Goal: Task Accomplishment & Management: Manage account settings

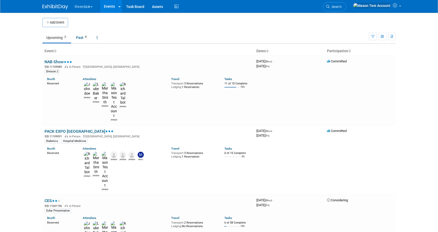
click at [91, 7] on button "Riverdale" at bounding box center [86, 5] width 25 height 11
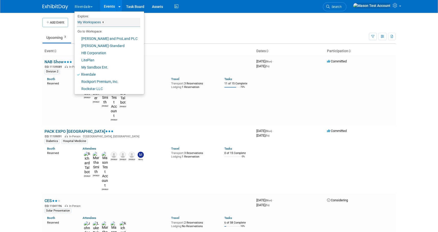
click at [90, 21] on link "My Workspaces 8" at bounding box center [108, 22] width 63 height 9
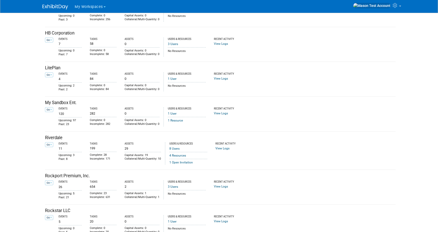
scroll to position [78, 0]
click at [51, 144] on icon at bounding box center [50, 144] width 1 height 3
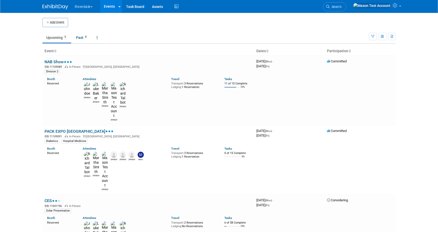
click at [87, 5] on button "Riverdale" at bounding box center [86, 5] width 25 height 11
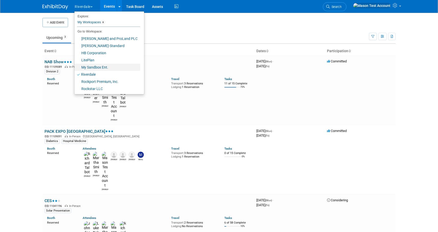
click at [93, 68] on link "My Sandbox Ent." at bounding box center [107, 67] width 66 height 7
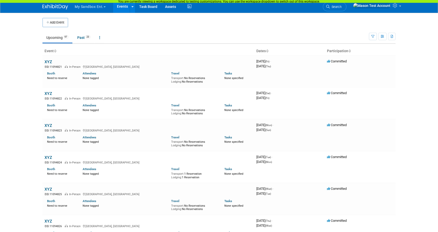
click at [88, 7] on button "My Sandbox Ent." at bounding box center [93, 5] width 38 height 11
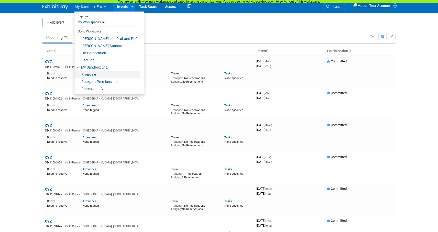
click at [89, 73] on link "Riverdale" at bounding box center [107, 74] width 66 height 7
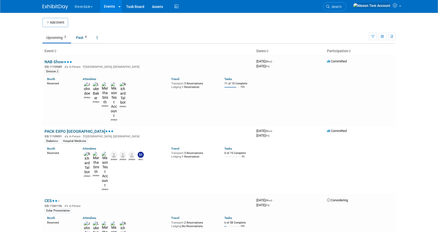
click at [89, 6] on button "Riverdale" at bounding box center [86, 5] width 25 height 11
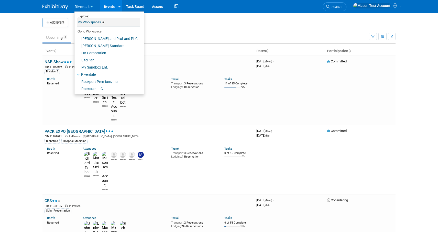
click at [91, 21] on link "My Workspaces 8" at bounding box center [108, 22] width 63 height 9
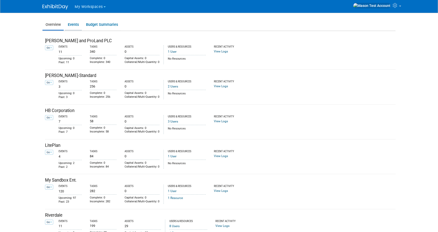
click at [75, 25] on link "Events" at bounding box center [73, 25] width 17 height 10
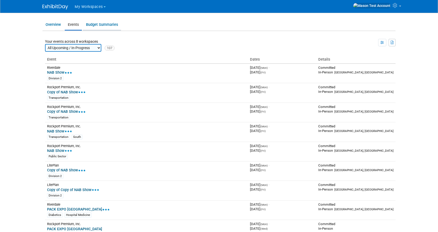
click at [106, 24] on link "Budget Summaries" at bounding box center [102, 25] width 38 height 10
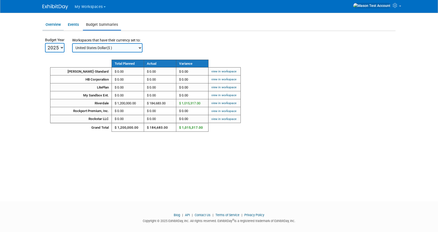
click at [52, 24] on link "Overview" at bounding box center [52, 25] width 21 height 10
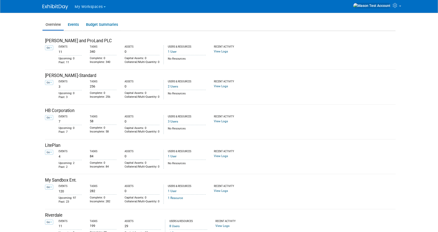
click at [86, 8] on span "My Workspaces" at bounding box center [89, 7] width 28 height 4
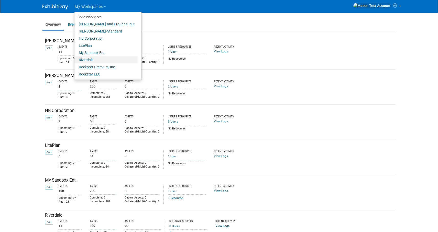
click at [93, 59] on link "Riverdale" at bounding box center [105, 59] width 63 height 7
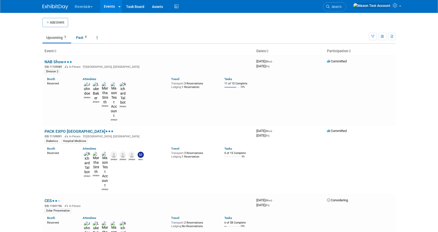
click at [87, 4] on button "Riverdale" at bounding box center [86, 5] width 25 height 11
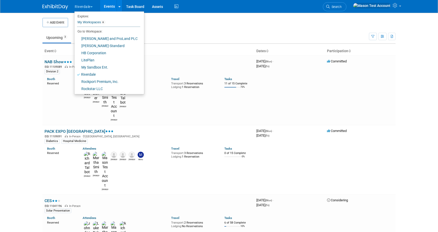
click at [168, 29] on td "Upcoming 3 Past 8 All Events 11 Past and Upcoming Grouped Annually Events group…" at bounding box center [205, 35] width 326 height 17
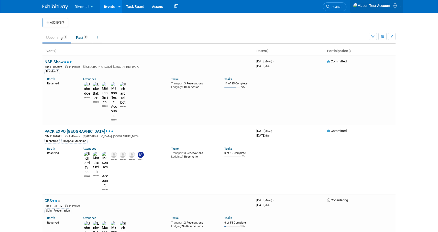
click at [392, 6] on icon at bounding box center [395, 5] width 6 height 5
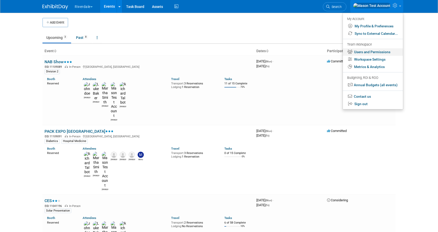
click at [372, 51] on link "Users and Permissions" at bounding box center [373, 51] width 60 height 7
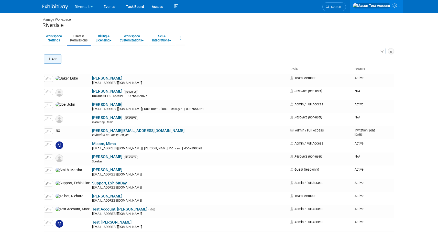
click at [57, 61] on button "Add" at bounding box center [52, 58] width 17 height 9
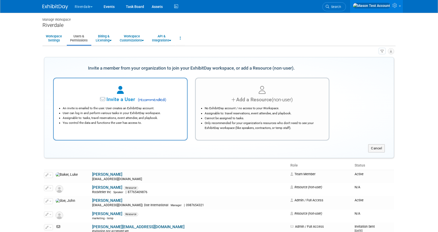
click at [121, 97] on span "Invite a User" at bounding box center [104, 99] width 61 height 6
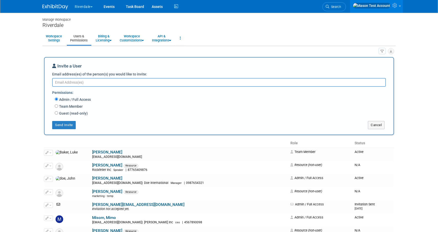
click at [57, 104] on div "Team Member Event Management General Can add and remove events Can update event…" at bounding box center [222, 106] width 335 height 7
click at [56, 106] on input "Team Member" at bounding box center [56, 105] width 3 height 3
radio input "true"
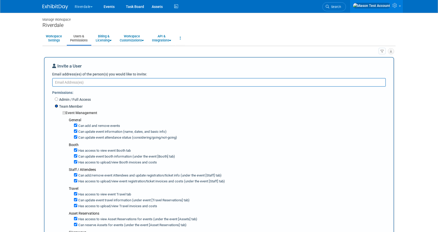
scroll to position [5, 0]
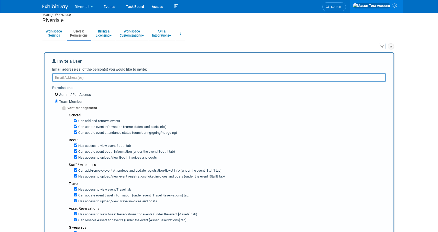
click at [57, 94] on input "Admin / Full Access" at bounding box center [56, 94] width 3 height 3
radio input "true"
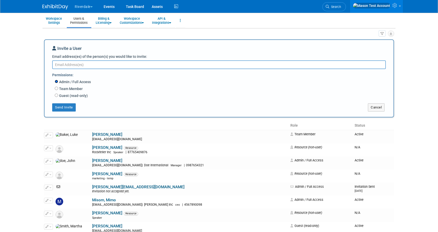
scroll to position [19, 0]
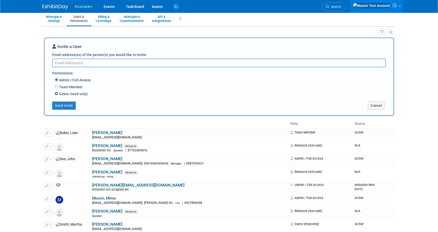
click at [56, 93] on input "Guest (read-only)" at bounding box center [56, 93] width 3 height 3
radio input "true"
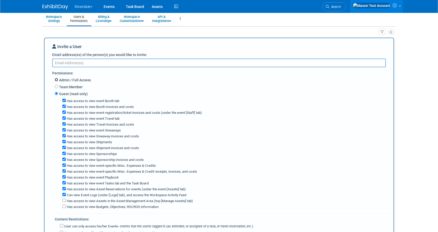
click at [56, 80] on input "Admin / Full Access" at bounding box center [56, 79] width 3 height 3
radio input "true"
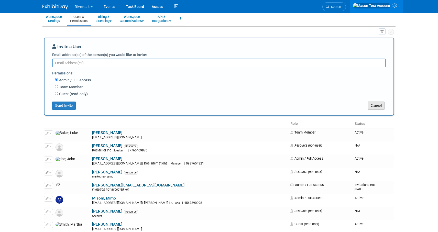
click at [375, 106] on button "Cancel" at bounding box center [376, 105] width 17 height 8
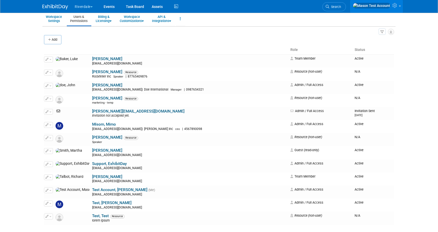
click at [393, 10] on link at bounding box center [376, 6] width 53 height 13
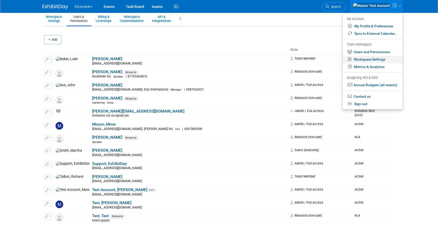
click at [373, 62] on link "Workspace Settings" at bounding box center [372, 59] width 60 height 7
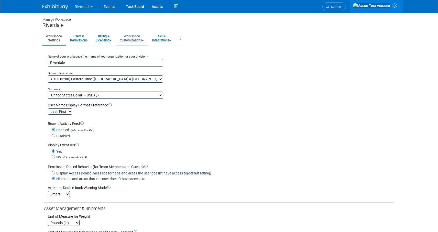
click at [138, 40] on link "Workspace Customizations" at bounding box center [131, 38] width 31 height 13
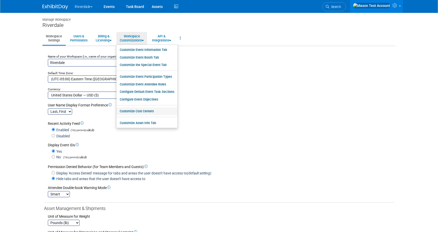
click at [145, 111] on link "Customize Cost Centers" at bounding box center [146, 111] width 61 height 8
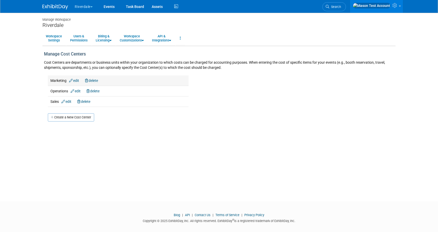
click at [98, 79] on link "delete" at bounding box center [91, 80] width 13 height 4
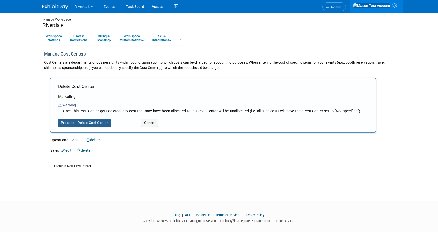
click at [78, 121] on button "Proceed - Delete Cost Center" at bounding box center [84, 123] width 53 height 8
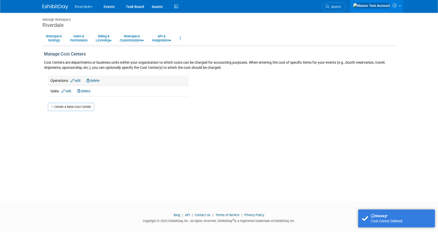
click at [98, 79] on link "delete" at bounding box center [92, 80] width 13 height 4
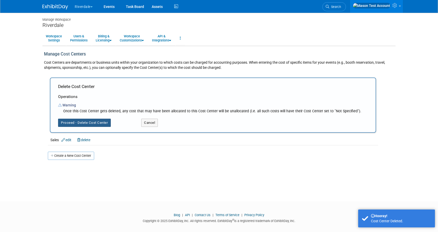
click at [90, 121] on button "Proceed - Delete Cost Center" at bounding box center [84, 123] width 53 height 8
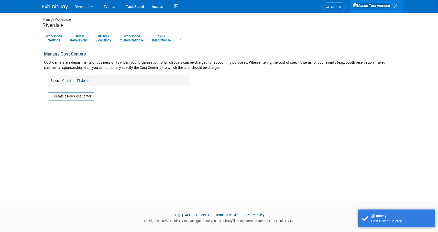
click at [90, 81] on link "delete" at bounding box center [83, 80] width 13 height 4
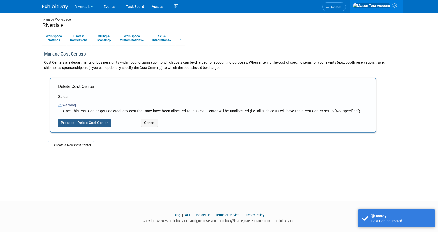
click at [95, 123] on button "Proceed - Delete Cost Center" at bounding box center [84, 123] width 53 height 8
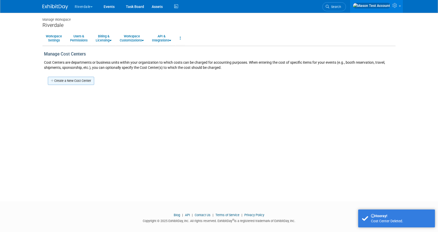
click at [74, 79] on link "Create a New Cost Center" at bounding box center [71, 81] width 46 height 8
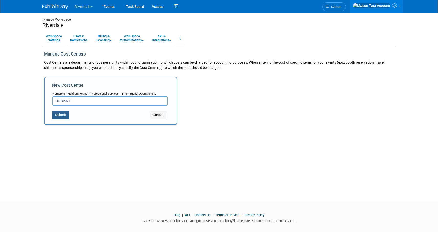
type input "Division 1"
click at [61, 116] on button "Submit" at bounding box center [60, 115] width 17 height 8
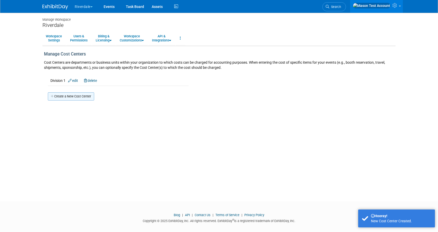
click at [71, 97] on link "Create a New Cost Center" at bounding box center [71, 96] width 46 height 8
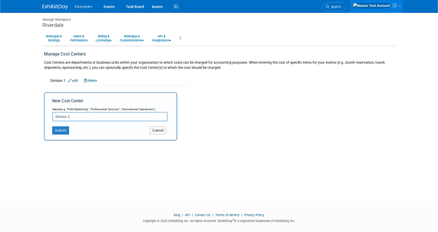
click at [64, 116] on input "Divison 2" at bounding box center [109, 116] width 115 height 9
type input "Division 2"
click at [63, 131] on button "Submit" at bounding box center [60, 130] width 17 height 8
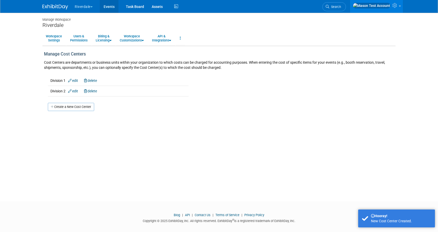
click at [112, 10] on link "Events" at bounding box center [109, 6] width 19 height 13
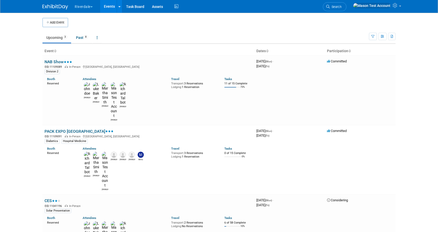
click at [88, 8] on button "Riverdale" at bounding box center [86, 5] width 25 height 11
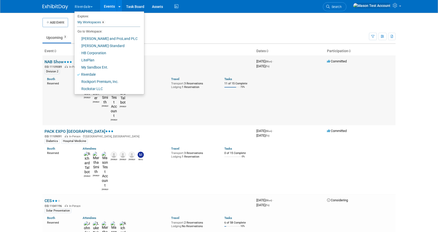
click at [59, 62] on link "NAB Show" at bounding box center [58, 61] width 28 height 5
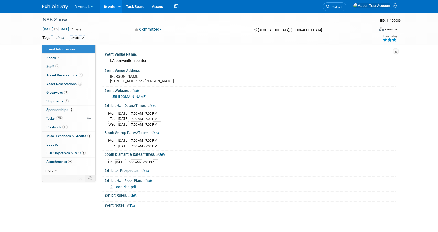
click at [109, 6] on link "Events" at bounding box center [109, 6] width 19 height 13
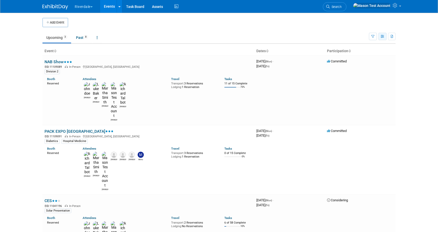
click at [380, 37] on icon "button" at bounding box center [382, 36] width 4 height 3
click at [372, 36] on icon "button" at bounding box center [372, 36] width 3 height 3
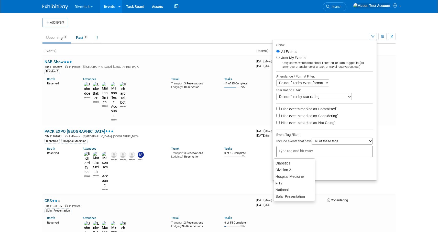
click at [331, 154] on div at bounding box center [324, 151] width 96 height 11
click at [301, 169] on div "Division 2" at bounding box center [294, 169] width 41 height 7
type input "Division 2"
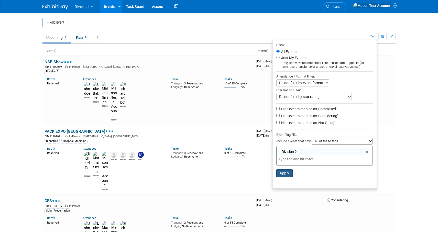
click at [283, 172] on button "Apply" at bounding box center [284, 173] width 16 height 8
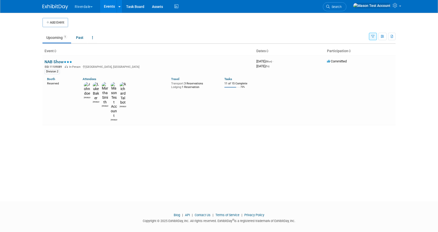
click at [371, 36] on icon "button" at bounding box center [372, 36] width 3 height 3
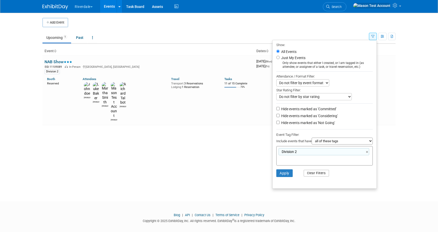
click at [317, 175] on button "Clear Filters" at bounding box center [316, 173] width 26 height 7
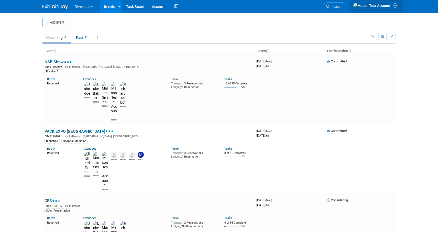
click at [395, 6] on icon at bounding box center [395, 5] width 6 height 5
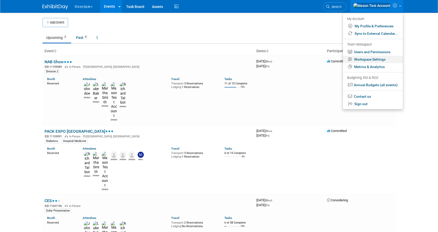
click at [378, 59] on link "Workspace Settings" at bounding box center [373, 59] width 60 height 7
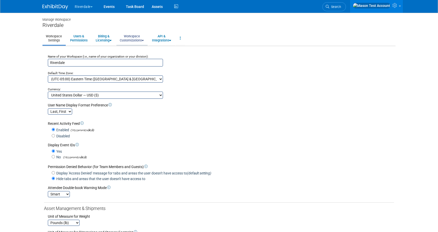
click at [139, 39] on link "Workspace Customizations" at bounding box center [131, 38] width 31 height 13
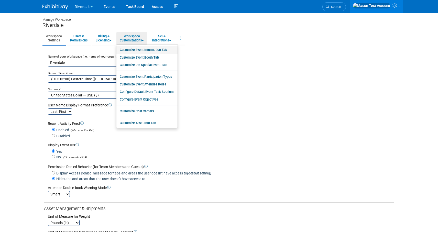
click at [142, 50] on link "Customize Event Information Tab" at bounding box center [146, 50] width 61 height 8
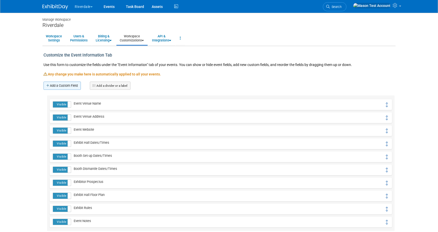
click at [74, 86] on link "Add a Custom Field" at bounding box center [61, 86] width 37 height 8
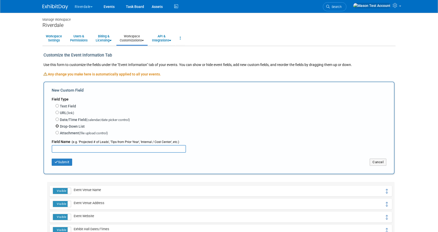
click at [58, 126] on input "Drop-Down List" at bounding box center [56, 125] width 3 height 3
radio input "true"
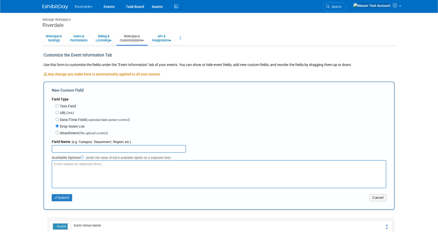
click at [81, 149] on input "text" at bounding box center [119, 149] width 134 height 8
type input "Divisions"
click at [80, 165] on textarea at bounding box center [219, 174] width 334 height 28
type textarea "A b c d"
click at [64, 199] on button "Submit" at bounding box center [62, 197] width 20 height 7
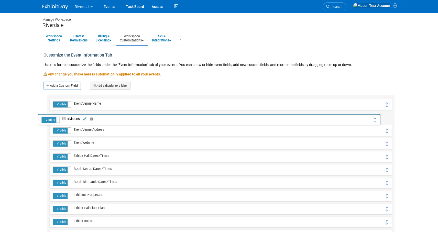
drag, startPoint x: 386, startPoint y: 106, endPoint x: 378, endPoint y: 123, distance: 19.7
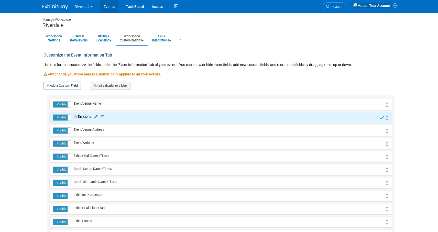
click at [111, 4] on link "Events" at bounding box center [109, 6] width 19 height 13
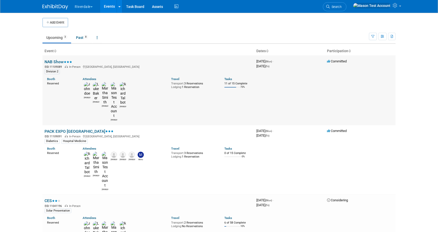
click at [58, 61] on link "NAB Show" at bounding box center [58, 61] width 28 height 5
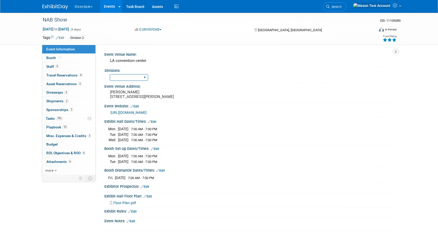
click at [143, 77] on select "A b c d" at bounding box center [129, 77] width 38 height 7
select select "A"
click at [110, 74] on select "A b c d" at bounding box center [129, 77] width 38 height 7
click at [112, 5] on link "Events" at bounding box center [109, 6] width 19 height 13
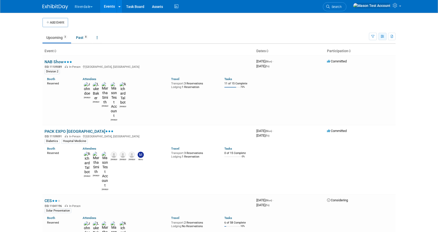
click at [382, 38] on button "button" at bounding box center [382, 36] width 8 height 7
click at [366, 77] on link "Expert Grid" at bounding box center [360, 77] width 43 height 7
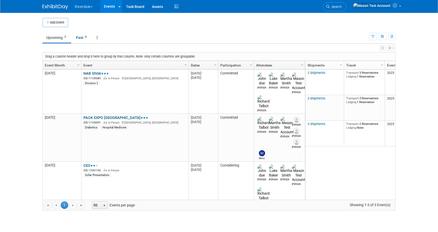
click at [301, 64] on span "Column Settings" at bounding box center [302, 65] width 4 height 4
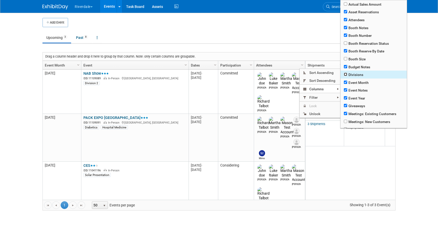
click at [346, 75] on input "checkbox" at bounding box center [345, 74] width 3 height 3
checkbox input "true"
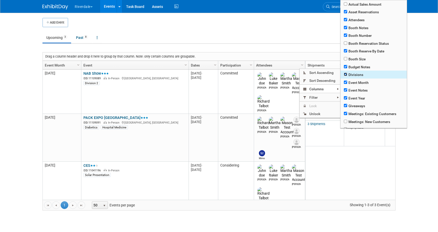
checkbox input "true"
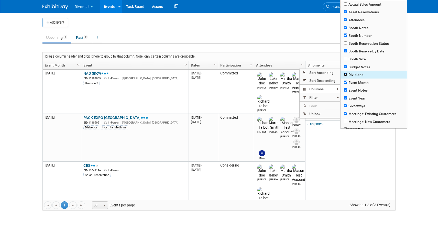
checkbox input "true"
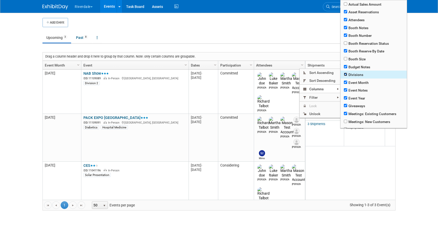
checkbox input "true"
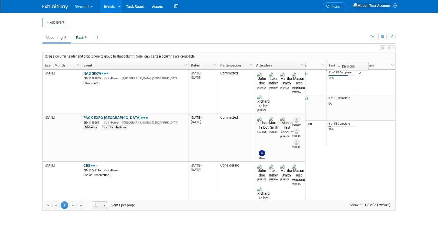
scroll to position [0, 402]
drag, startPoint x: 371, startPoint y: 66, endPoint x: 61, endPoint y: 57, distance: 310.2
click at [61, 57] on body "Riverdale Explore: My Workspaces 8 Go to Workspace: Burton, Davon and ProLand P…" at bounding box center [219, 116] width 438 height 232
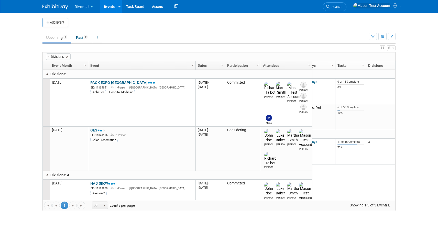
click at [420, 190] on body "Riverdale Explore: My Workspaces 8 Go to Workspace: Burton, Davon and ProLand P…" at bounding box center [219, 116] width 438 height 232
click at [67, 56] on span at bounding box center [67, 57] width 4 height 4
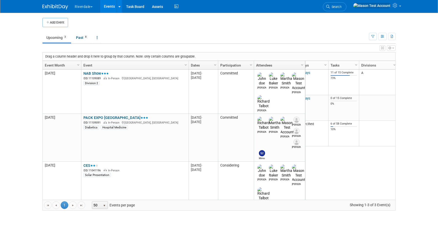
click at [108, 5] on link "Events" at bounding box center [109, 6] width 19 height 13
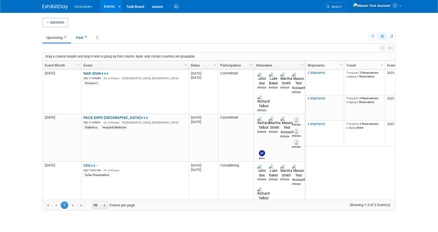
click at [382, 37] on icon "button" at bounding box center [382, 36] width 4 height 3
click at [364, 61] on link "Detail View" at bounding box center [360, 62] width 43 height 7
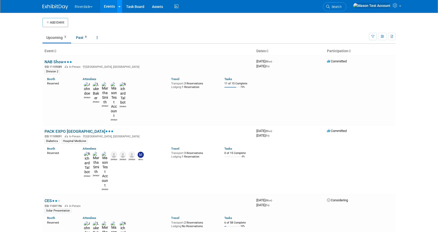
click at [119, 10] on link at bounding box center [119, 6] width 5 height 13
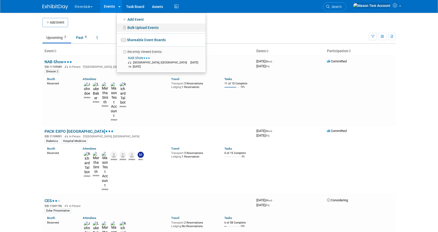
click at [141, 28] on link "Bulk Upload Events" at bounding box center [161, 28] width 89 height 8
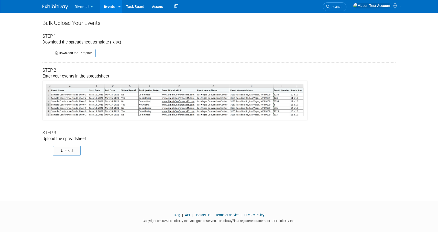
click at [110, 8] on link "Events" at bounding box center [109, 6] width 19 height 13
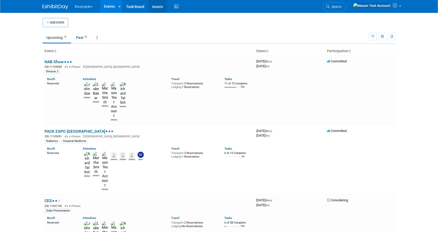
click at [157, 6] on link "Assets" at bounding box center [157, 6] width 19 height 13
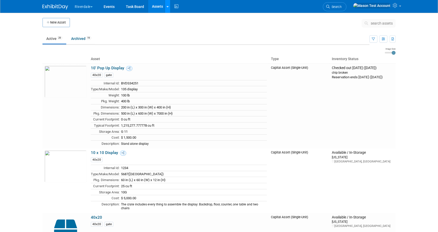
click at [168, 9] on div at bounding box center [167, 6] width 2 height 5
click at [60, 24] on button "New Asset" at bounding box center [55, 22] width 27 height 9
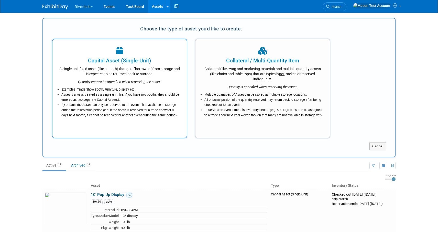
click at [151, 85] on div "Examples: Trade Show Booth, Furniture, Display, etc. Asset is always treated as…" at bounding box center [119, 100] width 121 height 33
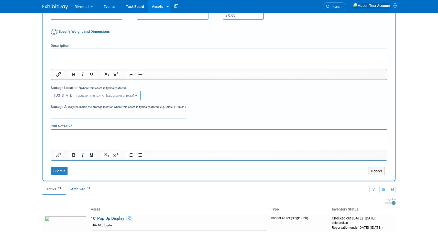
scroll to position [79, 0]
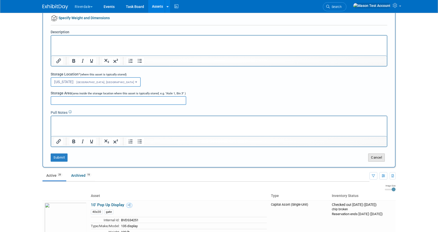
click at [372, 157] on button "Cancel" at bounding box center [376, 157] width 17 height 8
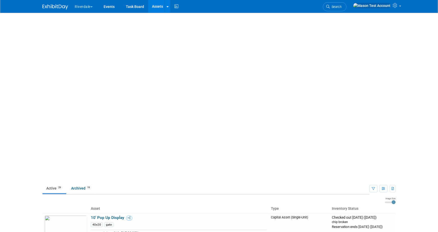
scroll to position [0, 0]
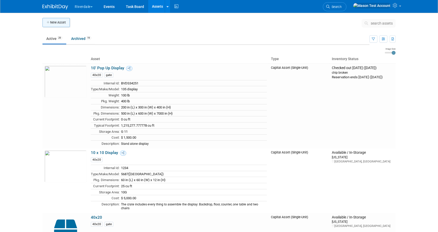
click at [57, 23] on button "New Asset" at bounding box center [55, 22] width 27 height 9
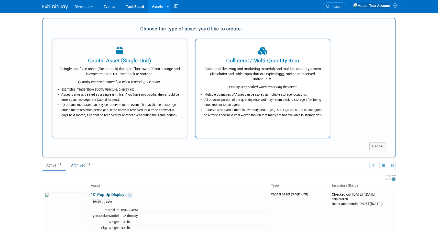
click at [253, 105] on li "All or some portion of the quantity reserved may return back to storage after b…" at bounding box center [263, 102] width 119 height 10
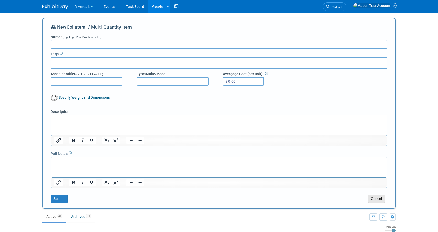
click at [376, 196] on button "Cancel" at bounding box center [376, 199] width 17 height 8
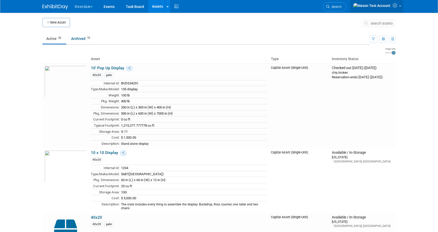
click at [396, 8] on icon at bounding box center [395, 5] width 6 height 5
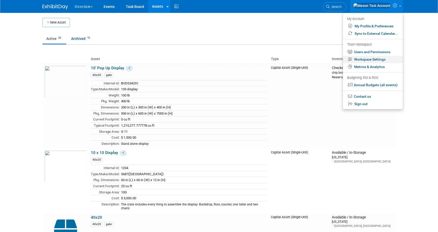
click at [383, 60] on link "Workspace Settings" at bounding box center [373, 59] width 60 height 7
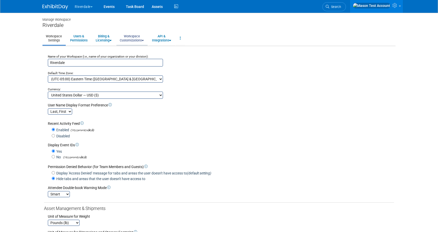
click at [139, 40] on link "Workspace Customizations" at bounding box center [131, 38] width 31 height 13
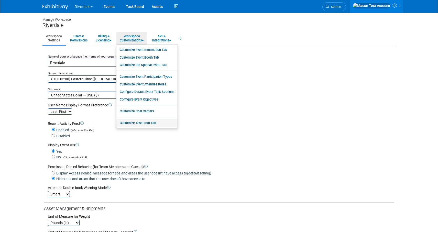
click at [156, 125] on link "Customize Asset Info Tab" at bounding box center [146, 123] width 61 height 8
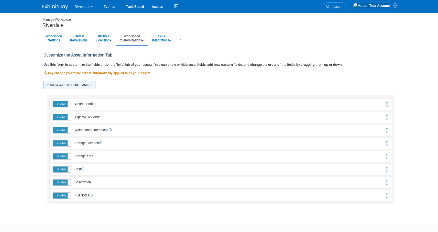
click at [82, 87] on link "Add a Custom Field to Assets" at bounding box center [69, 85] width 52 height 8
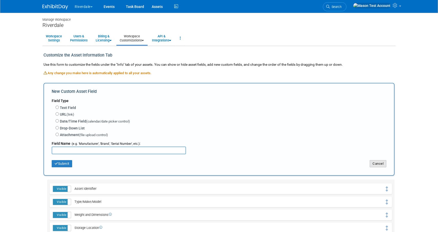
click at [377, 165] on button "Cancel" at bounding box center [377, 163] width 17 height 7
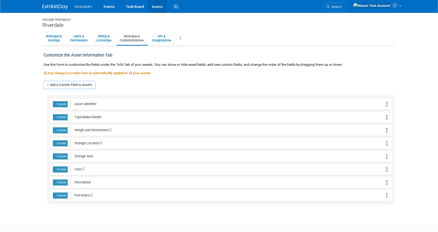
click at [157, 9] on link "Assets" at bounding box center [157, 6] width 19 height 13
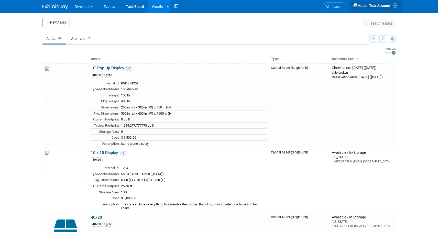
click at [391, 8] on link at bounding box center [376, 6] width 53 height 13
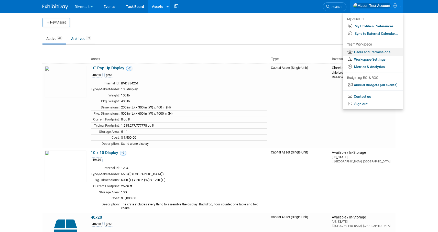
click at [376, 54] on link "Users and Permissions" at bounding box center [373, 51] width 60 height 7
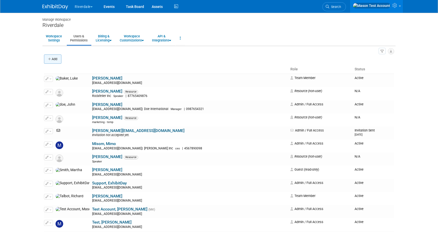
click at [58, 59] on button "Add" at bounding box center [52, 58] width 17 height 9
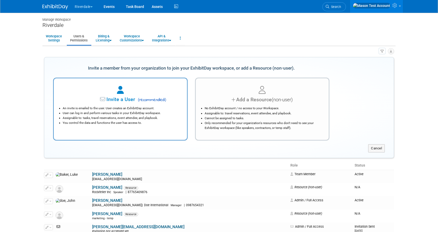
click at [124, 115] on li "User can log in and perform various tasks in your ExhibitDay workspace." at bounding box center [122, 113] width 118 height 5
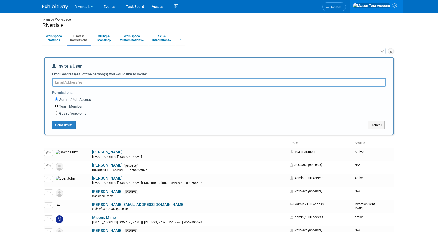
click at [56, 106] on input "Team Member" at bounding box center [56, 105] width 3 height 3
radio input "true"
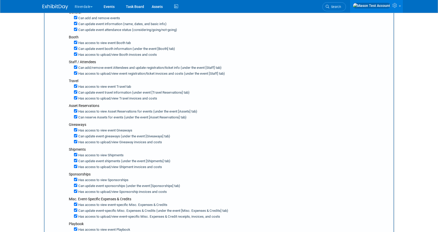
scroll to position [150, 0]
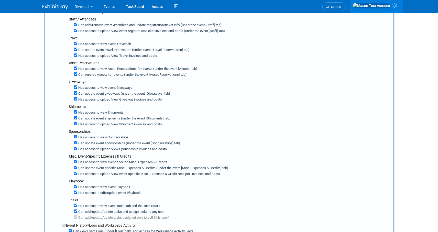
click at [77, 160] on label "Has access to view event-specific Misc. Expenses & Credits" at bounding box center [122, 162] width 90 height 5
click at [77, 160] on input "Has access to view event-specific Misc. Expenses & Credits" at bounding box center [75, 161] width 3 height 3
checkbox input "false"
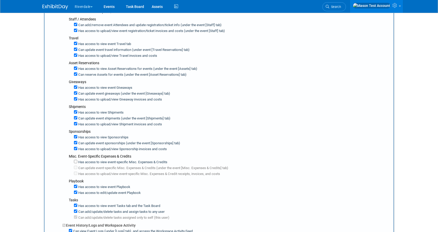
click at [77, 185] on label "Has access to view event Playbook" at bounding box center [103, 187] width 53 height 5
click at [77, 185] on input "Has access to view event Playbook" at bounding box center [75, 186] width 3 height 3
checkbox input "false"
click at [76, 203] on input "Has access to view event Tasks tab and the Task Board" at bounding box center [75, 204] width 3 height 3
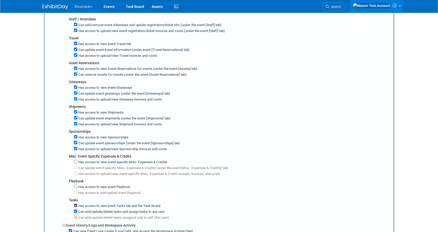
checkbox input "false"
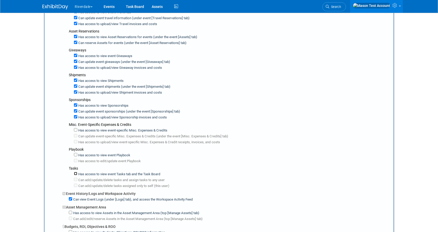
scroll to position [184, 0]
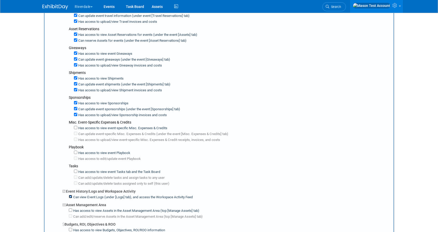
click at [70, 195] on input "Can view Event Logs (under [Logs] tab), and access the Workspace Activity Feed" at bounding box center [70, 196] width 3 height 3
checkbox input "false"
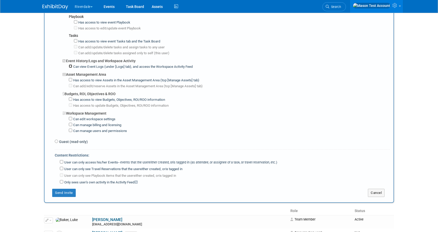
scroll to position [322, 0]
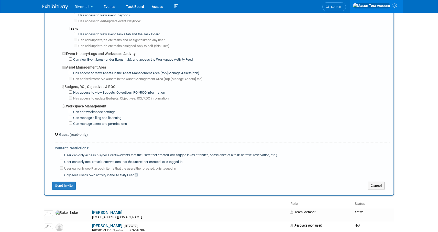
click at [56, 132] on input "Guest (read-only)" at bounding box center [56, 133] width 3 height 3
radio input "true"
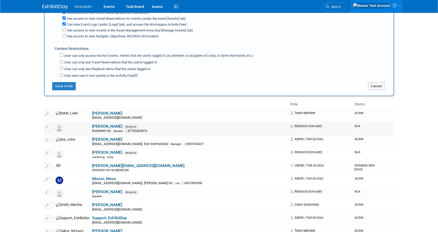
scroll to position [92, 0]
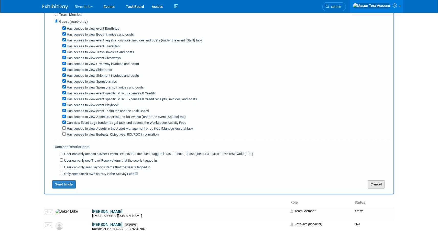
click at [374, 181] on button "Cancel" at bounding box center [376, 184] width 17 height 8
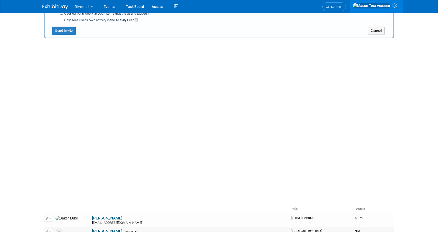
scroll to position [0, 0]
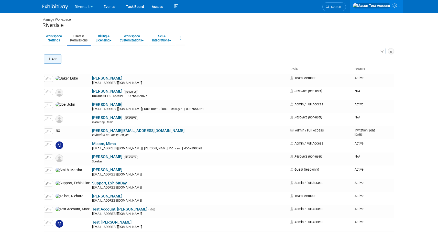
click at [51, 60] on icon "button" at bounding box center [50, 59] width 4 height 3
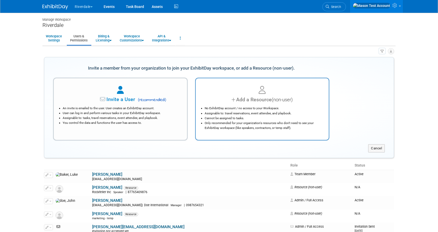
click at [240, 124] on li "Only recommended for your organization's resources who don't need to see your E…" at bounding box center [263, 126] width 118 height 10
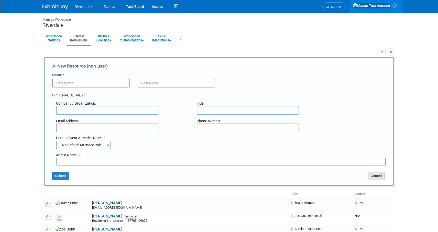
click at [374, 177] on button "Cancel" at bounding box center [376, 176] width 17 height 8
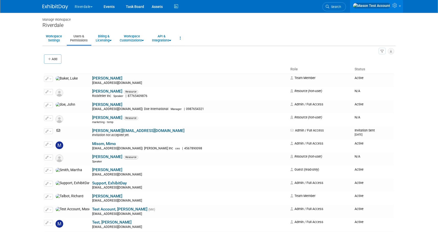
click at [394, 5] on icon at bounding box center [395, 5] width 6 height 5
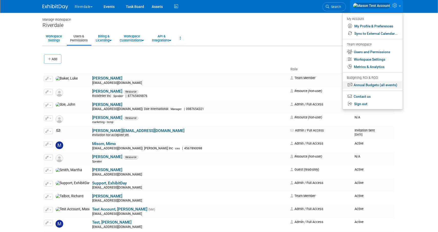
click at [383, 87] on link "Annual Budgets (all events)" at bounding box center [372, 84] width 60 height 7
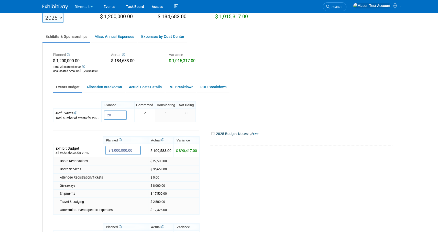
scroll to position [22, 0]
click at [117, 116] on input "20" at bounding box center [115, 115] width 23 height 9
type input "2"
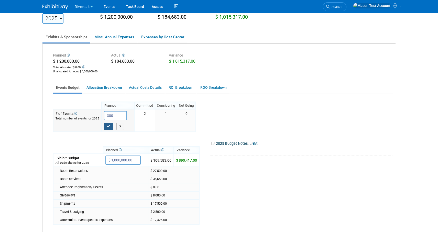
type input "300"
click at [108, 125] on icon "button" at bounding box center [109, 125] width 4 height 3
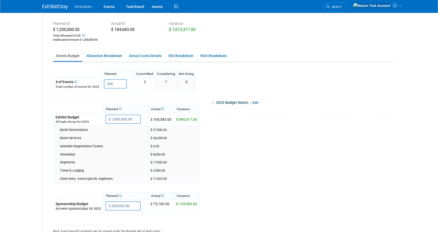
scroll to position [56, 0]
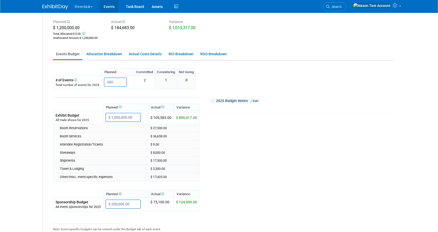
click at [108, 6] on link "Events" at bounding box center [109, 6] width 19 height 13
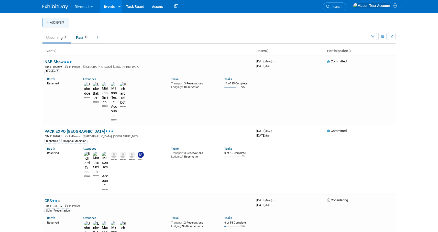
click at [56, 25] on button "Add Event" at bounding box center [55, 22] width 26 height 9
select select "8"
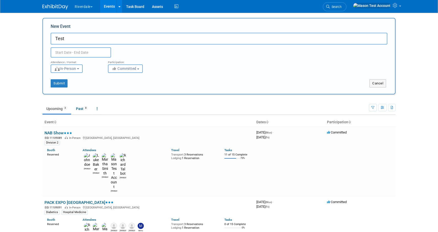
type input "Test"
click at [96, 53] on input "text" at bounding box center [81, 52] width 60 height 10
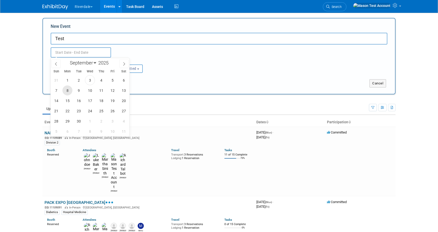
click at [67, 92] on span "8" at bounding box center [67, 90] width 10 height 10
click at [111, 92] on span "12" at bounding box center [112, 90] width 10 height 10
type input "[DATE] to [DATE]"
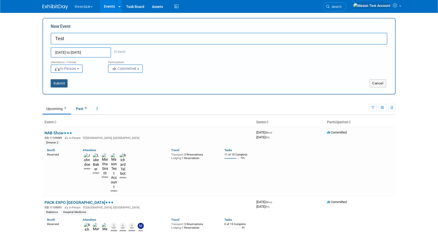
click at [63, 83] on button "Submit" at bounding box center [59, 83] width 17 height 8
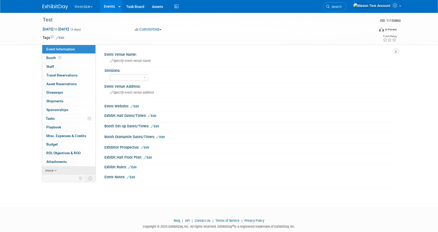
click at [53, 173] on link "more" at bounding box center [68, 170] width 53 height 8
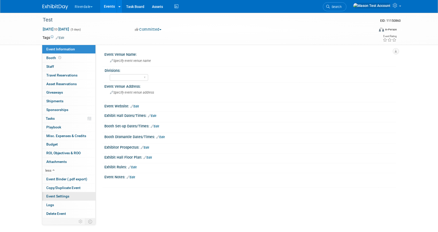
scroll to position [2, 0]
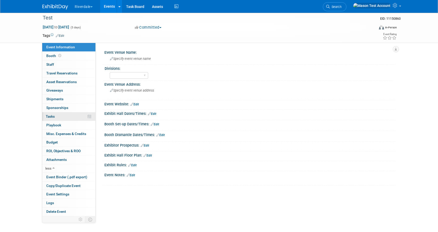
click at [65, 117] on link "0% Tasks 0%" at bounding box center [68, 116] width 53 height 8
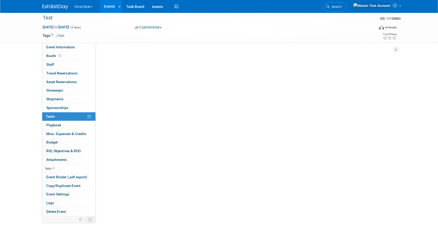
scroll to position [0, 0]
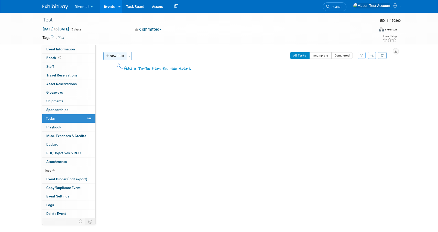
click at [118, 58] on button "New Task" at bounding box center [115, 56] width 24 height 8
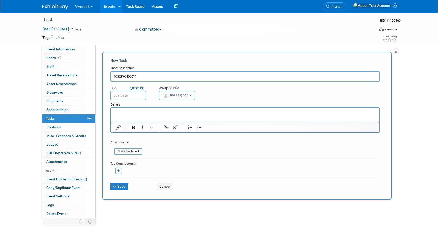
type input "reserve booth"
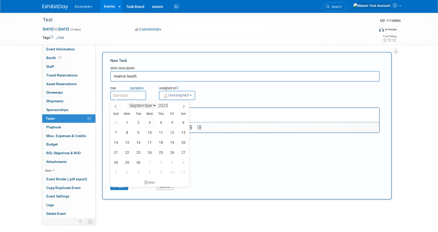
click at [134, 98] on input "text" at bounding box center [128, 95] width 36 height 9
click at [153, 123] on span "3" at bounding box center [149, 122] width 10 height 10
type input "Sep 3, 2025"
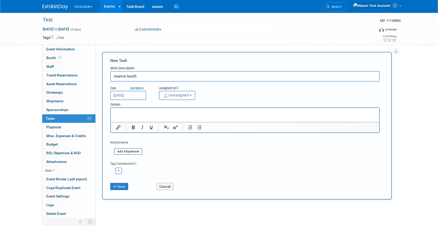
click at [184, 98] on button "Unassigned" at bounding box center [177, 95] width 36 height 9
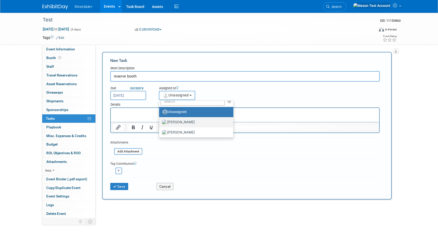
scroll to position [8, 0]
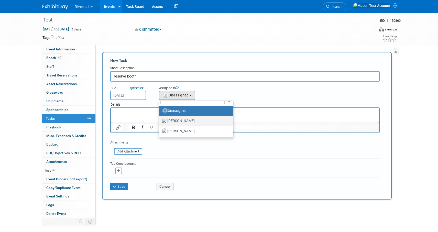
click at [184, 121] on label "Baker, Luke" at bounding box center [195, 121] width 66 height 8
click at [160, 121] on input "Baker, Luke" at bounding box center [157, 120] width 3 height 3
select select "8056bcc3-d37a-4e7b-aee3-3cd992e179c5"
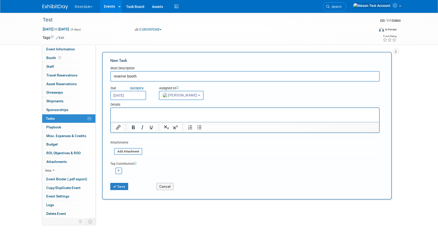
click at [119, 171] on icon "button" at bounding box center [118, 170] width 3 height 3
select select
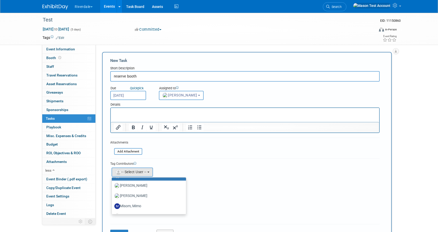
scroll to position [25, 0]
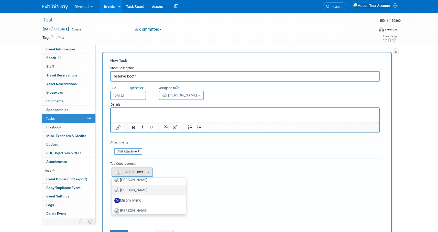
click at [133, 186] on label "doe, John" at bounding box center [147, 190] width 66 height 8
click at [112, 188] on input "doe, John" at bounding box center [110, 189] width 3 height 3
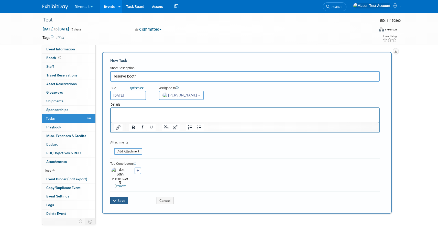
click at [120, 197] on button "Save" at bounding box center [119, 200] width 18 height 7
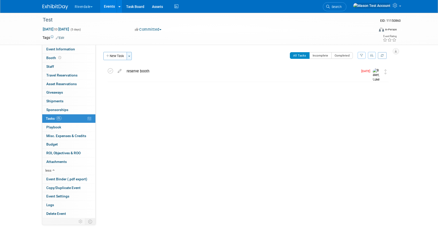
click at [131, 55] on button "Toggle Dropdown" at bounding box center [129, 56] width 5 height 8
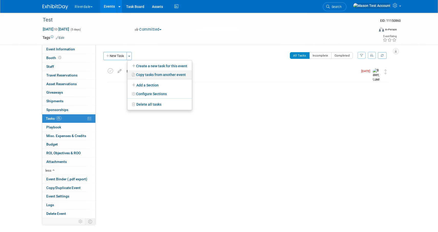
click at [164, 75] on link "Copy tasks from another event" at bounding box center [159, 74] width 64 height 9
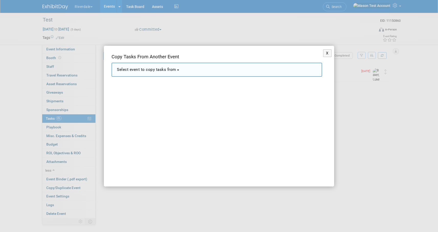
click at [173, 66] on button "Select event to copy tasks from" at bounding box center [216, 70] width 210 height 14
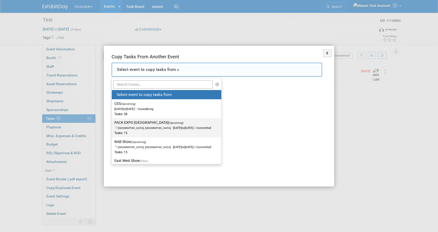
click at [177, 131] on label "PACK EXPO Las Vegas (Upcoming) Los Angeles, CA Oct 13, 2025 to Oct 17, 2025 Com…" at bounding box center [165, 127] width 102 height 17
click at [112, 124] on input "PACK EXPO Las Vegas (Upcoming) Los Angeles, CA Oct 13, 2025 to Oct 17, 2025 Com…" at bounding box center [110, 122] width 3 height 3
select select "11109091"
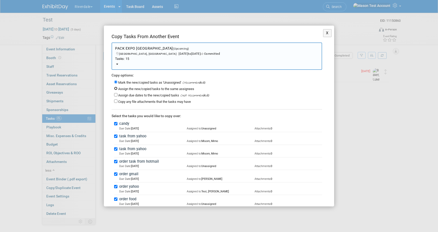
click at [116, 88] on input "Assign the new/copied tasks to the same assignees" at bounding box center [115, 88] width 3 height 3
radio input "true"
click at [115, 95] on input "Assign due dates to the new/copied tasks" at bounding box center [115, 94] width 3 height 3
checkbox input "true"
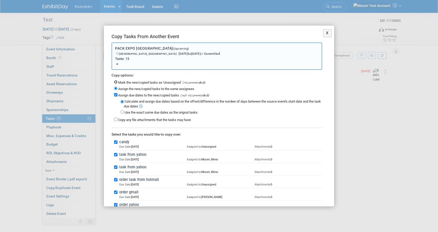
click at [115, 82] on input "Mark the new/copied tasks as 'Unassigned'" at bounding box center [115, 81] width 3 height 3
radio input "true"
click at [116, 118] on input "Copy any file attachments that the tasks may have" at bounding box center [115, 119] width 3 height 3
checkbox input "true"
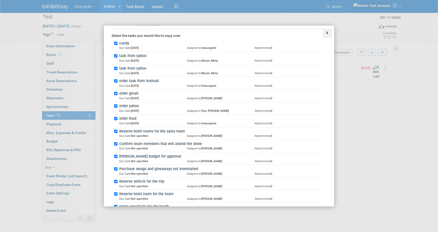
scroll to position [143, 0]
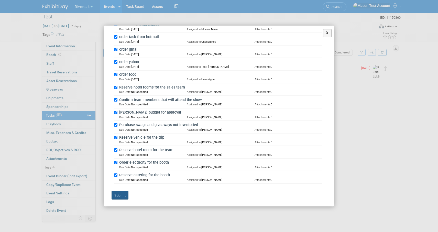
click at [120, 194] on button "Submit" at bounding box center [119, 195] width 17 height 9
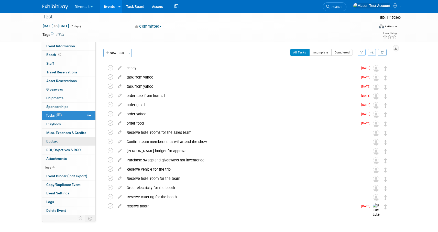
click at [66, 139] on link "Budget" at bounding box center [68, 141] width 53 height 8
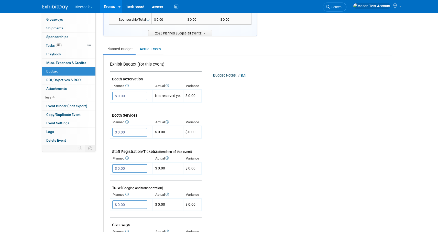
scroll to position [80, 0]
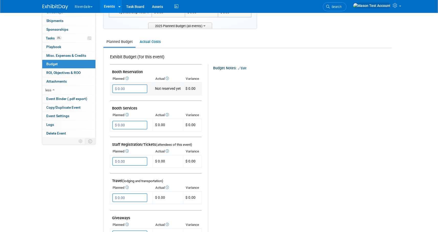
click at [130, 87] on input "$ 0.00" at bounding box center [129, 88] width 35 height 9
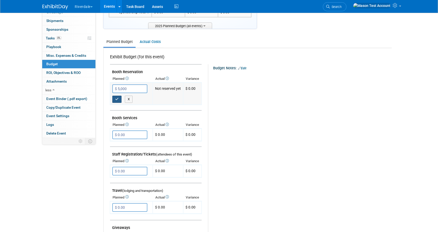
type input "$ 5,000.00"
click at [118, 99] on icon "button" at bounding box center [117, 98] width 4 height 3
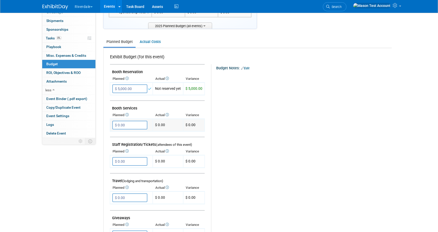
click at [131, 128] on input "$ 0.00" at bounding box center [129, 125] width 35 height 9
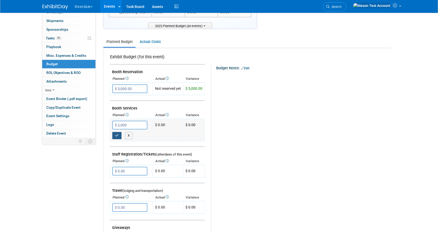
type input "$ 2,000.00"
click at [117, 135] on icon "button" at bounding box center [117, 135] width 4 height 3
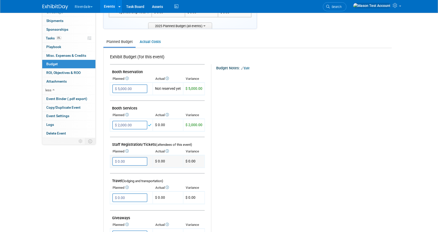
click at [131, 164] on input "$ 0.00" at bounding box center [129, 161] width 35 height 9
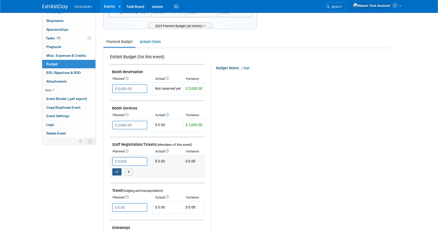
type input "$ 5,000.00"
click at [119, 170] on button "button" at bounding box center [116, 171] width 9 height 7
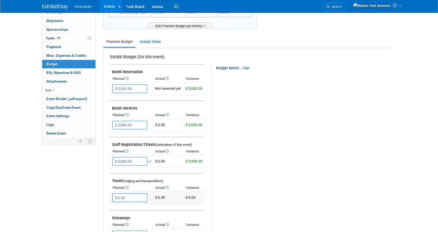
click at [124, 198] on input "$ 0.00" at bounding box center [129, 197] width 35 height 9
type input "$ 5,000.00"
click at [116, 205] on button "button" at bounding box center [116, 207] width 9 height 7
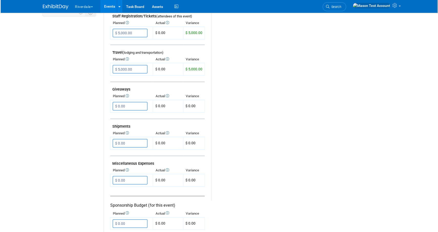
scroll to position [0, 0]
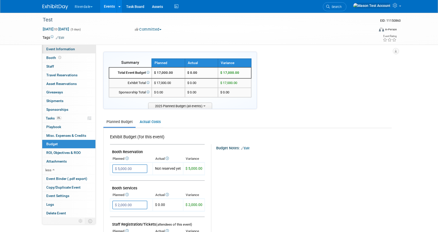
click at [71, 50] on span "Event Information" at bounding box center [60, 49] width 29 height 4
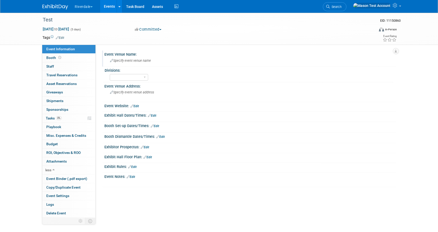
click at [135, 61] on span "Specify event venue name" at bounding box center [130, 61] width 41 height 4
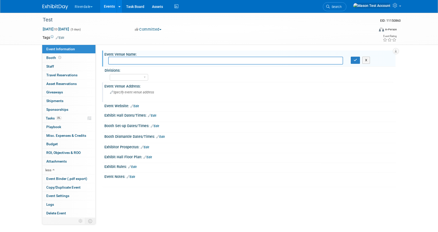
click at [135, 90] on div "Specify event venue address" at bounding box center [164, 94] width 113 height 12
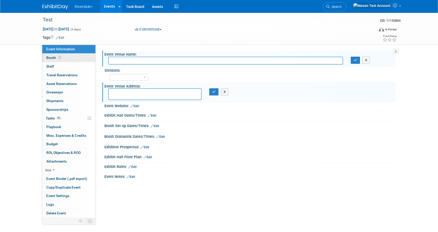
click at [56, 56] on span "Booth" at bounding box center [54, 58] width 16 height 4
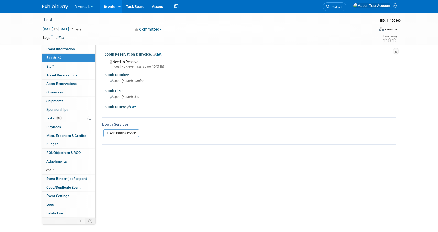
click at [159, 55] on link "Edit" at bounding box center [157, 55] width 8 height 4
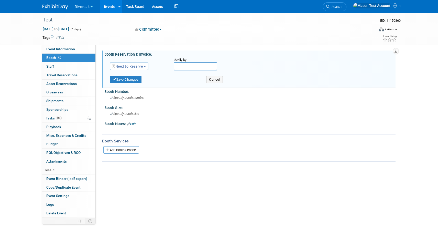
click at [137, 63] on button "Need to Reserve" at bounding box center [129, 67] width 39 height 8
click at [131, 82] on link "Reserved" at bounding box center [137, 82] width 55 height 7
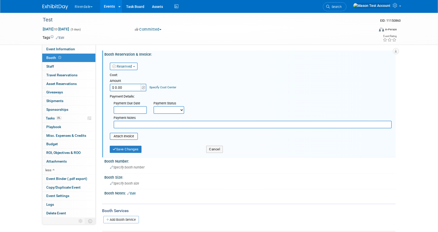
click at [134, 88] on input "$ 0.00" at bounding box center [126, 88] width 32 height 8
type input "$ 5,000.00"
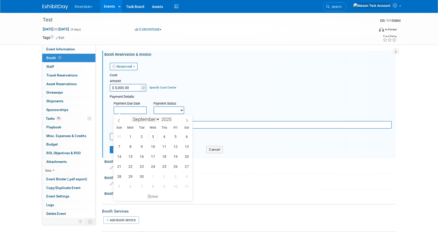
click at [131, 111] on input "text" at bounding box center [129, 110] width 33 height 8
click at [151, 138] on span "3" at bounding box center [153, 136] width 10 height 10
type input "Sep 3, 2025"
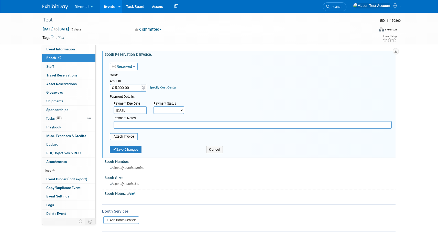
click at [165, 108] on select "Not Paid Yet Partially Paid Paid in Full" at bounding box center [168, 110] width 31 height 8
select select "3"
click at [153, 106] on select "Not Paid Yet Partially Paid Paid in Full" at bounding box center [168, 110] width 31 height 8
click at [124, 150] on button "Save Changes" at bounding box center [126, 149] width 32 height 7
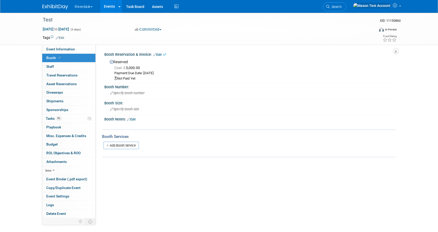
click at [160, 54] on link "Edit" at bounding box center [157, 55] width 8 height 4
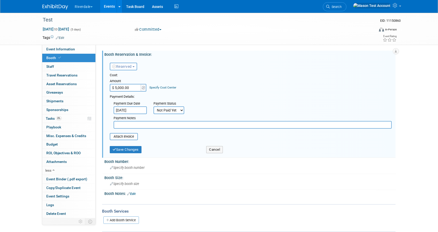
click at [158, 87] on link "Specify Cost Center" at bounding box center [162, 88] width 27 height 4
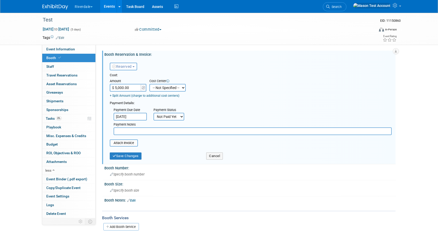
click at [134, 88] on input "$ 5,000.00" at bounding box center [126, 88] width 32 height 8
type input "$ 2,500.00"
click at [165, 89] on select "-- Not Specified -- Division 1 Division 2" at bounding box center [167, 88] width 36 height 8
select select "18966404"
click at [149, 84] on select "-- Not Specified -- Division 1 Division 2" at bounding box center [167, 88] width 36 height 8
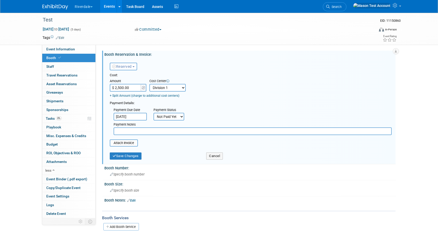
click at [127, 95] on link "+ Split Amount (charge to additional cost centers)" at bounding box center [145, 96] width 70 height 4
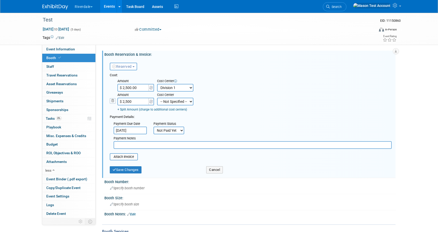
type input "$ 2,500.00"
click at [167, 102] on select "-- Not Specified -- Division 1 Division 2" at bounding box center [175, 102] width 36 height 8
select select "18966405"
click at [157, 98] on select "-- Not Specified -- Division 1 Division 2" at bounding box center [175, 102] width 36 height 8
click at [130, 171] on button "Save Changes" at bounding box center [126, 169] width 32 height 7
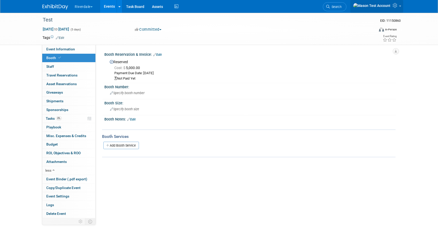
click at [393, 8] on icon at bounding box center [395, 5] width 6 height 5
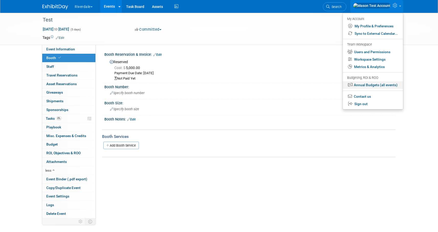
click at [375, 84] on link "Annual Budgets (all events)" at bounding box center [373, 84] width 60 height 7
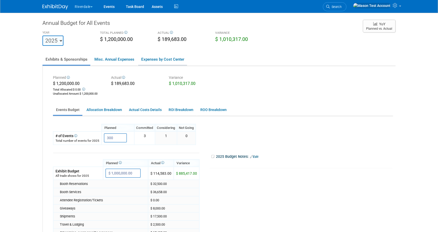
click at [176, 59] on link "Expenses by Cost Center" at bounding box center [162, 59] width 49 height 11
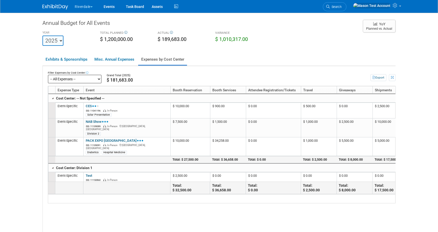
click at [94, 79] on select "-- All Expenses -- -- Cost Center Not Specified -- Division 1 Division 2" at bounding box center [75, 79] width 54 height 9
click select "-- All Expenses -- -- Cost Center Not Specified -- Division 1 Division 2" at bounding box center [75, 79] width 54 height 9
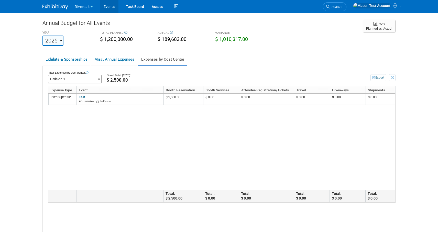
click at [111, 7] on link "Events" at bounding box center [109, 6] width 19 height 13
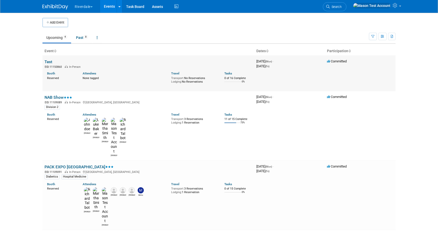
click at [48, 61] on link "Test" at bounding box center [48, 61] width 8 height 5
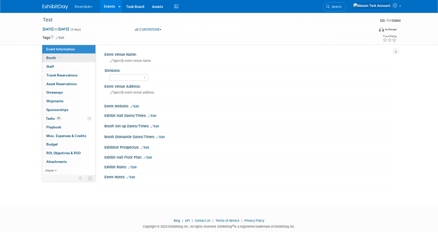
click at [52, 56] on span "Booth" at bounding box center [54, 58] width 16 height 4
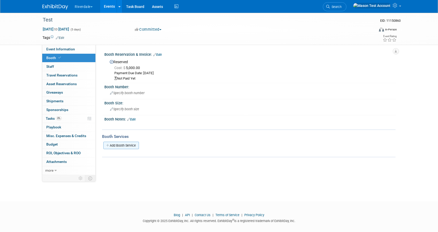
click at [130, 145] on link "Add Booth Service" at bounding box center [121, 145] width 36 height 7
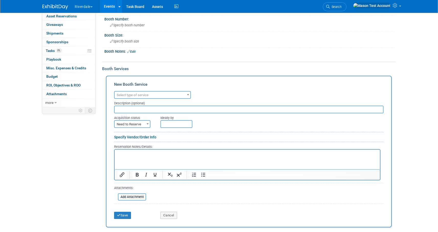
scroll to position [68, 0]
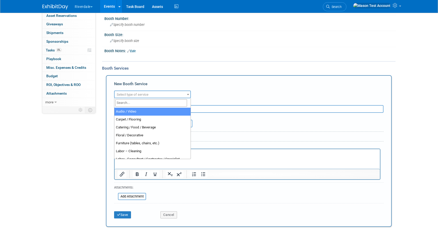
click at [161, 93] on span "Select type of service" at bounding box center [153, 94] width 76 height 7
click at [150, 105] on input "search" at bounding box center [151, 102] width 72 height 7
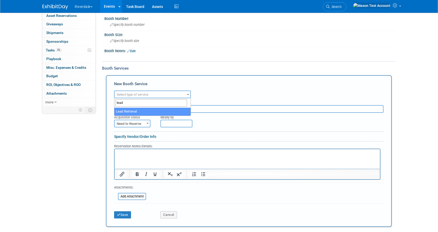
type input "lead"
select select "7"
click at [135, 122] on span "Need to Reserve" at bounding box center [132, 123] width 35 height 7
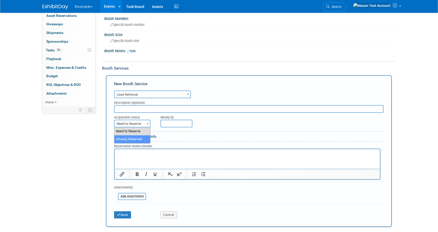
select select "2"
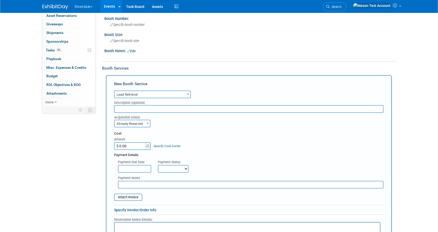
click at [137, 146] on input "$ 0.00" at bounding box center [130, 146] width 32 height 8
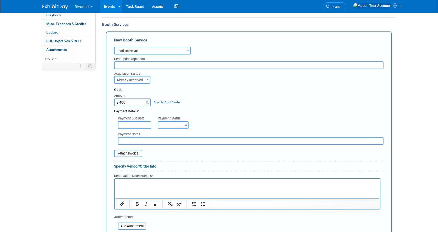
scroll to position [112, 0]
type input "$ 400.00"
click at [149, 166] on link "Specify Vendor/Order Info" at bounding box center [135, 166] width 42 height 4
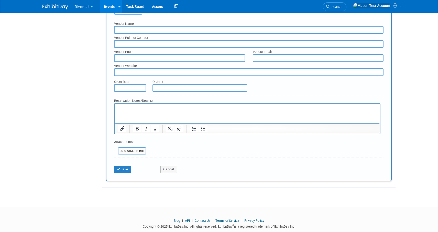
scroll to position [255, 0]
click at [124, 168] on button "Save" at bounding box center [122, 168] width 17 height 7
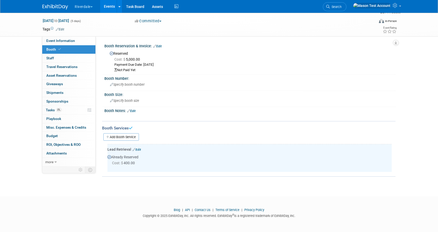
scroll to position [0, 0]
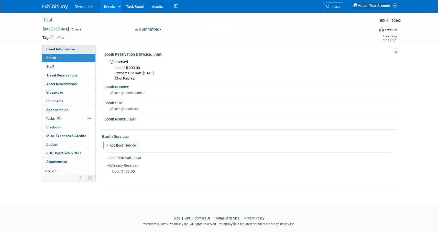
click at [72, 50] on span "Event Information" at bounding box center [60, 49] width 29 height 4
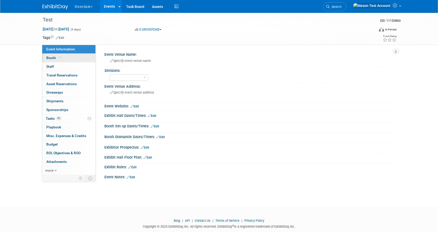
click at [74, 56] on link "Booth" at bounding box center [68, 58] width 53 height 8
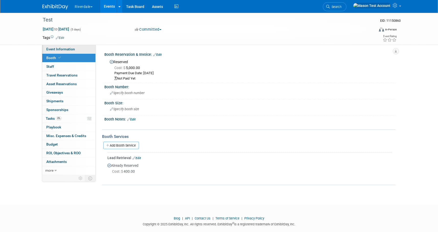
click at [74, 49] on span "Event Information" at bounding box center [60, 49] width 29 height 4
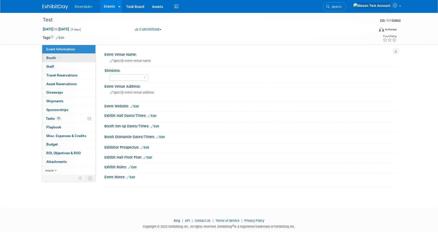
click at [72, 56] on link "Booth" at bounding box center [68, 58] width 53 height 8
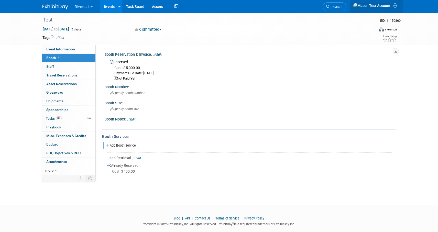
click at [389, 5] on img at bounding box center [372, 6] width 38 height 6
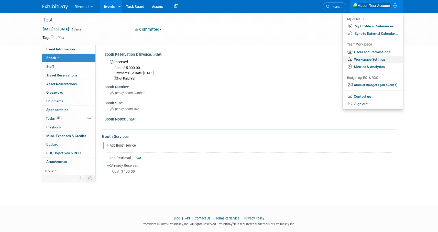
click at [367, 60] on link "Workspace Settings" at bounding box center [373, 59] width 60 height 7
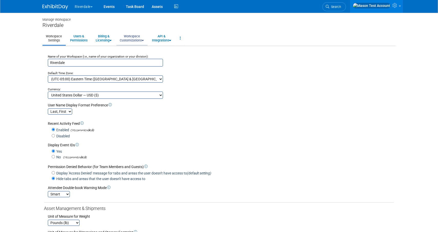
click at [133, 34] on link "Workspace Customizations" at bounding box center [131, 38] width 31 height 13
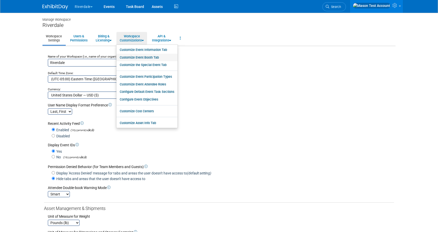
click at [142, 56] on link "Customize Event Booth Tab" at bounding box center [146, 58] width 61 height 8
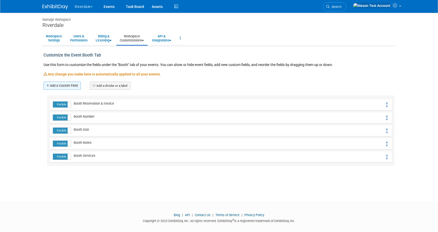
click at [69, 83] on link "Add a Custom Field" at bounding box center [61, 86] width 37 height 8
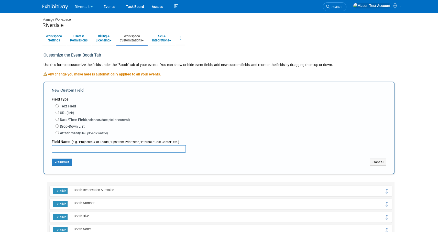
scroll to position [12, 0]
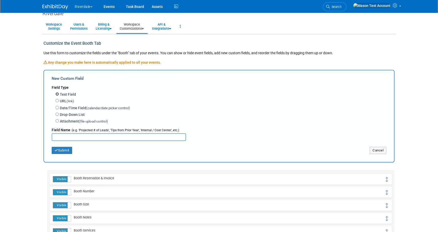
click at [58, 92] on input "Text Field" at bounding box center [56, 93] width 3 height 3
radio input "true"
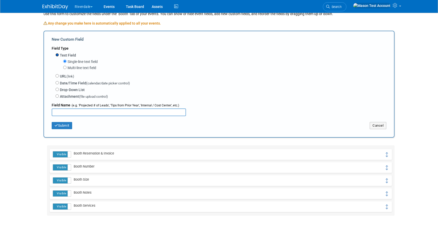
scroll to position [51, 0]
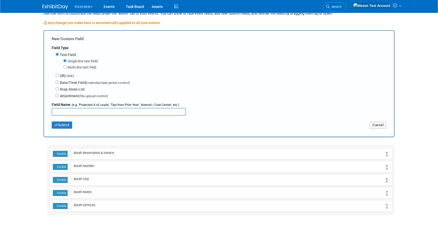
click at [105, 108] on input "text" at bounding box center [119, 112] width 134 height 8
type input "State"
click at [68, 126] on button "Submit" at bounding box center [62, 124] width 20 height 7
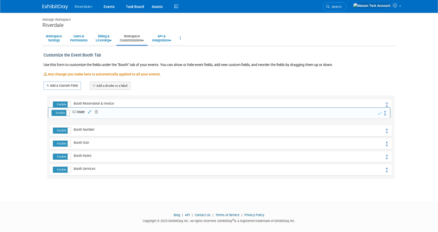
drag, startPoint x: 385, startPoint y: 104, endPoint x: 384, endPoint y: 113, distance: 10.0
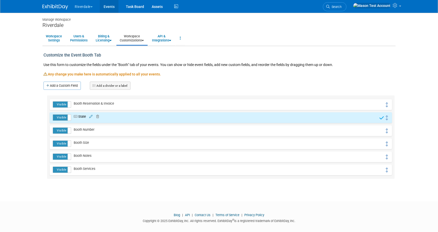
click at [107, 4] on link "Events" at bounding box center [109, 6] width 19 height 13
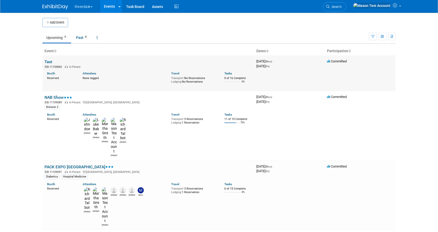
click at [48, 61] on link "Test" at bounding box center [48, 61] width 8 height 5
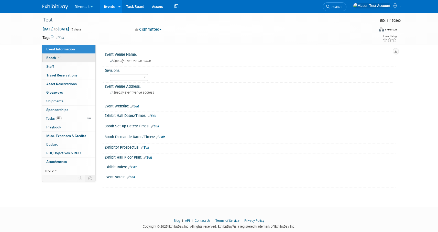
click at [56, 57] on span "Booth" at bounding box center [54, 58] width 16 height 4
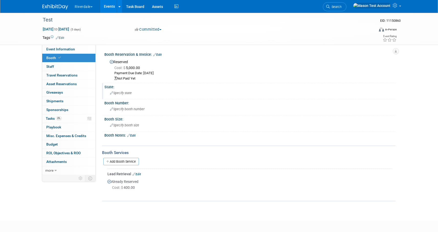
click at [114, 89] on div "Specify state" at bounding box center [249, 93] width 283 height 8
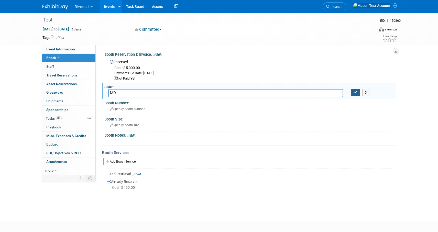
type input "MD"
click at [357, 95] on button "button" at bounding box center [354, 92] width 9 height 7
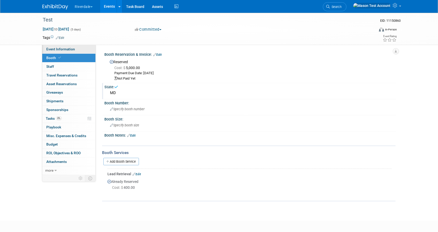
click at [56, 49] on span "Event Information" at bounding box center [60, 49] width 29 height 4
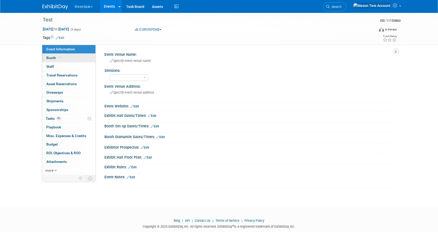
click at [57, 56] on span "Booth" at bounding box center [54, 58] width 16 height 4
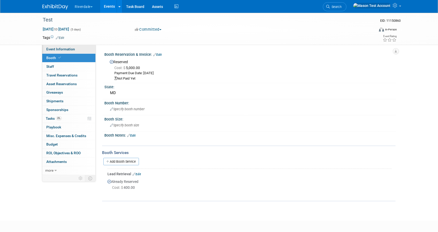
click at [58, 47] on span "Event Information" at bounding box center [60, 49] width 29 height 4
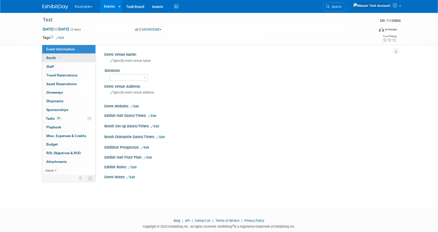
click at [56, 55] on link "Booth" at bounding box center [68, 58] width 53 height 8
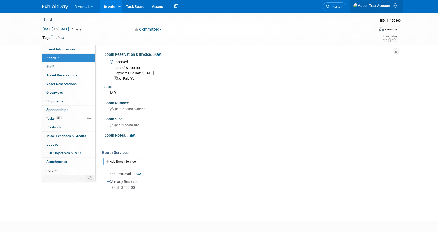
click at [395, 4] on link at bounding box center [376, 6] width 53 height 13
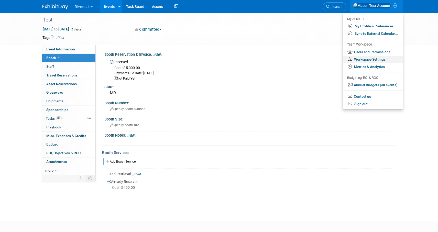
click at [381, 59] on link "Workspace Settings" at bounding box center [373, 59] width 60 height 7
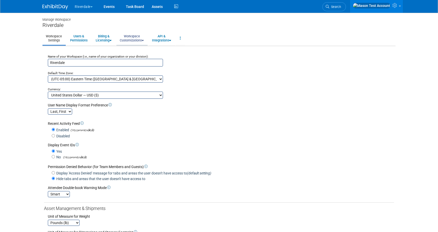
click at [137, 35] on link "Workspace Customizations" at bounding box center [131, 38] width 31 height 13
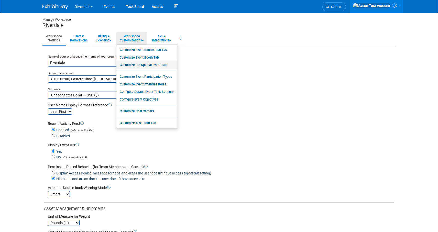
click at [144, 62] on link "Customize the Special Event Tab" at bounding box center [146, 65] width 61 height 8
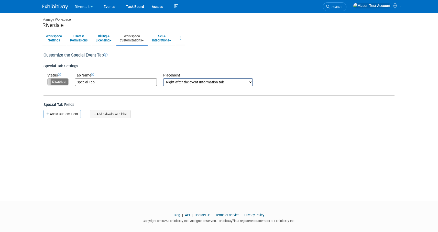
drag, startPoint x: 65, startPoint y: 82, endPoint x: 65, endPoint y: 85, distance: 3.6
click at [65, 82] on label "Disabled" at bounding box center [58, 81] width 21 height 7
drag, startPoint x: 100, startPoint y: 81, endPoint x: 61, endPoint y: 79, distance: 38.7
click at [61, 79] on tr "Status Enabled Disabled Tab Name Special Tab Placement Right after the event In…" at bounding box center [149, 79] width 205 height 13
type input "Marketing"
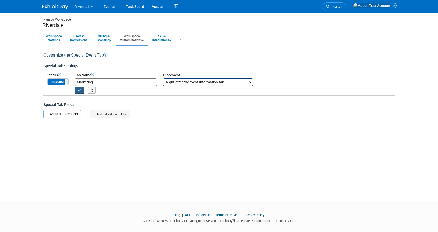
click at [77, 90] on button "button" at bounding box center [79, 90] width 9 height 6
click at [214, 84] on select "Right after the event Information tab Right after the event Booth tab Right aft…" at bounding box center [207, 82] width 89 height 8
select select "2"
click at [163, 78] on select "Right after the event Information tab Right after the event Booth tab Right aft…" at bounding box center [207, 82] width 89 height 8
click at [65, 111] on link "Add a Custom Field" at bounding box center [61, 114] width 37 height 8
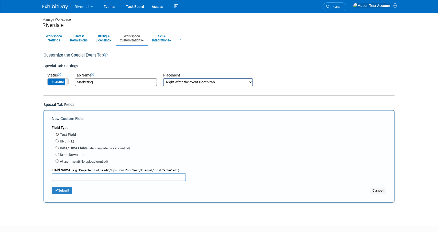
click at [56, 133] on input "Text Field" at bounding box center [56, 133] width 3 height 3
radio input "true"
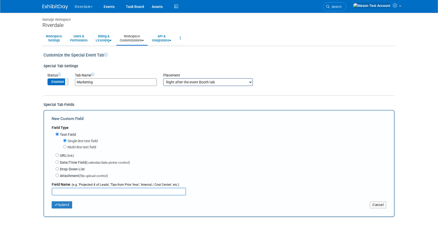
click at [87, 192] on input "text" at bounding box center [119, 192] width 134 height 8
type input "test"
click at [66, 206] on button "Submit" at bounding box center [62, 204] width 20 height 7
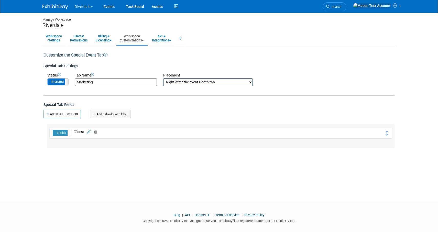
click at [113, 114] on link "Add a divider or a label" at bounding box center [110, 114] width 41 height 8
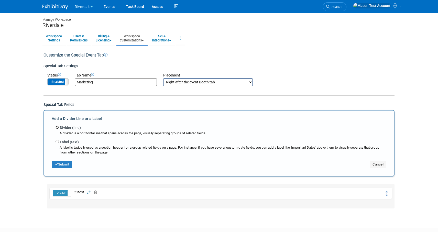
click at [57, 127] on input "Divider (line)" at bounding box center [56, 127] width 3 height 3
radio input "true"
click at [67, 162] on button "Submit" at bounding box center [62, 164] width 20 height 7
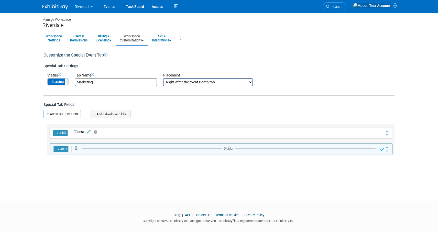
drag, startPoint x: 387, startPoint y: 134, endPoint x: 388, endPoint y: 150, distance: 15.6
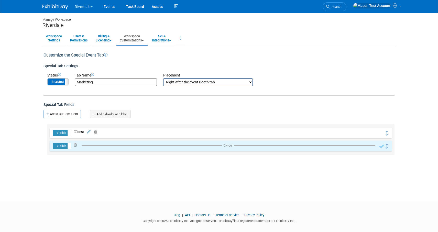
click at [119, 113] on link "Add a divider or a label" at bounding box center [110, 114] width 41 height 8
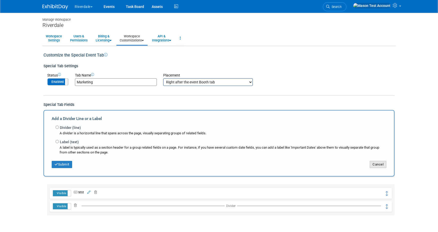
click at [375, 165] on button "Cancel" at bounding box center [377, 164] width 17 height 7
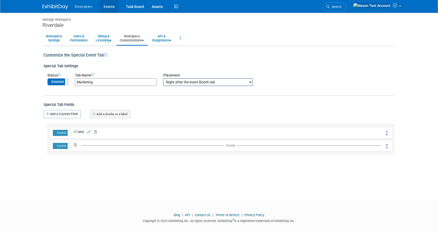
click at [107, 7] on link "Events" at bounding box center [109, 6] width 19 height 13
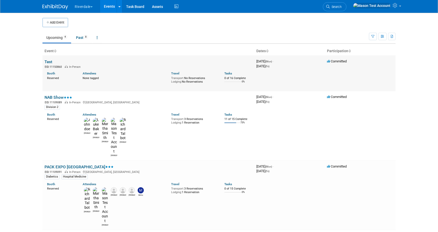
click at [49, 62] on link "Test" at bounding box center [48, 61] width 8 height 5
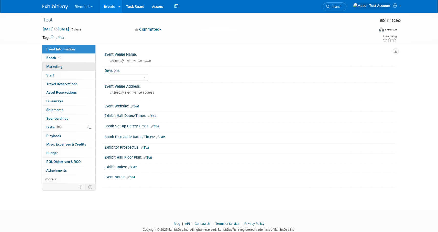
click at [57, 66] on span "Marketing" at bounding box center [54, 66] width 16 height 4
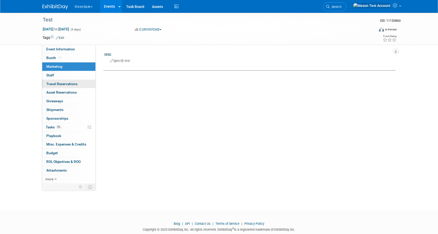
click at [74, 85] on span "Travel Reservations 0" at bounding box center [61, 84] width 31 height 4
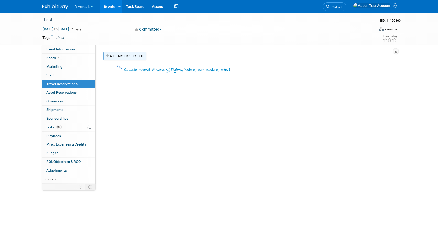
click at [132, 56] on link "Add Travel Reservation" at bounding box center [124, 56] width 43 height 8
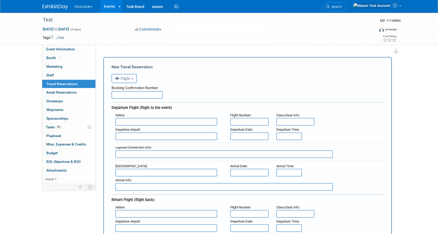
click at [129, 95] on input "text" at bounding box center [136, 95] width 51 height 8
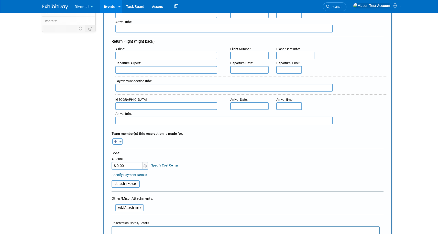
scroll to position [160, 0]
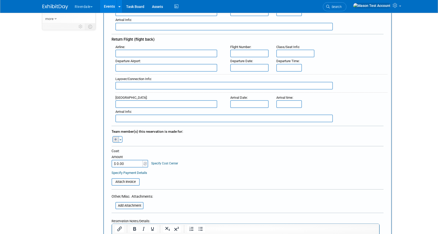
type input "5663"
click at [115, 139] on icon "button" at bounding box center [115, 139] width 3 height 3
select select
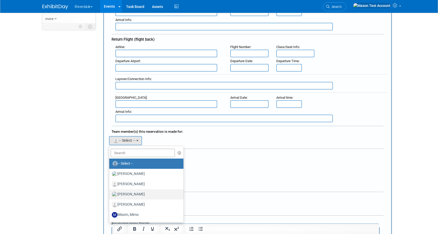
click at [148, 193] on label "[PERSON_NAME]" at bounding box center [145, 194] width 66 height 8
click at [110, 193] on input "[PERSON_NAME]" at bounding box center [108, 193] width 3 height 3
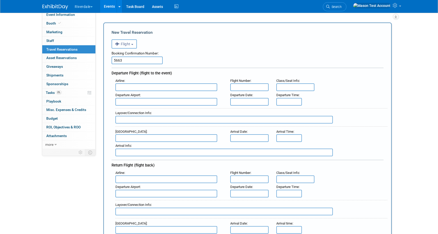
scroll to position [0, 0]
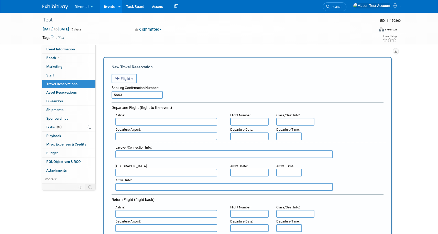
click at [129, 81] on button "Flight" at bounding box center [123, 78] width 25 height 9
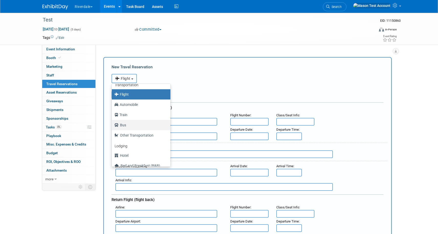
scroll to position [9, 0]
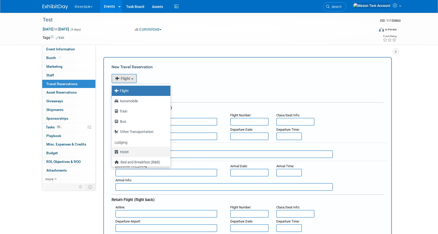
click at [136, 152] on label "Hotel" at bounding box center [139, 152] width 51 height 8
click at [112, 152] on input "Hotel" at bounding box center [110, 151] width 3 height 3
select select "6"
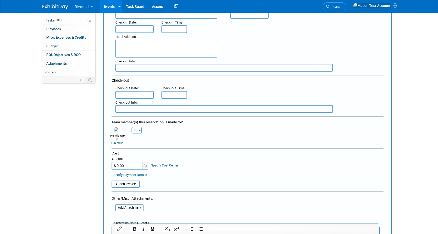
scroll to position [118, 0]
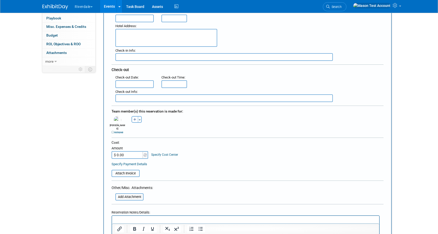
click at [133, 119] on button "button" at bounding box center [134, 119] width 7 height 7
select select
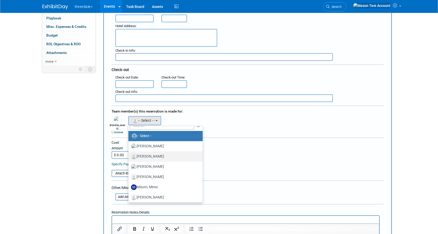
scroll to position [13, 0]
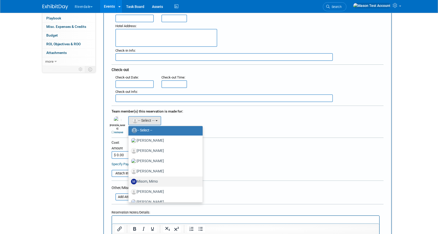
click at [152, 179] on label "Misom, Mimo" at bounding box center [164, 181] width 66 height 8
click at [129, 179] on input "Misom, Mimo" at bounding box center [127, 180] width 3 height 3
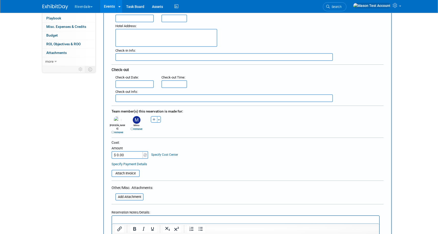
click at [153, 121] on button "button" at bounding box center [154, 119] width 7 height 7
select select
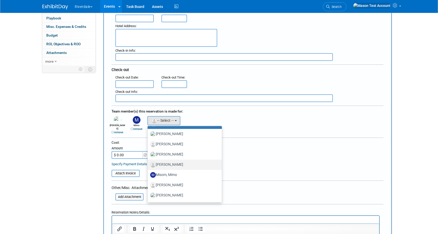
scroll to position [21, 0]
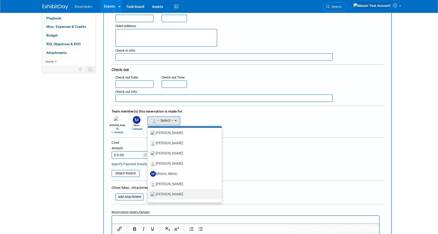
click at [166, 194] on label "[PERSON_NAME]" at bounding box center [183, 194] width 66 height 8
click at [148, 194] on input "[PERSON_NAME]" at bounding box center [146, 193] width 3 height 3
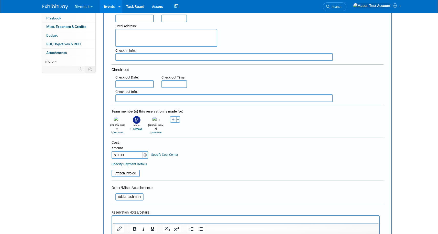
click at [130, 152] on input "$ 0.00" at bounding box center [127, 155] width 32 height 8
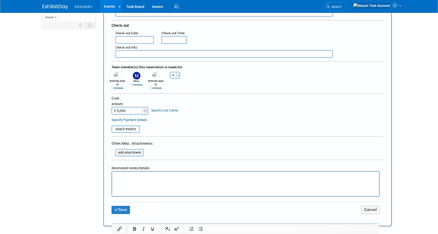
scroll to position [187, 0]
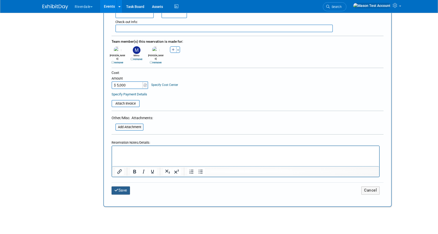
type input "$ 5,000.00"
click at [125, 186] on button "Save" at bounding box center [120, 190] width 18 height 8
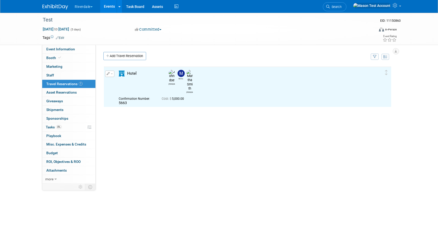
scroll to position [0, 0]
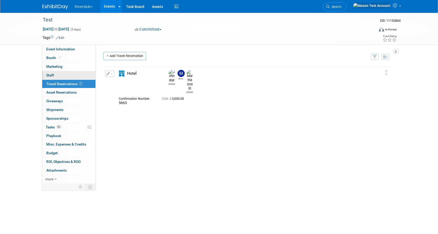
click at [67, 73] on link "0 Staff 0" at bounding box center [68, 75] width 53 height 8
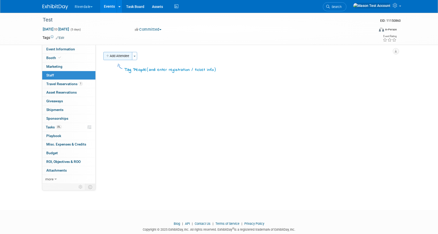
click at [115, 54] on button "Add Attendee" at bounding box center [117, 56] width 29 height 8
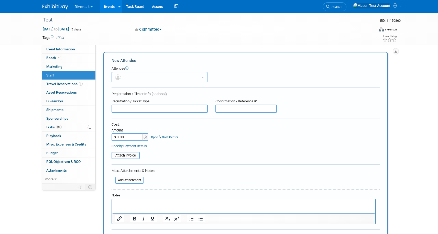
click at [193, 74] on button "button" at bounding box center [159, 77] width 96 height 10
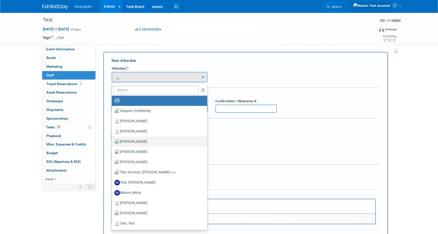
click at [175, 140] on label "[PERSON_NAME]" at bounding box center [158, 142] width 88 height 8
click at [112, 140] on input "[PERSON_NAME]" at bounding box center [110, 140] width 3 height 3
select select "5ff3df1d-f5c1-40d9-98f4-8eb016f0dd8c"
select select "8"
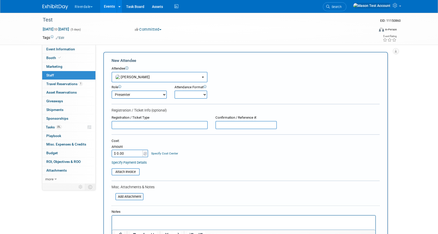
click at [187, 92] on select "Onsite Remote" at bounding box center [190, 94] width 33 height 8
select select "1"
click at [174, 90] on select "Onsite Remote" at bounding box center [190, 94] width 33 height 8
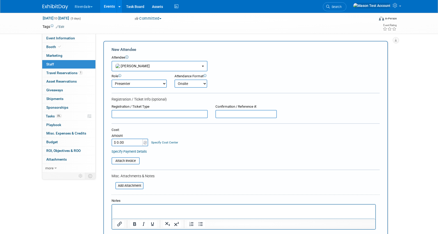
scroll to position [14, 0]
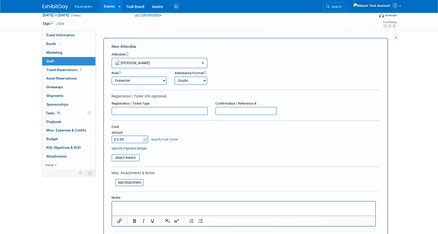
click at [125, 140] on input "$ 0.00" at bounding box center [127, 139] width 32 height 8
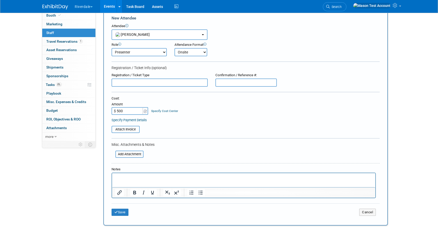
scroll to position [52, 0]
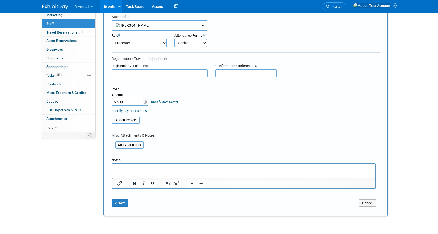
type input "$ 500.00"
click at [164, 43] on select "Demonstrator Host Planner Presenter Sales Representative Set-up/Dismantle Crew …" at bounding box center [138, 43] width 55 height 8
click at [149, 43] on select "Demonstrator Host Planner Presenter Sales Representative Set-up/Dismantle Crew …" at bounding box center [138, 43] width 55 height 8
click at [121, 204] on button "Save" at bounding box center [119, 202] width 17 height 7
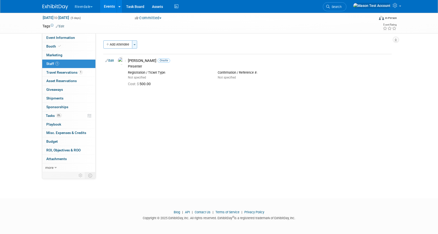
click at [135, 44] on span "button" at bounding box center [134, 44] width 2 height 1
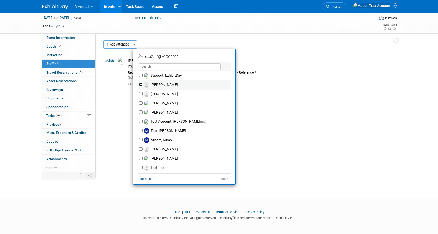
click at [140, 84] on input "[PERSON_NAME]" at bounding box center [140, 84] width 3 height 3
checkbox input "true"
click at [140, 93] on input "Smith, Joe" at bounding box center [140, 93] width 3 height 3
checkbox input "true"
click at [141, 101] on div "Baker, Luke" at bounding box center [184, 103] width 93 height 9
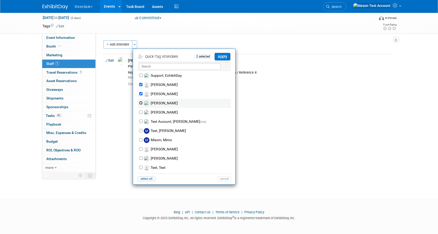
click at [141, 103] on input "Baker, Luke" at bounding box center [140, 102] width 3 height 3
checkbox input "true"
click at [140, 112] on input "Smith, Martha" at bounding box center [140, 111] width 3 height 3
checkbox input "true"
click at [141, 122] on input "Test Account, Mason (me)" at bounding box center [140, 121] width 3 height 3
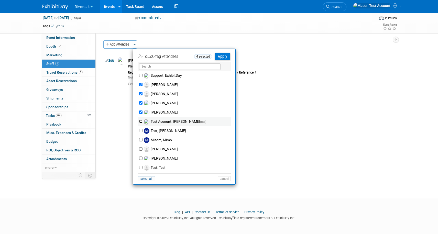
checkbox input "true"
click at [223, 57] on button "Apply" at bounding box center [222, 56] width 16 height 7
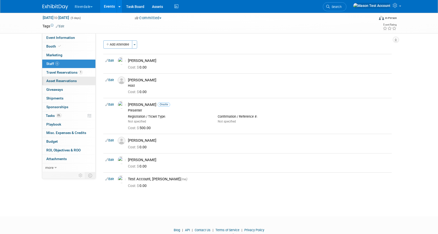
click at [80, 81] on link "0 Asset Reservations 0" at bounding box center [68, 81] width 53 height 8
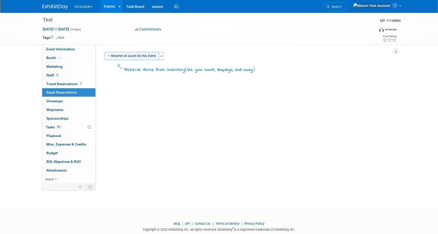
click at [134, 55] on button "Reserve an Asset for this Event" at bounding box center [132, 56] width 54 height 8
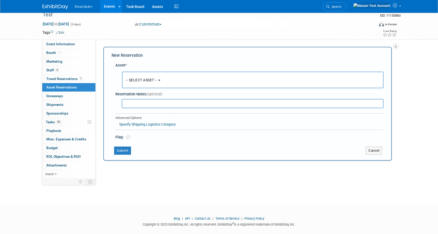
scroll to position [5, 0]
click at [150, 81] on span "-- SELECT ASSET --" at bounding box center [142, 80] width 32 height 4
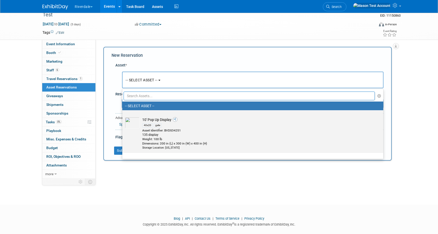
click at [153, 125] on div "40x20 gate" at bounding box center [257, 125] width 231 height 6
click at [123, 116] on input "10' Pop Up Display 40x20 gate Asset Identifier: BVDS34251 135 display Weight: 1…" at bounding box center [121, 114] width 3 height 3
select select "10696022"
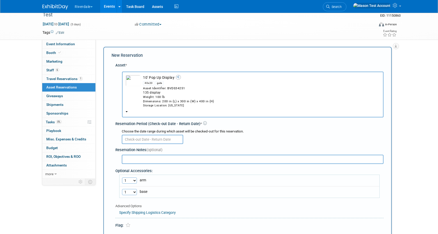
click at [144, 97] on div "Weight: 100 lb" at bounding box center [261, 97] width 237 height 4
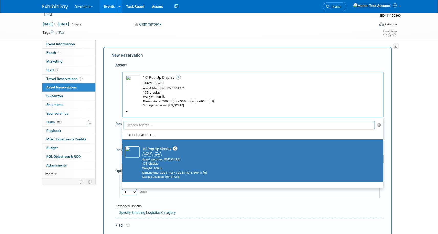
click at [149, 127] on input "text" at bounding box center [248, 125] width 251 height 9
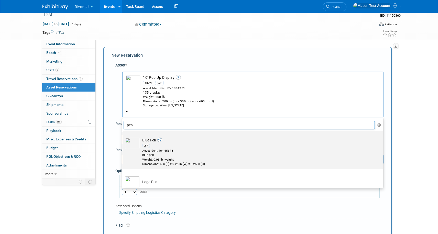
type input "pen"
click at [148, 145] on div "LFP" at bounding box center [145, 146] width 7 height 4
click at [123, 137] on input "Blue Pen LFP Asset Identifier: 45678 blue pen Weight: 0.05 lb weight Dimensions…" at bounding box center [121, 134] width 3 height 3
select select "10696219"
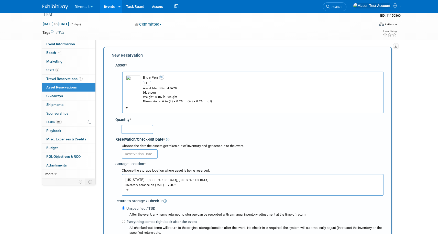
click at [138, 127] on input "text" at bounding box center [137, 129] width 32 height 9
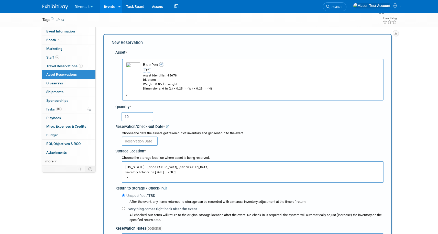
type input "10"
click at [170, 173] on div "Inventory balance on Sep 3, 2025 : -700" at bounding box center [252, 171] width 254 height 5
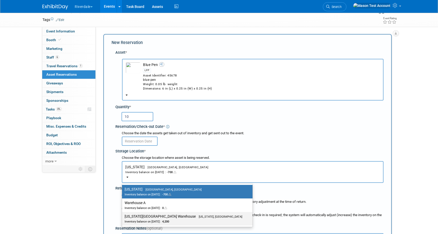
click at [196, 217] on span "Washington, DC" at bounding box center [219, 216] width 47 height 3
click at [123, 217] on input "Washington DC Warehouse Washington, DC Inventory balance on Sep 3, 2025 : 4,200" at bounding box center [120, 216] width 3 height 3
select select "11222616"
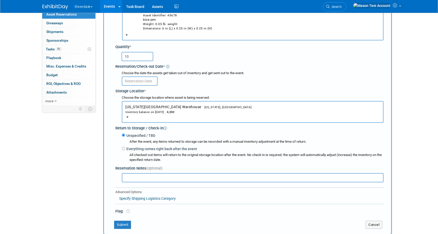
scroll to position [97, 0]
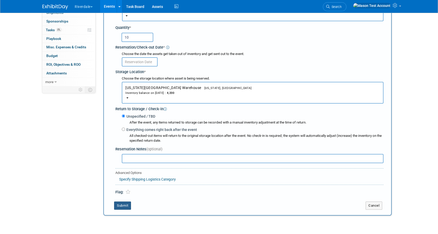
click at [121, 206] on button "Submit" at bounding box center [122, 205] width 17 height 8
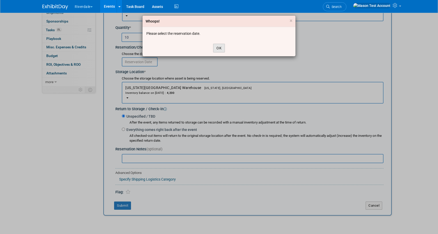
click at [216, 50] on button "OK" at bounding box center [219, 48] width 12 height 9
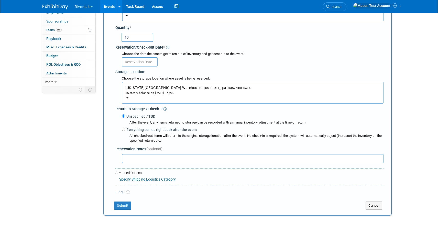
click at [142, 62] on input "text" at bounding box center [140, 61] width 36 height 9
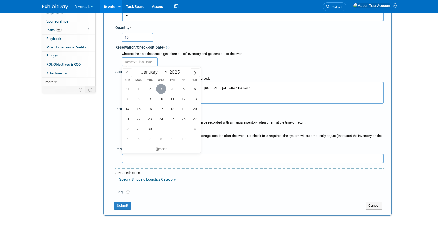
click at [163, 88] on span "3" at bounding box center [161, 89] width 10 height 10
type input "Sep 3, 2025"
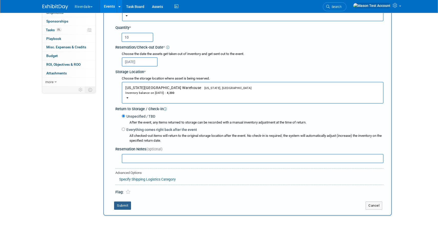
click at [125, 205] on button "Submit" at bounding box center [122, 205] width 17 height 8
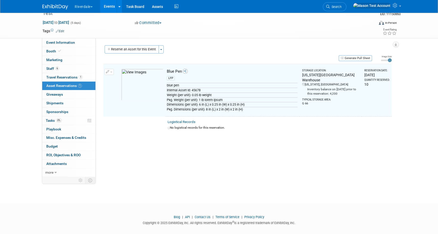
scroll to position [0, 0]
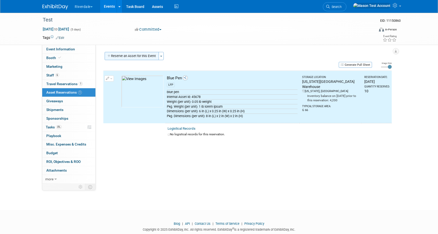
click at [139, 54] on button "Reserve an Asset for this Event" at bounding box center [132, 56] width 54 height 8
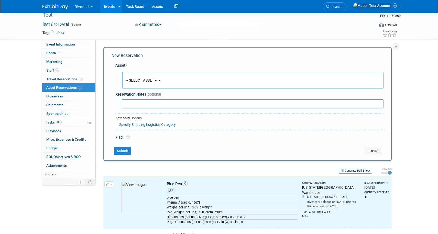
scroll to position [5, 0]
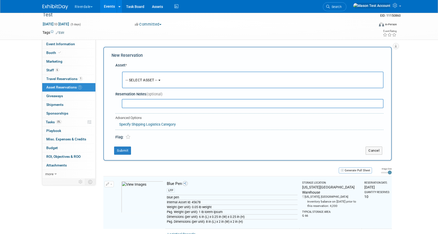
click at [142, 80] on span "-- SELECT ASSET --" at bounding box center [142, 80] width 32 height 4
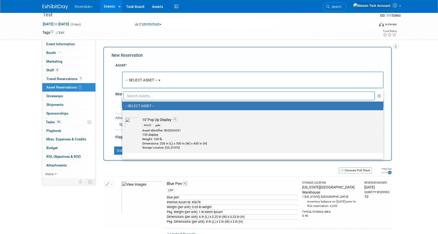
click at [146, 125] on div "40x20" at bounding box center [147, 125] width 10 height 4
click at [123, 116] on input "10' Pop Up Display 40x20 gate Asset Identifier: BVDS34251 135 display Weight: 1…" at bounding box center [121, 114] width 3 height 3
select select "10696022"
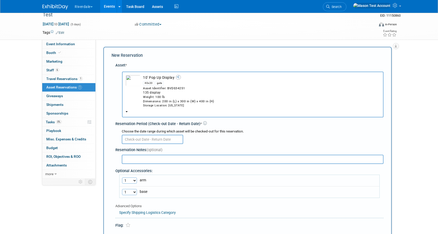
click at [145, 136] on input "text" at bounding box center [152, 139] width 61 height 9
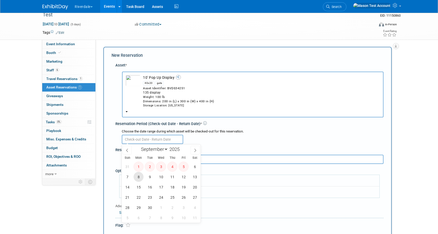
click at [137, 174] on span "8" at bounding box center [138, 177] width 10 height 10
click at [183, 178] on span "12" at bounding box center [183, 177] width 10 height 10
type input "Sep 8, 2025 to Sep 12, 2025"
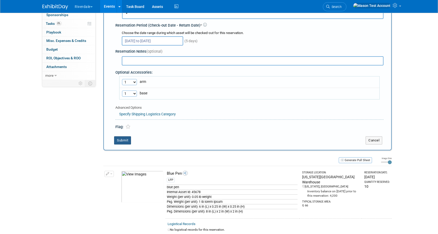
click at [123, 138] on button "Submit" at bounding box center [122, 140] width 17 height 8
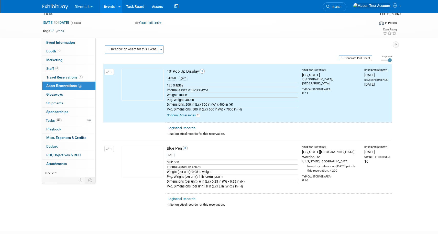
scroll to position [0, 0]
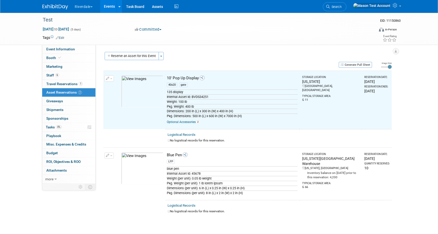
click at [356, 61] on div "Reserve an Asset for this Event Toggle Dropdown New asset reservation Copy asse…" at bounding box center [247, 56] width 288 height 9
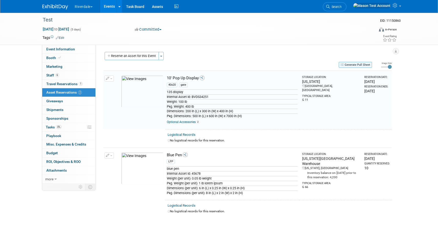
click at [356, 65] on button "Generate Pull Sheet" at bounding box center [354, 65] width 33 height 6
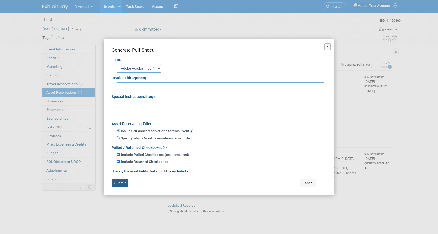
click at [121, 182] on button "Submit" at bounding box center [119, 183] width 17 height 8
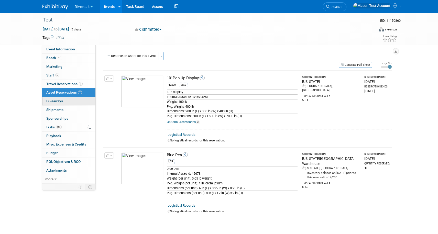
click at [56, 99] on span "Giveaways 0" at bounding box center [54, 101] width 17 height 4
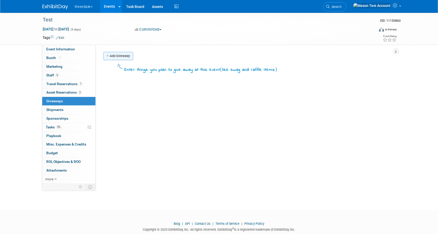
click at [119, 57] on link "Add Giveaway" at bounding box center [118, 56] width 30 height 8
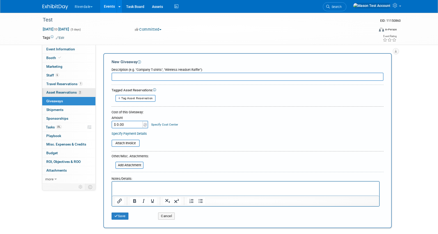
click at [74, 94] on span "Asset Reservations 2" at bounding box center [64, 92] width 36 height 4
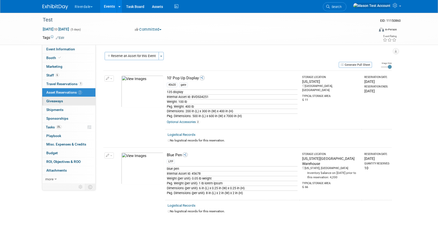
click at [83, 103] on link "0 Giveaways 0" at bounding box center [68, 101] width 53 height 8
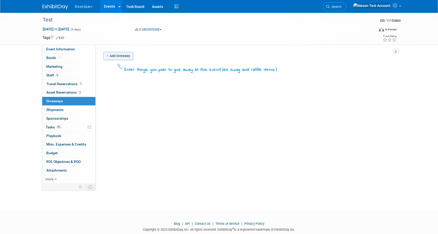
click at [114, 54] on link "Add Giveaway" at bounding box center [118, 56] width 30 height 8
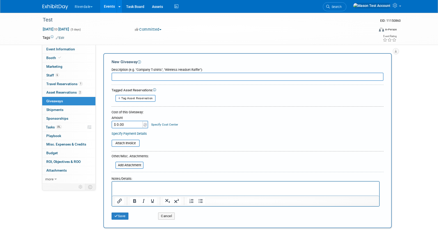
click at [135, 79] on input "text" at bounding box center [247, 77] width 272 height 8
type input "t-shirst"
click at [133, 126] on input "$ 0.00" at bounding box center [127, 125] width 32 height 8
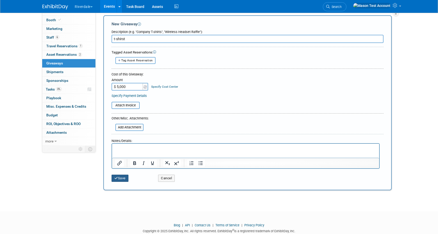
type input "$ 5,000.00"
click at [119, 178] on button "Save" at bounding box center [119, 178] width 17 height 7
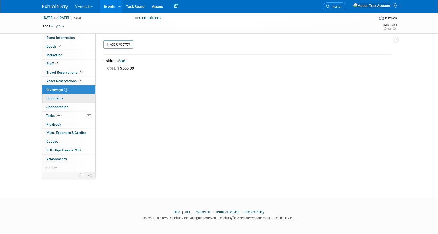
click at [62, 99] on span "Shipments 0" at bounding box center [54, 98] width 17 height 4
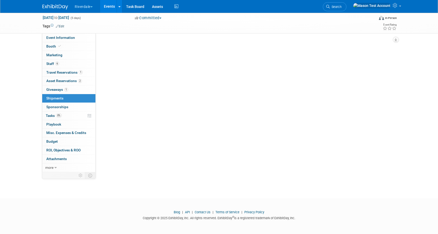
scroll to position [0, 0]
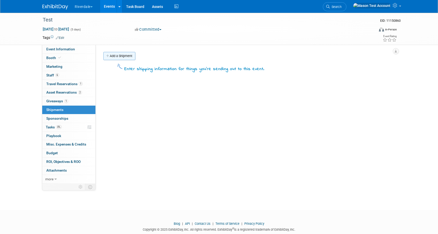
click at [123, 59] on link "Add a Shipment" at bounding box center [119, 56] width 32 height 8
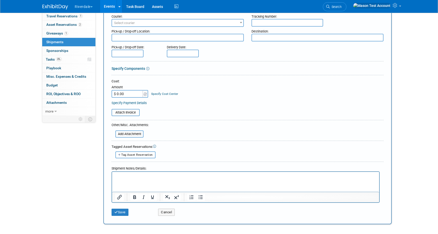
scroll to position [74, 0]
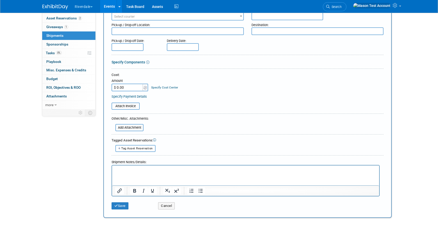
click at [175, 202] on div "Cancel" at bounding box center [177, 204] width 47 height 10
click at [170, 203] on button "Cancel" at bounding box center [166, 205] width 17 height 7
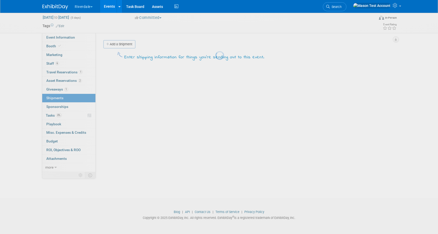
scroll to position [12, 0]
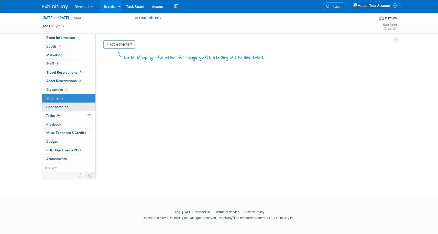
click at [46, 105] on span "Sponsorships 0" at bounding box center [57, 107] width 22 height 4
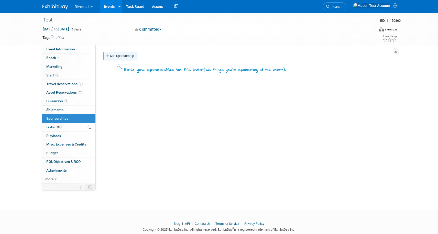
click at [123, 54] on link "Add Sponsorship" at bounding box center [120, 56] width 34 height 8
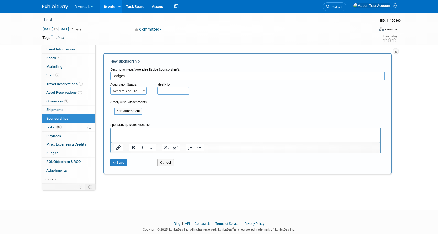
type input "Badges"
click at [140, 90] on span "Need to Acquire" at bounding box center [128, 90] width 35 height 7
select select "2"
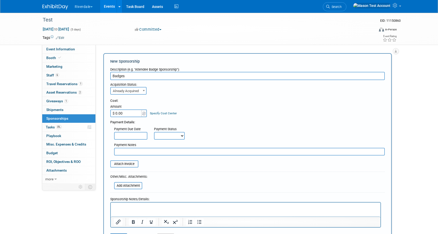
click at [129, 113] on input "$ 0.00" at bounding box center [126, 113] width 32 height 8
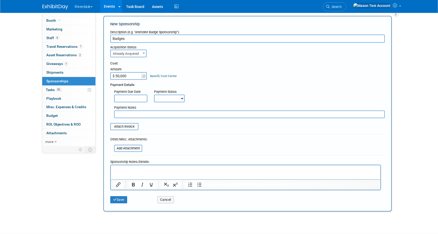
scroll to position [40, 0]
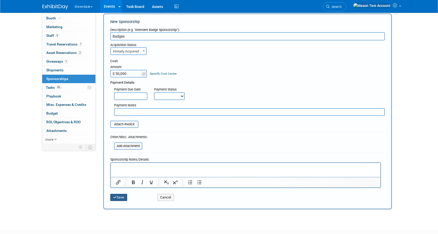
type input "$ 50,000.00"
click at [121, 199] on button "Save" at bounding box center [118, 197] width 17 height 7
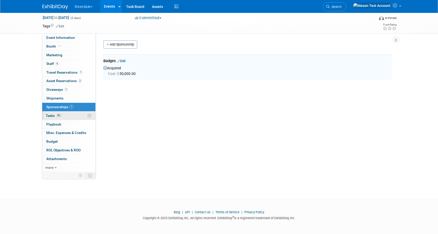
click at [47, 115] on span "Tasks 0%" at bounding box center [54, 115] width 16 height 4
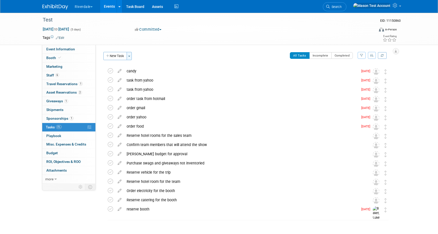
click at [129, 59] on button "Toggle Dropdown" at bounding box center [129, 56] width 5 height 8
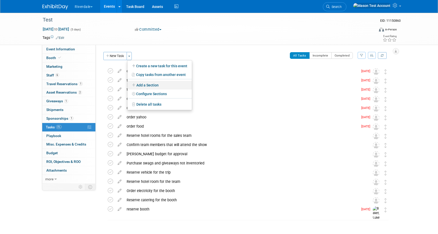
click at [151, 87] on link "Add a Section" at bounding box center [159, 85] width 64 height 9
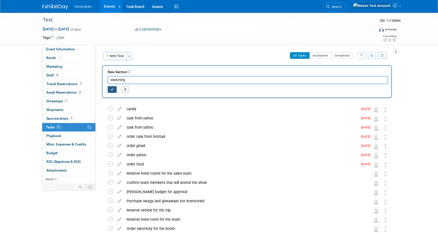
type input "Marketing"
click at [113, 89] on icon "button" at bounding box center [111, 89] width 3 height 3
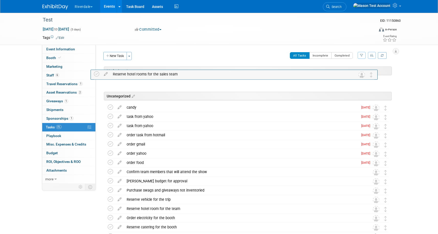
drag, startPoint x: 386, startPoint y: 166, endPoint x: 372, endPoint y: 80, distance: 87.0
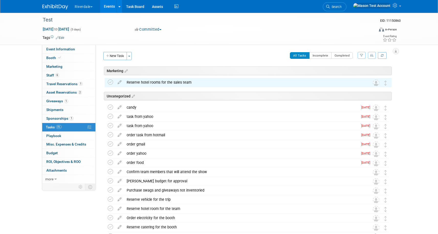
drag, startPoint x: 385, startPoint y: 175, endPoint x: 387, endPoint y: 91, distance: 84.1
click at [387, 91] on div "Test Sep 8, 2025 to Sep 12, 2025 (Going) Uncategorized candy DETAILS get candy …" at bounding box center [246, 159] width 289 height 163
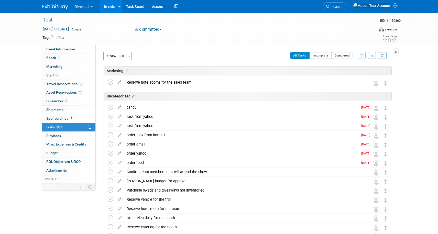
drag, startPoint x: 384, startPoint y: 175, endPoint x: 390, endPoint y: 95, distance: 80.7
click at [390, 95] on div "Test Sep 8, 2025 to Sep 12, 2025 (Going) Uncategorized candy DETAILS get candy …" at bounding box center [246, 159] width 289 height 163
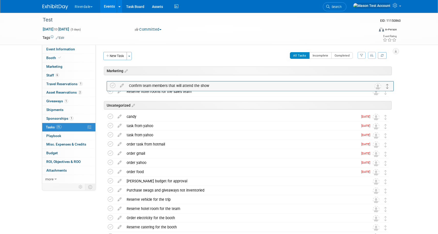
drag, startPoint x: 385, startPoint y: 173, endPoint x: 378, endPoint y: 85, distance: 89.0
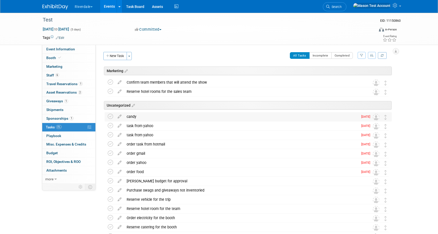
click at [175, 117] on div "candy" at bounding box center [241, 116] width 234 height 9
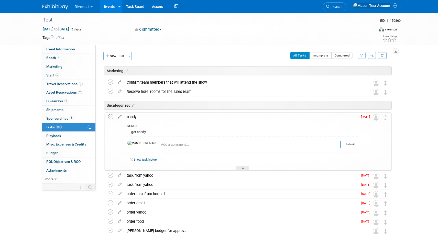
click at [111, 116] on icon at bounding box center [110, 116] width 5 height 5
click at [72, 136] on link "0 Playbook 0" at bounding box center [68, 136] width 53 height 8
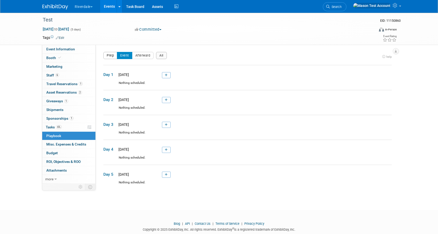
click at [109, 54] on button "Prep" at bounding box center [110, 55] width 14 height 7
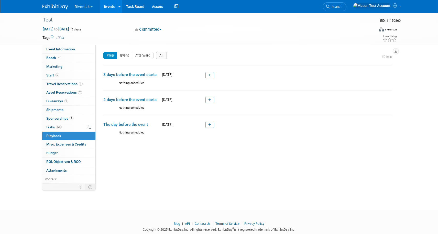
click at [122, 56] on button "Event" at bounding box center [124, 55] width 15 height 7
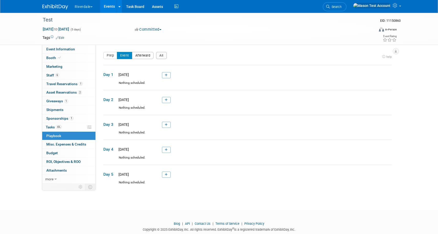
click at [139, 56] on button "Afterward" at bounding box center [143, 55] width 22 height 7
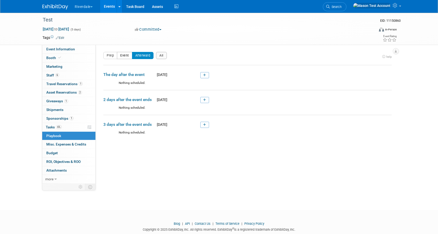
click at [126, 55] on button "Event" at bounding box center [124, 55] width 15 height 7
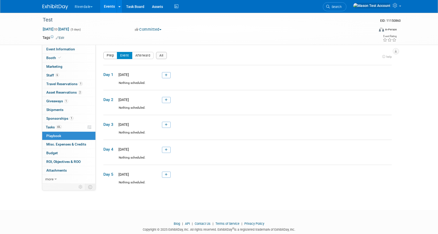
click at [109, 54] on button "Prep" at bounding box center [110, 55] width 14 height 7
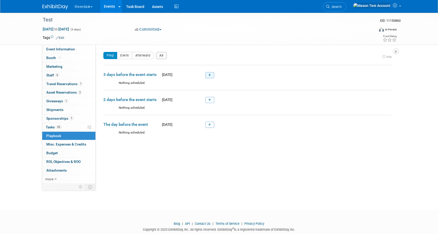
click at [211, 75] on link at bounding box center [209, 75] width 9 height 6
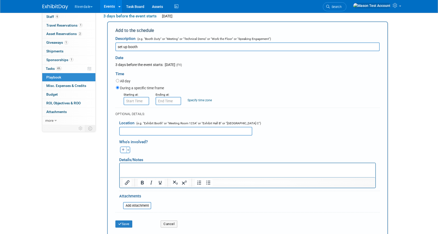
type input "set up booth"
click at [118, 81] on input "All day" at bounding box center [117, 80] width 3 height 3
radio input "true"
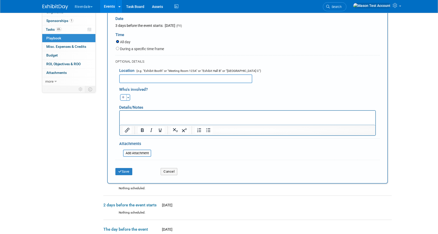
scroll to position [118, 0]
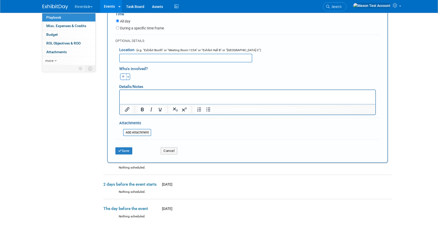
click at [123, 77] on icon "button" at bounding box center [123, 76] width 3 height 3
select select
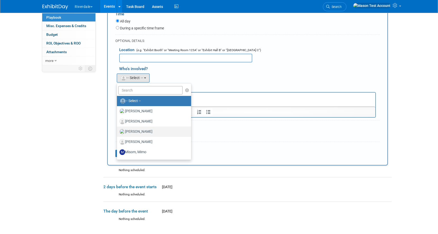
click at [134, 130] on label "doe, John" at bounding box center [152, 132] width 66 height 8
click at [118, 130] on input "doe, John" at bounding box center [115, 130] width 3 height 3
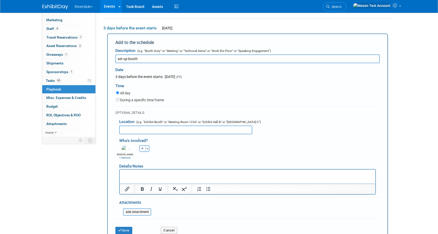
scroll to position [46, 0]
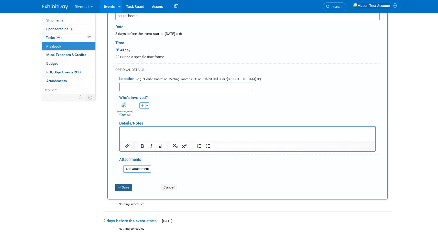
click at [126, 188] on button "Save" at bounding box center [123, 187] width 17 height 7
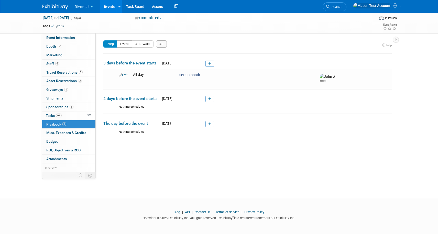
click at [125, 46] on button "Event" at bounding box center [124, 43] width 15 height 7
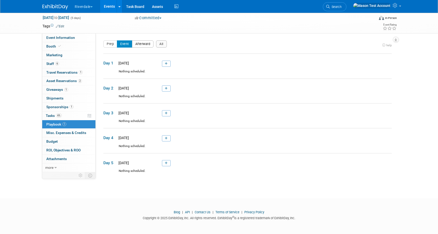
click at [142, 44] on button "Afterward" at bounding box center [143, 43] width 22 height 7
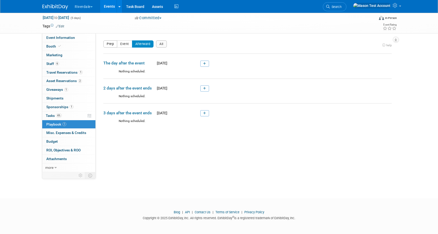
click at [105, 42] on button "Prep" at bounding box center [110, 43] width 14 height 7
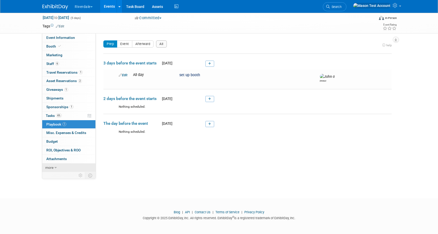
click at [53, 168] on span "more" at bounding box center [49, 167] width 8 height 4
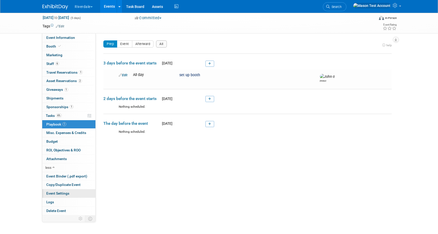
click at [65, 193] on span "Event Settings" at bounding box center [57, 193] width 23 height 4
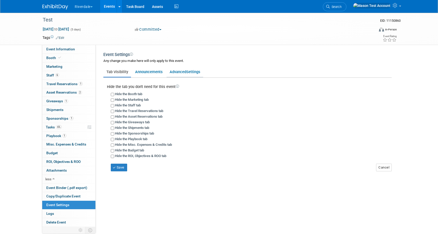
click at [180, 73] on link "Advanced Settings" at bounding box center [184, 72] width 37 height 10
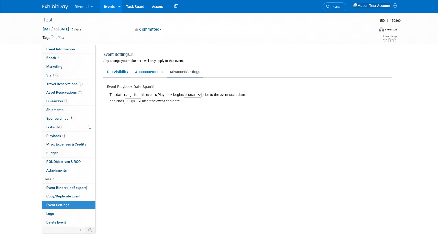
click at [122, 73] on link "Tab Visibility" at bounding box center [117, 72] width 28 height 10
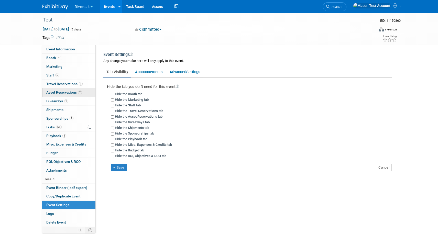
click at [63, 92] on span "Asset Reservations 2" at bounding box center [64, 92] width 36 height 4
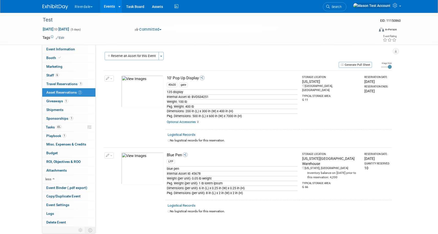
click at [110, 78] on span "button" at bounding box center [111, 78] width 2 height 1
click at [119, 105] on span "Cancel Reservation" at bounding box center [130, 102] width 33 height 4
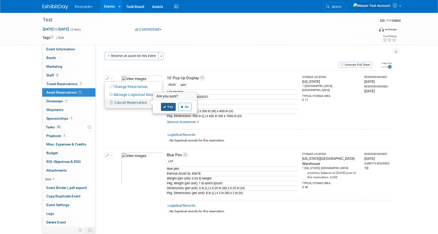
click at [168, 105] on link "Yes" at bounding box center [168, 107] width 15 height 8
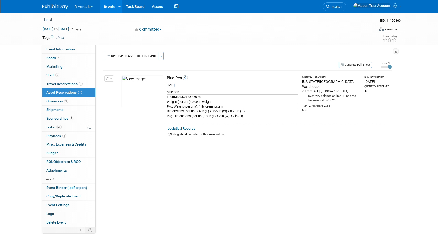
click at [112, 77] on button "button" at bounding box center [108, 78] width 9 height 6
click at [118, 102] on span "Cancel Reservation" at bounding box center [130, 102] width 33 height 4
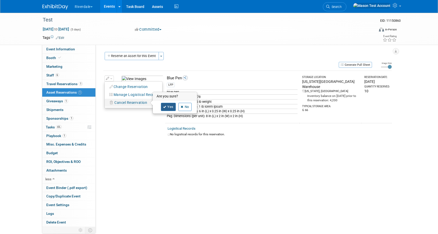
click at [164, 107] on icon at bounding box center [164, 107] width 3 height 3
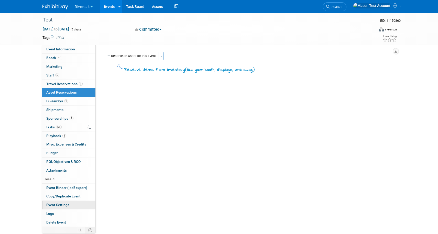
click at [68, 203] on span "Event Settings" at bounding box center [57, 205] width 23 height 4
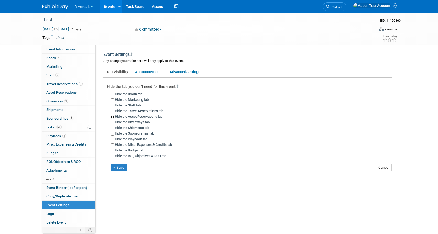
click at [112, 116] on input "Hide the Asset Reservations tab" at bounding box center [112, 116] width 3 height 3
checkbox input "true"
click at [123, 165] on button "Save" at bounding box center [119, 168] width 16 height 8
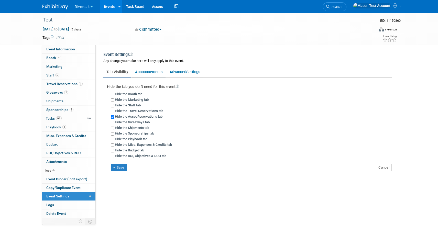
click at [151, 72] on link "Announcements" at bounding box center [148, 72] width 33 height 10
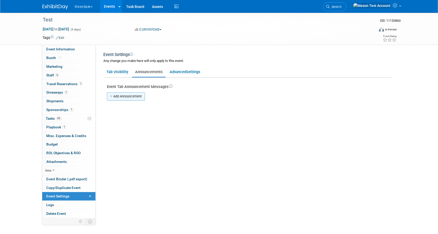
click at [129, 96] on link "Add Announcement" at bounding box center [126, 96] width 38 height 8
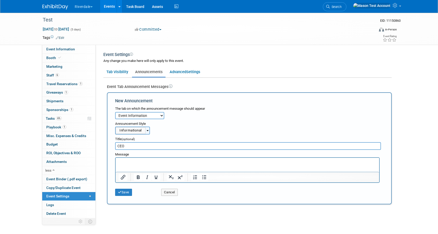
type input "CEO"
click at [140, 161] on p "Rich Text Area. Press ALT-0 for help." at bounding box center [247, 162] width 257 height 5
click at [153, 117] on select "Event Information Booth Marketing Staff Travel Reservations Asset Reservations …" at bounding box center [139, 115] width 49 height 7
select select "4"
click at [115, 112] on select "Event Information Booth Marketing Staff Travel Reservations Asset Reservations …" at bounding box center [139, 115] width 49 height 7
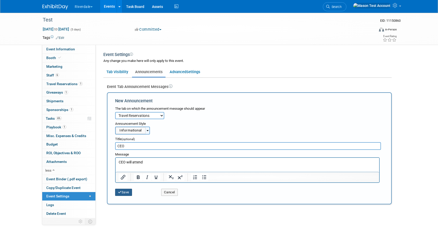
click at [125, 194] on button "Save" at bounding box center [123, 192] width 17 height 7
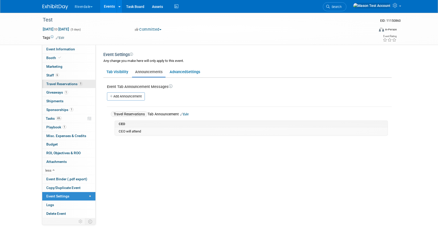
click at [72, 84] on span "Travel Reservations 1" at bounding box center [64, 84] width 36 height 4
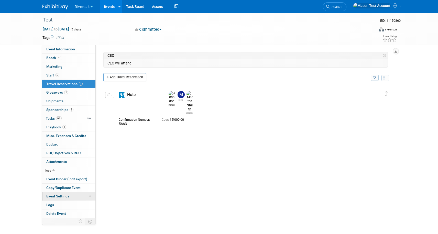
click at [60, 196] on span "Event Settings" at bounding box center [57, 196] width 23 height 4
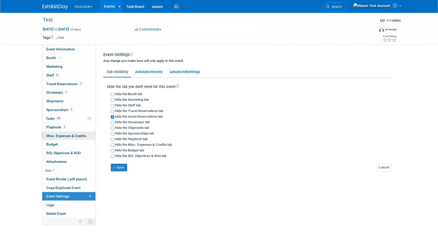
click at [67, 136] on span "Misc. Expenses & Credits 0" at bounding box center [66, 136] width 40 height 4
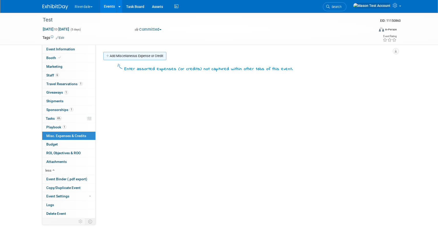
click at [142, 58] on link "Add Miscellaneous Expense or Credit" at bounding box center [134, 56] width 63 height 8
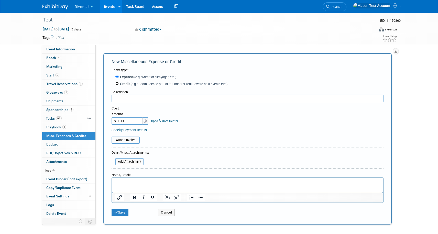
click at [118, 84] on input "Credit (e.g. "Booth service partial refund" or "Credit toward next event", etc.)" at bounding box center [116, 83] width 3 height 3
radio input "true"
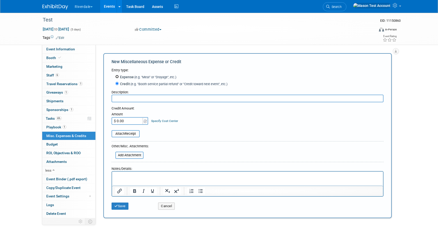
click at [117, 78] on input "Expense (e.g. "Meal" or "Drayage", etc.)" at bounding box center [116, 76] width 3 height 3
radio input "true"
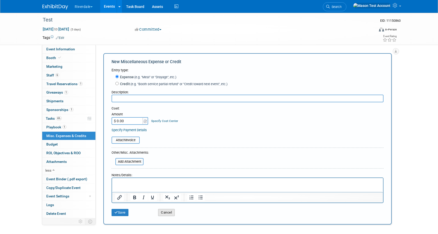
click at [169, 213] on button "Cancel" at bounding box center [166, 212] width 17 height 7
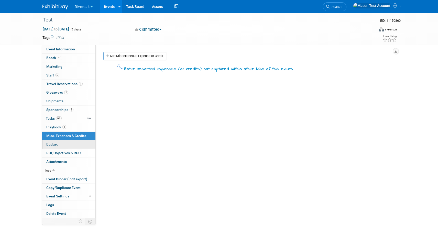
click at [56, 143] on span "Budget" at bounding box center [52, 144] width 12 height 4
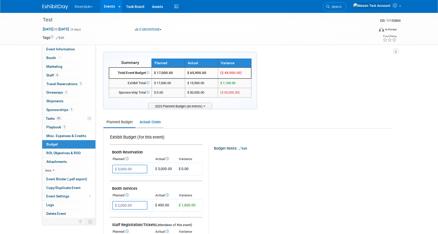
click at [154, 121] on link "Actual Costs" at bounding box center [149, 121] width 27 height 9
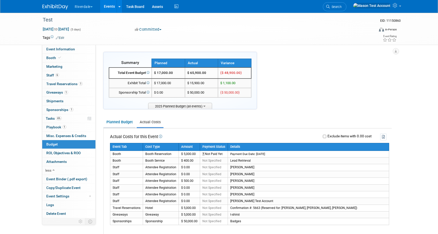
click at [119, 121] on link "Planned Budget" at bounding box center [119, 121] width 32 height 9
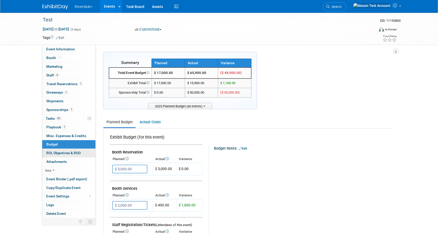
click at [77, 150] on link "0 ROI, Objectives & ROO 0" at bounding box center [68, 153] width 53 height 8
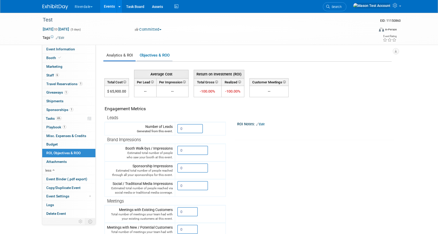
click at [152, 55] on link "Objectives & ROO 0" at bounding box center [154, 55] width 36 height 10
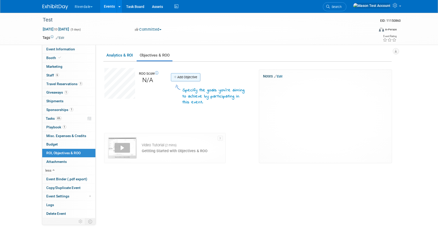
click at [184, 79] on link "Add Objective" at bounding box center [185, 77] width 29 height 8
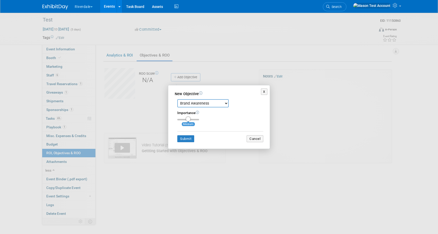
click at [197, 103] on select "Brand Awareness Competition Research Customer Retention Feedback Collection Lea…" at bounding box center [202, 103] width 51 height 8
click at [177, 99] on select "Brand Awareness Competition Research Customer Retention Feedback Collection Lea…" at bounding box center [202, 103] width 51 height 8
type input "3"
click at [196, 120] on input "range" at bounding box center [188, 120] width 22 height 2
click at [189, 140] on button "Submit" at bounding box center [185, 138] width 17 height 7
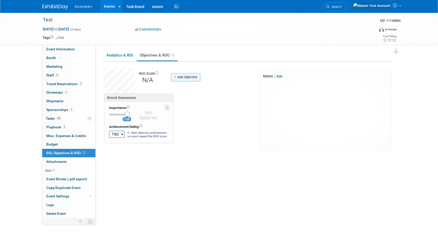
click at [187, 77] on link "Add Objective" at bounding box center [185, 77] width 29 height 8
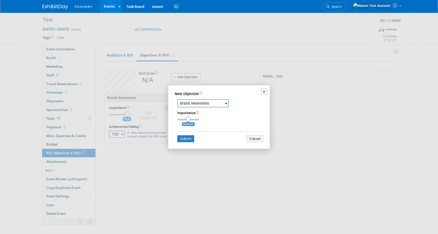
click at [200, 106] on select "Brand Awareness Competition Research Customer Retention Feedback Collection Lea…" at bounding box center [202, 103] width 51 height 8
select select "2"
click at [177, 99] on select "Brand Awareness Competition Research Customer Retention Feedback Collection Lea…" at bounding box center [202, 103] width 51 height 8
type input "3"
click at [196, 119] on input "range" at bounding box center [188, 120] width 22 height 2
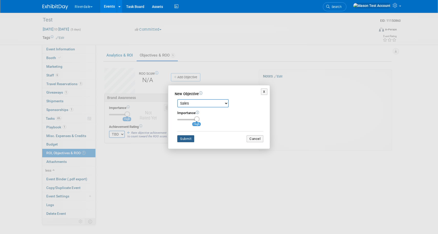
click at [187, 137] on button "Submit" at bounding box center [185, 138] width 17 height 7
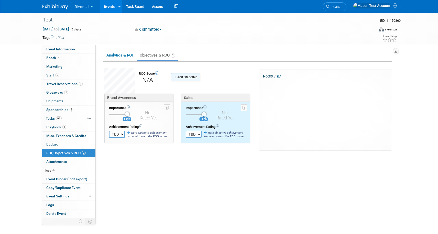
click at [192, 78] on link "Add Objective" at bounding box center [185, 77] width 29 height 8
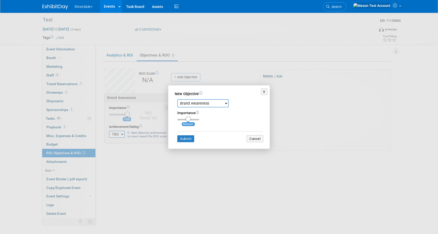
click at [194, 106] on select "Brand Awareness Competition Research Customer Retention Feedback Collection Lea…" at bounding box center [202, 103] width 51 height 8
select select "6"
click at [177, 99] on select "Brand Awareness Competition Research Customer Retention Feedback Collection Lea…" at bounding box center [202, 103] width 51 height 8
type input "1"
click at [179, 119] on input "range" at bounding box center [188, 120] width 22 height 2
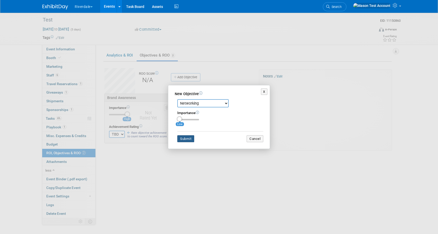
click at [186, 139] on button "Submit" at bounding box center [185, 138] width 17 height 7
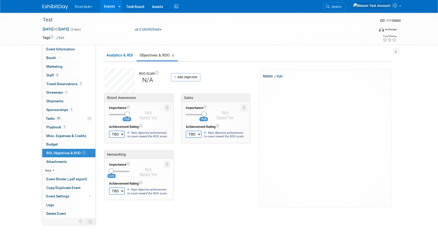
click at [79, 152] on span "ROI, Objectives & ROO 3" at bounding box center [65, 153] width 39 height 4
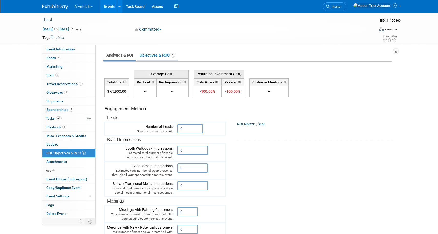
click at [151, 53] on link "Objectives & ROO 3" at bounding box center [156, 55] width 41 height 10
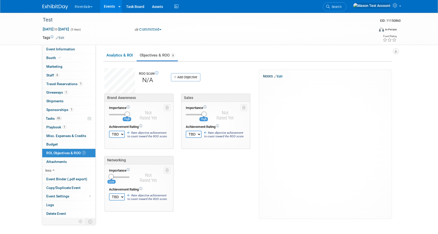
click at [119, 135] on select "TBD 0 1 2 3 4 5 6 7 8 9 10" at bounding box center [117, 134] width 16 height 7
select select "10"
click at [109, 131] on select "TBD 0 1 2 3 4 5 6 7 8 9 10" at bounding box center [117, 134] width 16 height 7
click at [194, 132] on select "TBD 0 1 2 3 4 5 6 7 8 9 10" at bounding box center [194, 134] width 16 height 7
select select "10"
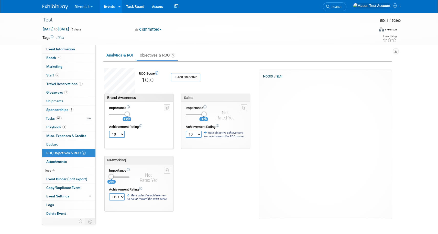
click at [186, 131] on select "TBD 0 1 2 3 4 5 6 7 8 9 10" at bounding box center [194, 134] width 16 height 7
click at [113, 195] on select "TBD 0 1 2 3 4 5 6 7 8 9 10" at bounding box center [117, 196] width 16 height 7
select select "2"
click at [109, 193] on select "TBD 0 1 2 3 4 5 6 7 8 9 10" at bounding box center [117, 196] width 16 height 7
click at [111, 10] on link "Events" at bounding box center [109, 6] width 19 height 13
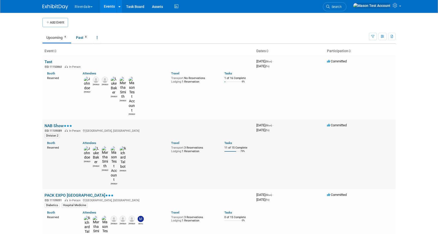
click at [54, 123] on link "NAB Show" at bounding box center [58, 125] width 28 height 5
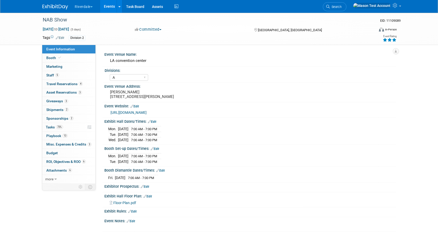
select select "A"
click at [62, 161] on span "ROI, Objectives & ROO 6" at bounding box center [65, 161] width 39 height 4
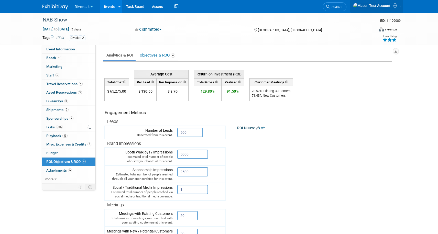
click at [395, 5] on icon at bounding box center [395, 5] width 6 height 5
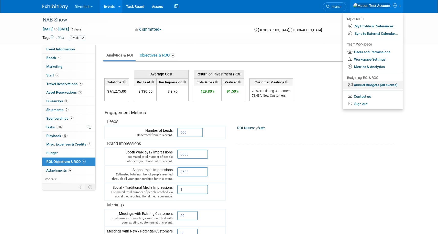
click at [375, 86] on link "Annual Budgets (all events)" at bounding box center [373, 84] width 60 height 7
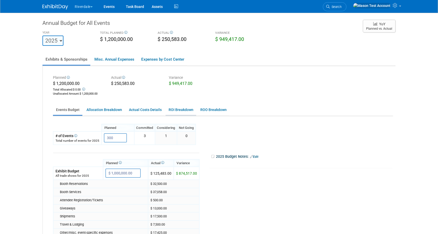
click at [181, 111] on link "ROI Breakdown" at bounding box center [180, 110] width 31 height 10
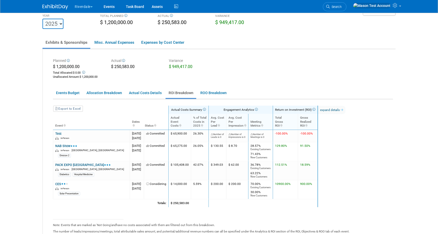
scroll to position [28, 0]
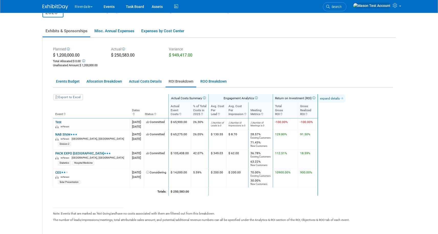
click at [345, 99] on link "expand details" at bounding box center [331, 98] width 27 height 8
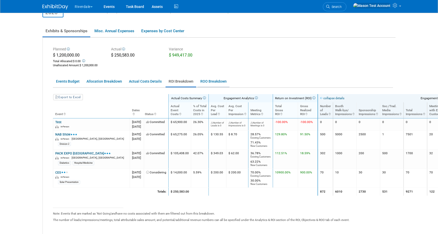
click at [214, 82] on link "ROO Breakdown" at bounding box center [213, 81] width 32 height 10
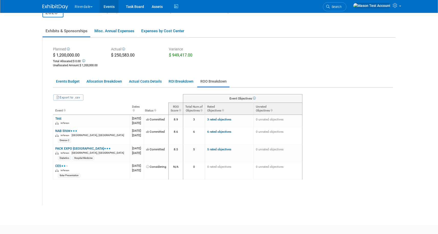
click at [112, 7] on link "Events" at bounding box center [109, 6] width 19 height 13
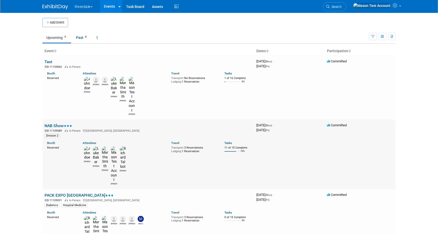
click at [53, 123] on link "NAB Show" at bounding box center [58, 125] width 28 height 5
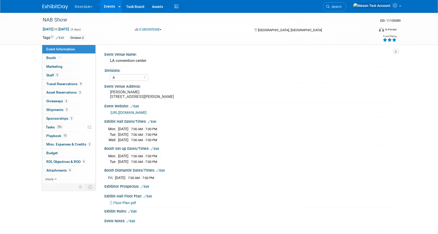
select select "A"
click at [55, 162] on span "ROI, Objectives & ROO 6" at bounding box center [65, 161] width 39 height 4
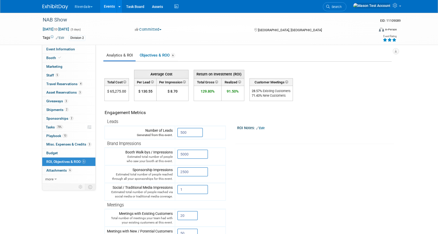
click at [50, 184] on td at bounding box center [59, 187] width 34 height 7
click at [50, 179] on span "more" at bounding box center [49, 179] width 8 height 4
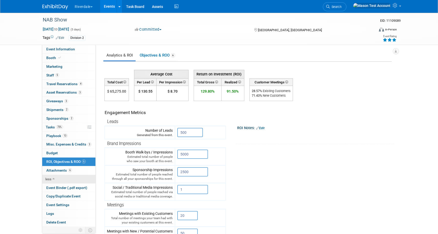
scroll to position [12, 0]
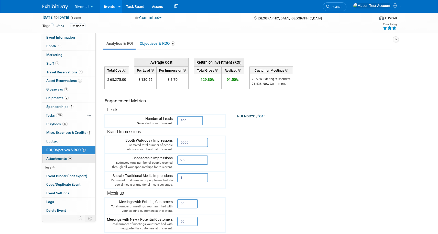
click at [58, 157] on span "Attachments 6" at bounding box center [59, 158] width 26 height 4
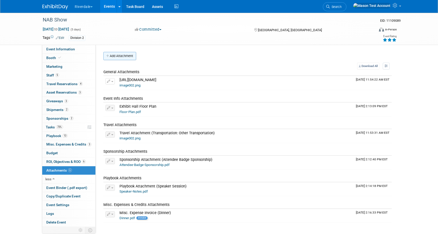
click at [127, 58] on button "Add Attachment" at bounding box center [119, 56] width 33 height 8
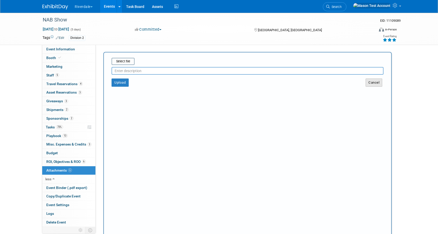
click at [373, 82] on button "Cancel" at bounding box center [373, 82] width 17 height 8
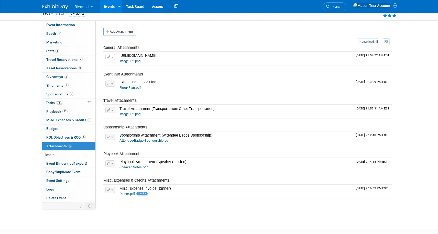
scroll to position [55, 0]
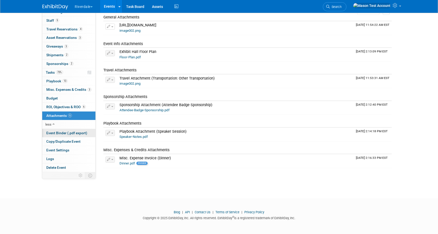
click at [56, 134] on span "Event Binder (.pdf export)" at bounding box center [66, 133] width 41 height 4
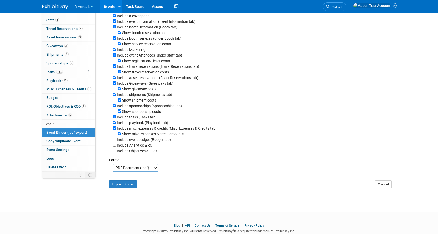
scroll to position [56, 0]
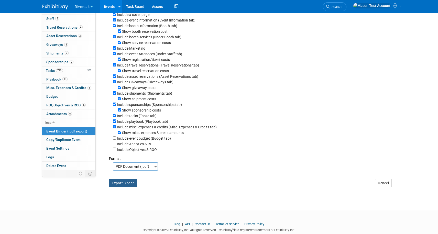
click at [124, 185] on button "Export Binder" at bounding box center [123, 183] width 28 height 8
click at [82, 138] on link "Copy/Duplicate Event" at bounding box center [68, 139] width 53 height 8
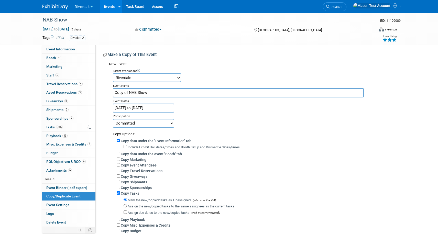
drag, startPoint x: 129, startPoint y: 91, endPoint x: 105, endPoint y: 92, distance: 24.0
click at [105, 92] on div "New Event Target Workspace [PERSON_NAME] and ProLand PLC [PERSON_NAME]-Standard…" at bounding box center [247, 155] width 288 height 193
type input "NAB Show"
click at [152, 109] on input "[DATE] to [DATE]" at bounding box center [143, 108] width 61 height 9
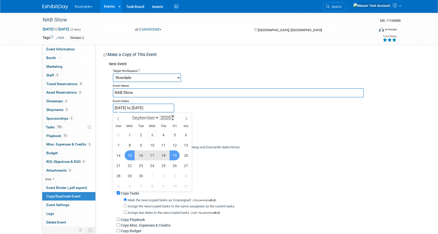
click at [173, 116] on span at bounding box center [173, 116] width 4 height 3
type input "2026"
click at [130, 154] on span "14" at bounding box center [129, 155] width 10 height 10
click at [174, 155] on span "18" at bounding box center [174, 155] width 10 height 10
type input "[DATE] to [DATE]"
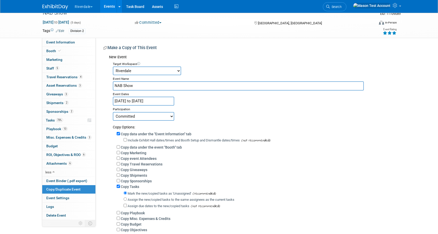
scroll to position [12, 0]
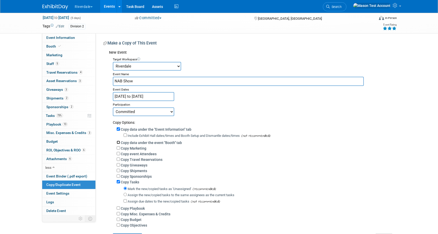
click at [117, 143] on input "Copy data under the event "Booth" tab" at bounding box center [118, 142] width 3 height 3
checkbox input "true"
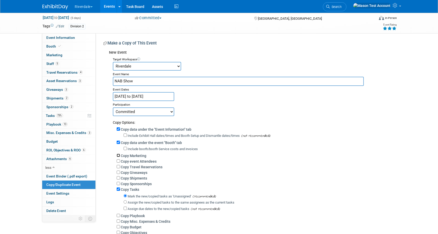
click at [119, 154] on input "Copy Marketing" at bounding box center [118, 155] width 3 height 3
checkbox input "true"
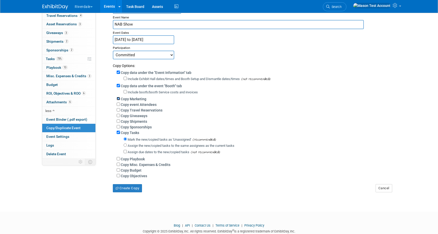
scroll to position [72, 0]
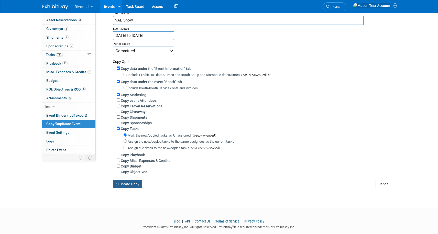
click at [127, 184] on button "Create Copy" at bounding box center [127, 184] width 29 height 8
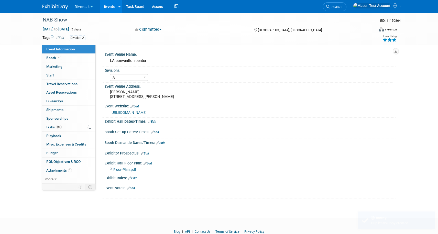
select select "A"
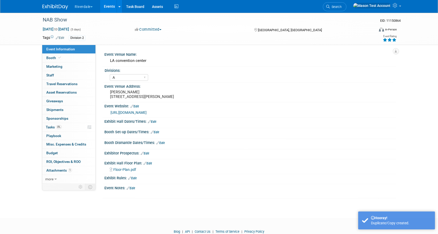
click at [110, 8] on link "Events" at bounding box center [109, 6] width 19 height 13
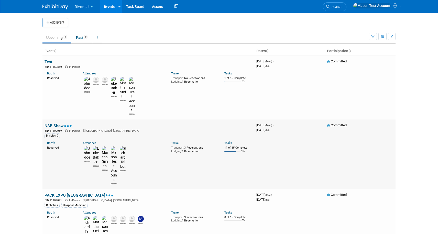
click at [51, 123] on link "NAB Show" at bounding box center [58, 125] width 28 height 5
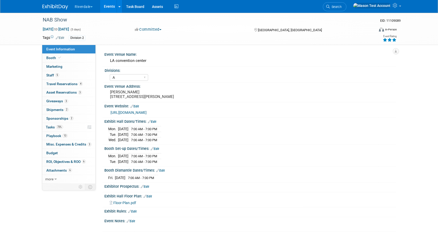
select select "A"
click at [51, 180] on span "more" at bounding box center [49, 179] width 8 height 4
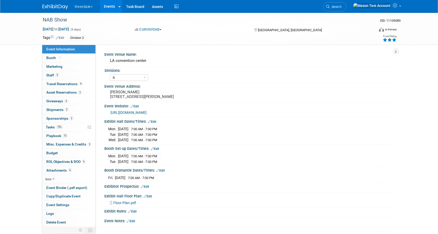
click at [201, 49] on div "Event Venue Name: [GEOGRAPHIC_DATA] Divisions: A b c d Event Venue Address: [PE…" at bounding box center [246, 48] width 300 height 7
click at [63, 37] on link "Edit" at bounding box center [60, 38] width 8 height 4
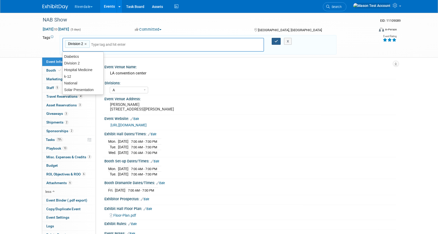
click at [276, 42] on icon "button" at bounding box center [276, 41] width 4 height 3
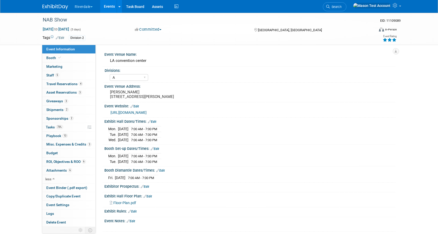
click at [108, 7] on link "Events" at bounding box center [109, 6] width 19 height 13
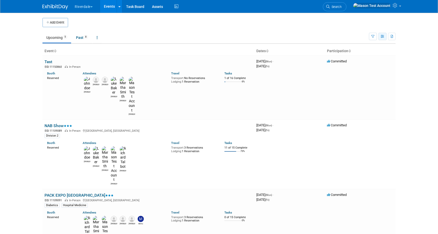
click at [381, 38] on icon "button" at bounding box center [382, 36] width 4 height 3
click at [374, 37] on button "button" at bounding box center [373, 36] width 8 height 7
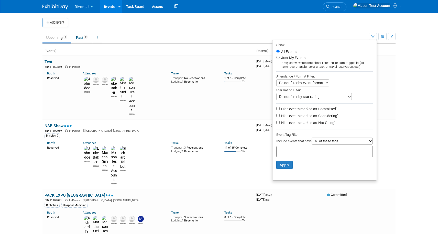
click at [314, 98] on select "Do not filter by star rating Only show events with no ratings (0 stars) Only sh…" at bounding box center [313, 96] width 75 height 7
select select "3"
click at [276, 93] on select "Do not filter by star rating Only show events with no ratings (0 stars) Only sh…" at bounding box center [313, 96] width 75 height 7
click at [281, 166] on button "Apply" at bounding box center [284, 165] width 16 height 8
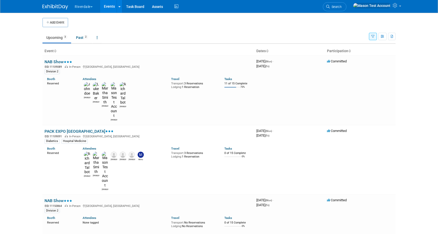
click at [372, 34] on button "button" at bounding box center [373, 36] width 8 height 7
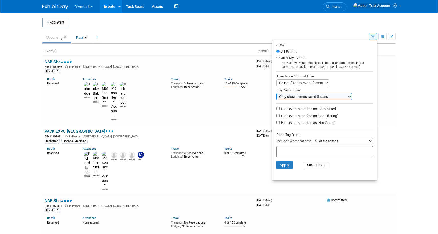
click at [313, 165] on button "Clear Filters" at bounding box center [316, 165] width 26 height 7
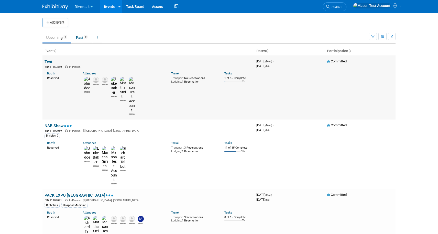
click at [49, 62] on link "Test" at bounding box center [48, 61] width 8 height 5
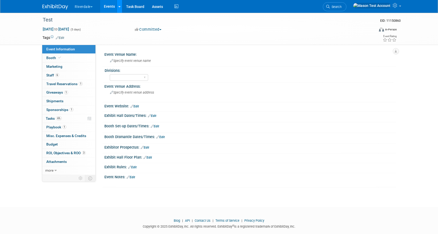
click at [120, 8] on icon at bounding box center [119, 6] width 2 height 3
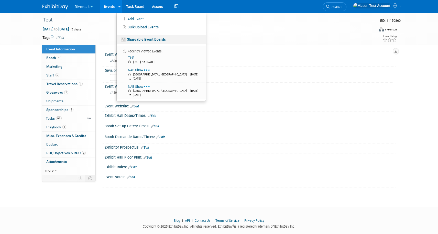
click at [144, 38] on link "Shareable Event Boards" at bounding box center [161, 39] width 89 height 9
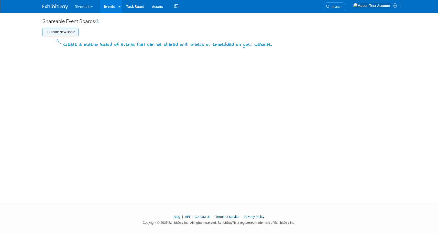
click at [58, 32] on button "Create New Board" at bounding box center [60, 32] width 36 height 8
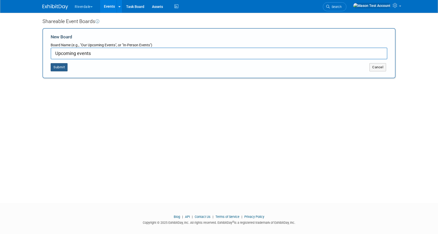
type input "Upcoming events"
click at [59, 69] on button "Submit" at bounding box center [59, 67] width 17 height 8
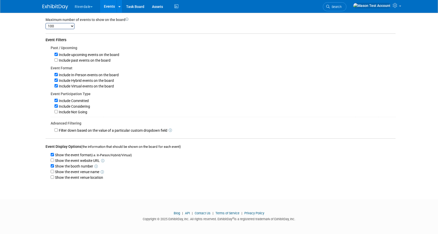
scroll to position [52, 0]
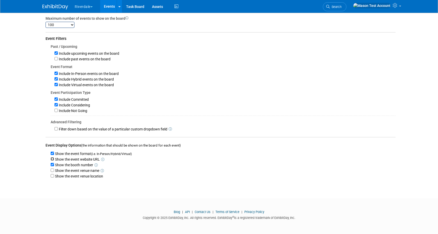
click at [52, 158] on input "Show the event website URL" at bounding box center [52, 158] width 3 height 3
checkbox input "true"
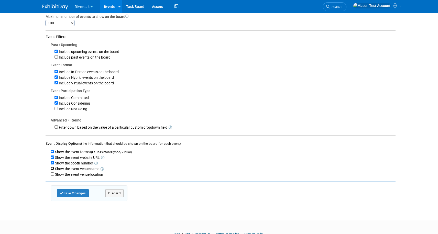
click at [51, 168] on input "Show the event venue name" at bounding box center [52, 168] width 3 height 3
checkbox input "true"
click at [52, 176] on input "Show the event venue location" at bounding box center [52, 173] width 3 height 3
checkbox input "true"
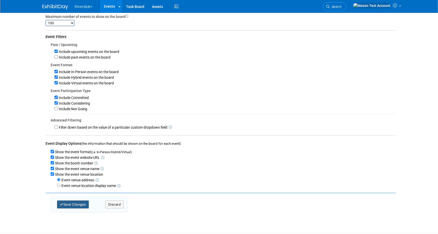
click at [75, 207] on button "Save Changes" at bounding box center [73, 204] width 32 height 8
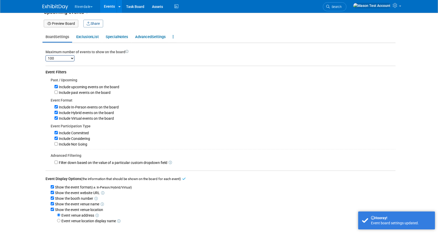
scroll to position [0, 0]
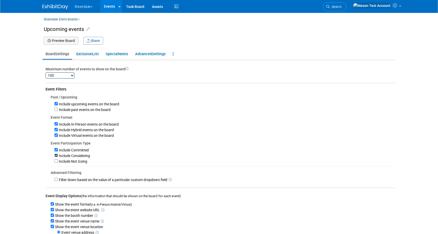
click at [57, 155] on input "Include Considering" at bounding box center [55, 155] width 3 height 3
checkbox input "false"
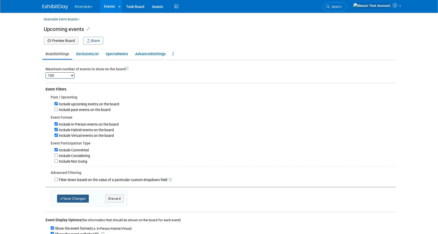
click at [65, 199] on button "Save Changes" at bounding box center [73, 199] width 32 height 8
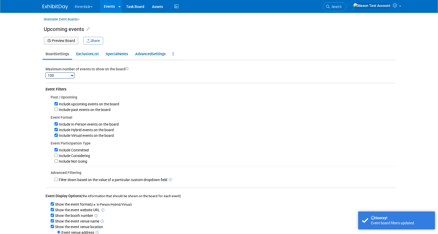
click at [53, 41] on button "Preview Board" at bounding box center [61, 41] width 35 height 8
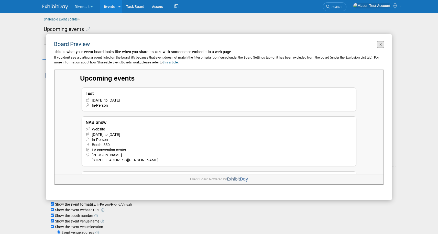
click at [380, 44] on button "X" at bounding box center [380, 44] width 7 height 7
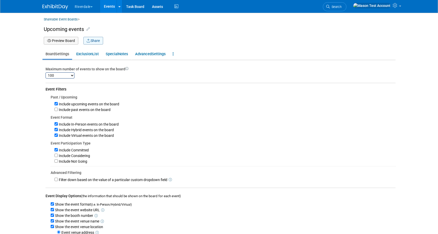
click at [96, 41] on button "Share" at bounding box center [93, 41] width 20 height 8
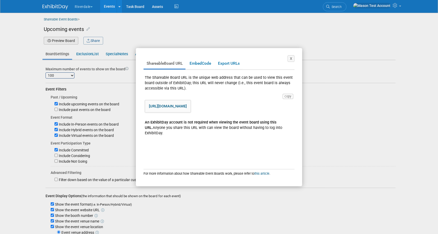
click at [186, 108] on link "https://www.exhibitday.com/eventboard/?vk=62924983801-03a98e1b29144e9e8780044fd…" at bounding box center [168, 106] width 38 height 5
click at [205, 64] on link "Embed Code" at bounding box center [199, 64] width 27 height 10
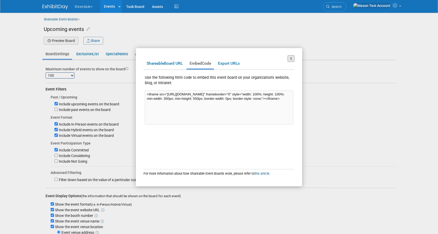
click at [292, 59] on button "X" at bounding box center [290, 58] width 7 height 7
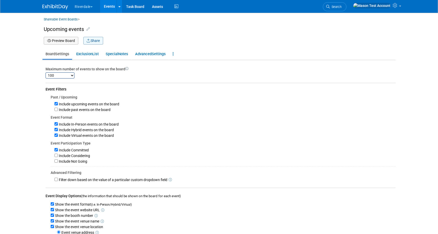
click at [101, 42] on button "Share" at bounding box center [93, 41] width 20 height 8
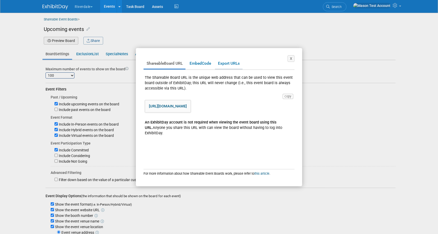
click at [232, 64] on link "Export URLs" at bounding box center [229, 64] width 28 height 10
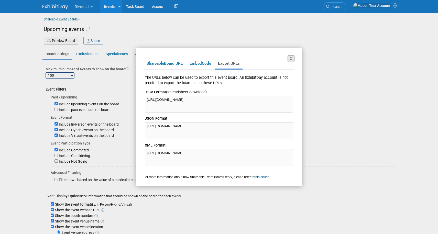
click at [291, 62] on button "X" at bounding box center [290, 58] width 7 height 7
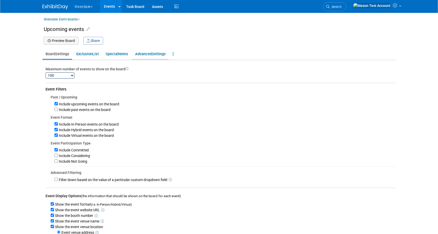
click at [154, 52] on link "Advanced Settings" at bounding box center [150, 54] width 37 height 10
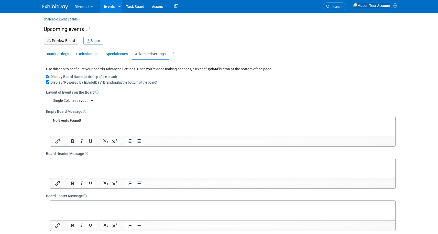
click at [108, 5] on link "Events" at bounding box center [109, 6] width 19 height 13
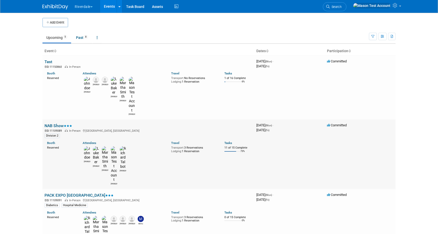
click at [61, 123] on link "NAB Show" at bounding box center [58, 125] width 28 height 5
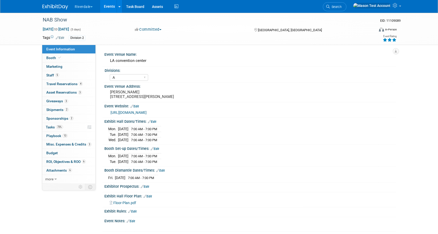
select select "A"
click at [119, 10] on link at bounding box center [119, 6] width 5 height 13
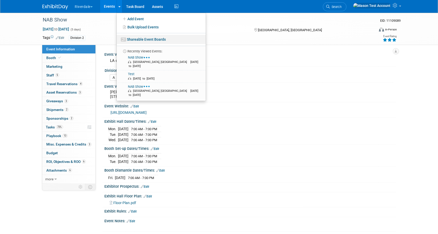
click at [136, 37] on link "Shareable Event Boards" at bounding box center [161, 39] width 89 height 9
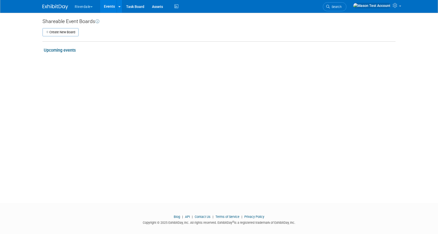
click at [49, 48] on div "Upcoming events" at bounding box center [219, 51] width 351 height 6
click at [69, 50] on link "Upcoming events" at bounding box center [60, 50] width 32 height 5
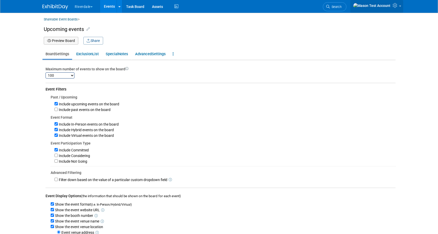
click at [398, 8] on icon at bounding box center [395, 5] width 6 height 5
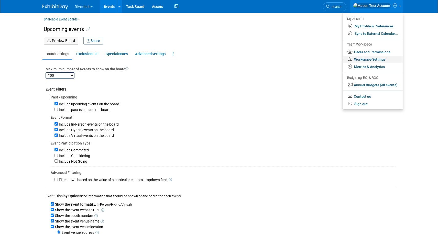
click at [376, 60] on link "Workspace Settings" at bounding box center [373, 59] width 60 height 7
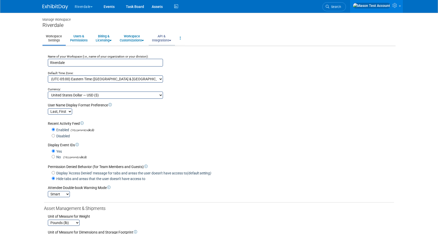
click at [169, 41] on link "API & Integrations" at bounding box center [162, 38] width 26 height 13
click at [168, 49] on link "API Access" at bounding box center [169, 50] width 40 height 8
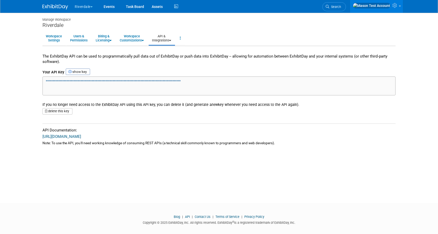
click at [168, 40] on link "API & Integrations" at bounding box center [162, 38] width 26 height 13
click at [169, 56] on link "Integrations via Zapier" at bounding box center [169, 58] width 40 height 8
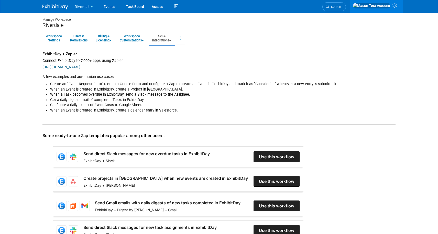
click at [168, 40] on link "API & Integrations" at bounding box center [162, 38] width 26 height 13
click at [168, 46] on link "API Access" at bounding box center [169, 50] width 40 height 8
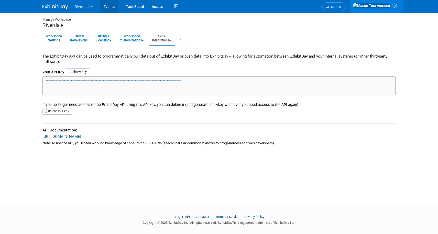
click at [113, 9] on link "Events" at bounding box center [109, 6] width 19 height 13
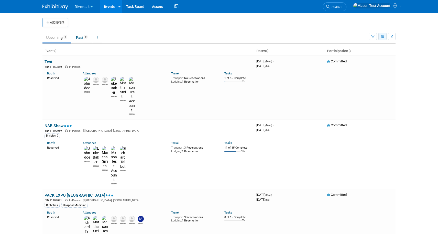
click at [380, 38] on icon "button" at bounding box center [382, 36] width 4 height 3
click at [360, 54] on link "List View" at bounding box center [360, 54] width 43 height 7
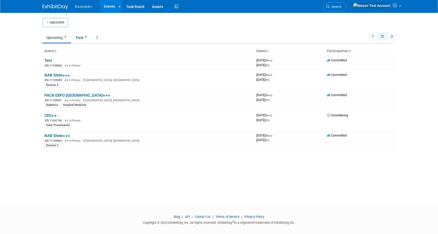
click at [383, 38] on icon "button" at bounding box center [382, 36] width 4 height 3
click at [373, 62] on link "Detail View" at bounding box center [360, 62] width 43 height 7
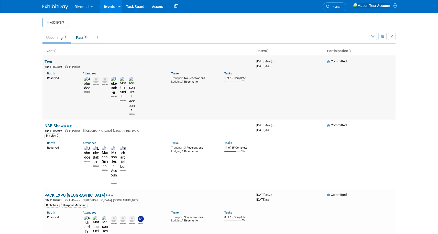
click at [175, 74] on link "Travel" at bounding box center [175, 74] width 8 height 4
click at [87, 79] on img at bounding box center [87, 84] width 6 height 14
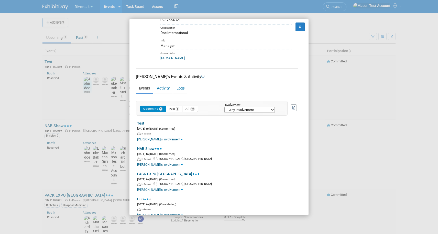
scroll to position [51, 0]
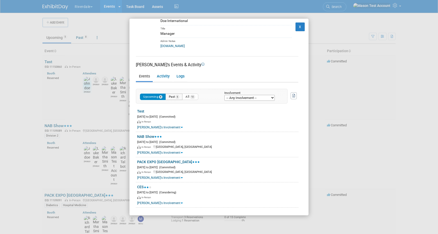
click at [169, 97] on button "Past 6" at bounding box center [173, 97] width 17 height 6
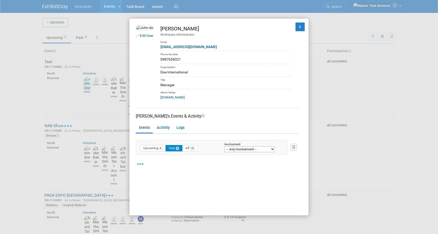
scroll to position [0, 0]
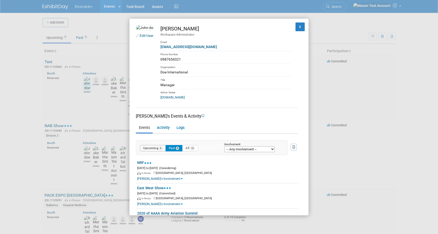
click at [155, 150] on button "Upcoming 4" at bounding box center [153, 148] width 26 height 6
click at [195, 149] on span "10" at bounding box center [192, 148] width 5 height 4
click at [301, 30] on button "X" at bounding box center [299, 26] width 9 height 9
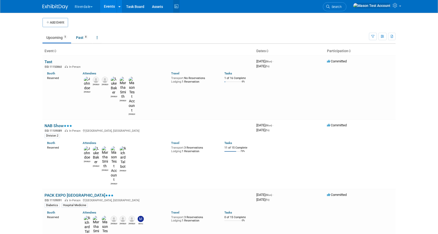
click at [178, 6] on icon at bounding box center [176, 7] width 6 height 8
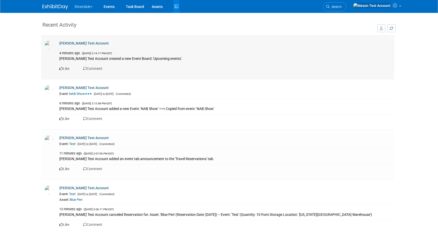
click at [69, 68] on link "Like" at bounding box center [64, 68] width 10 height 4
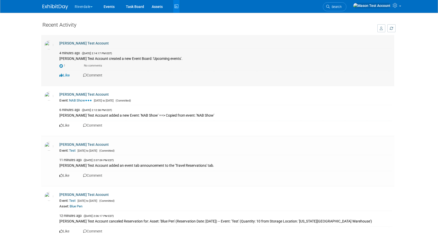
click at [92, 76] on link "Comment" at bounding box center [92, 75] width 19 height 4
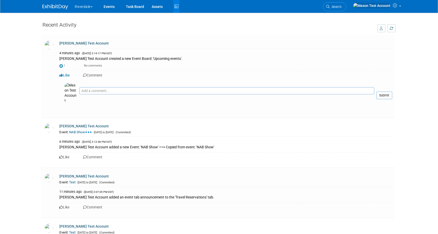
click at [413, 118] on body "Riverdale Explore: My Workspaces 8 Go to Workspace:" at bounding box center [219, 117] width 438 height 234
click at [382, 29] on icon "button" at bounding box center [380, 29] width 3 height 4
click at [382, 29] on button "All Activity" at bounding box center [366, 28] width 37 height 9
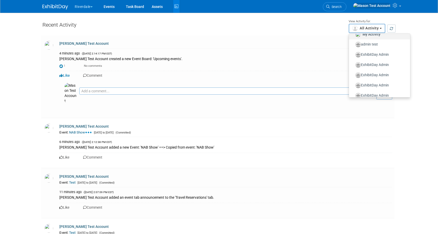
scroll to position [5, 0]
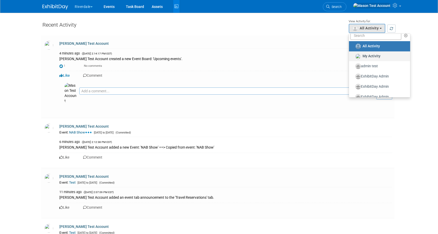
click at [373, 55] on span "My Activity" at bounding box center [371, 56] width 18 height 4
click at [353, 55] on input "My Activity" at bounding box center [351, 55] width 3 height 3
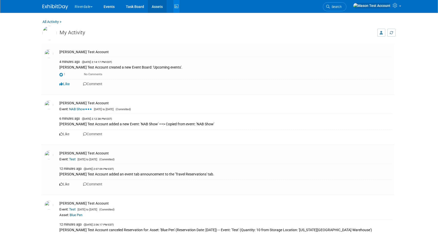
click at [157, 7] on link "Assets" at bounding box center [157, 6] width 19 height 13
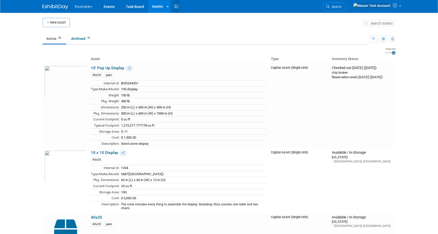
click at [177, 6] on icon at bounding box center [176, 7] width 6 height 8
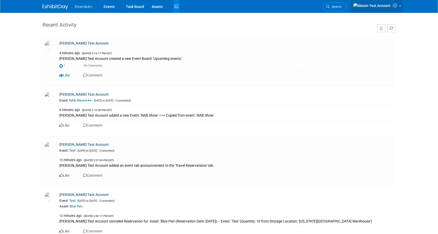
click at [396, 10] on link at bounding box center [376, 6] width 53 height 13
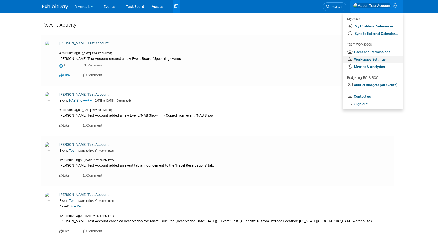
click at [385, 59] on link "Workspace Settings" at bounding box center [373, 59] width 60 height 7
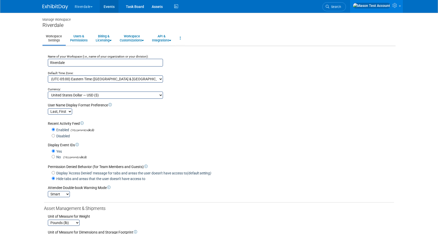
click at [114, 5] on link "Events" at bounding box center [109, 6] width 19 height 13
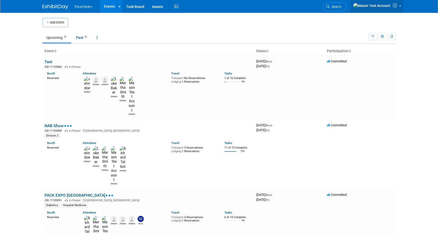
click at [395, 4] on link at bounding box center [376, 6] width 53 height 13
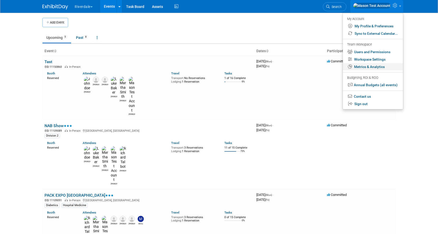
click at [377, 66] on link "Metrics & Analytics" at bounding box center [373, 66] width 60 height 7
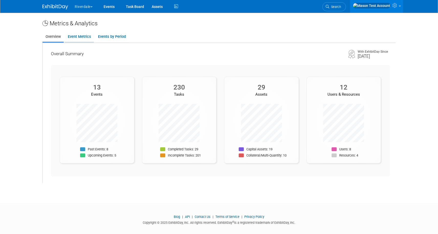
click at [83, 37] on link "Event Metrics" at bounding box center [79, 37] width 29 height 10
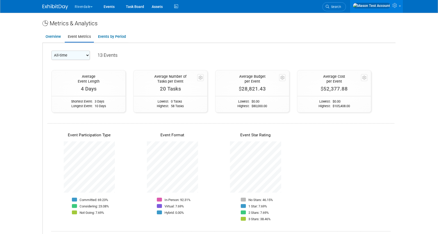
click at [86, 56] on select "All-time 2026 2025 2024 2023 2022 2020 2010" at bounding box center [70, 55] width 38 height 9
select select "2025"
click at [51, 51] on select "All-time 2026 2025 2024 2023 2022 2020 2010" at bounding box center [70, 55] width 38 height 9
click at [81, 57] on select "All-time 2026 2025 2024 2023 2022 2020 2010" at bounding box center [70, 55] width 38 height 9
click at [115, 35] on link "Events by Period" at bounding box center [112, 37] width 34 height 10
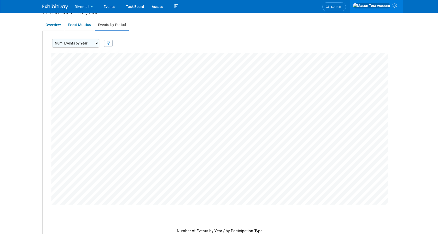
scroll to position [13, 0]
click at [80, 41] on select "Num. Events by Year Num. Events by Quarter Num. Events by Month" at bounding box center [75, 41] width 47 height 9
select select "EventsByQuarter"
click at [52, 45] on select "Num. Events by Year Num. Events by Quarter Num. Events by Month" at bounding box center [75, 41] width 47 height 9
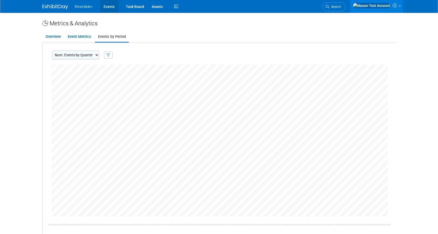
click at [110, 5] on link "Events" at bounding box center [109, 6] width 19 height 13
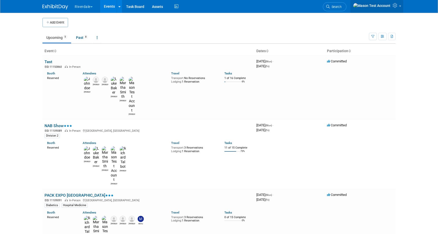
click at [390, 7] on link at bounding box center [376, 6] width 53 height 13
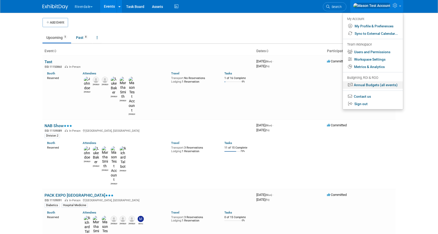
click at [385, 88] on link "Annual Budgets (all events)" at bounding box center [373, 84] width 60 height 7
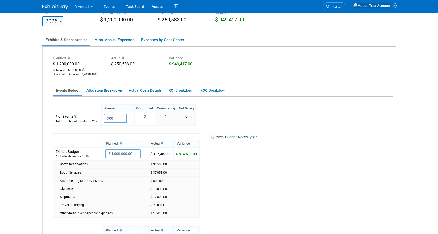
scroll to position [26, 0]
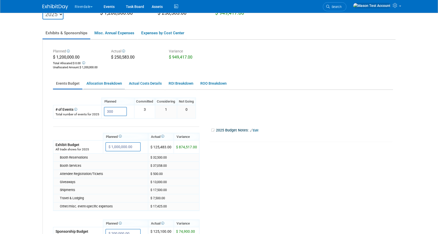
click at [92, 82] on link "Allocation Breakdown" at bounding box center [103, 83] width 41 height 10
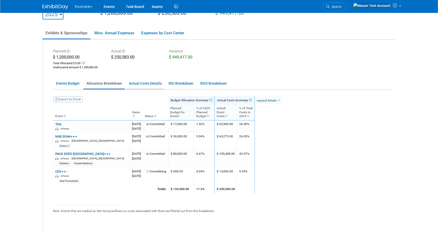
click at [139, 86] on link "Actual Costs Details" at bounding box center [145, 83] width 39 height 10
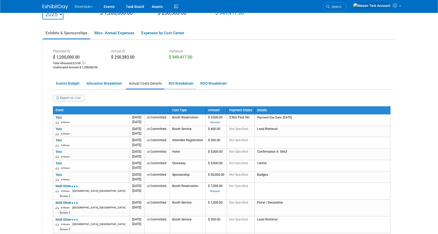
click at [183, 84] on link "ROI Breakdown" at bounding box center [180, 83] width 31 height 10
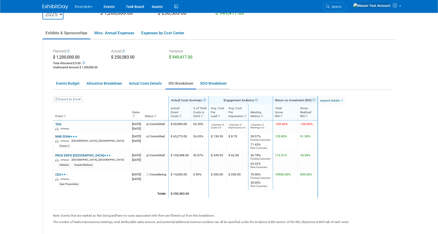
click at [215, 84] on link "ROO Breakdown" at bounding box center [213, 83] width 32 height 10
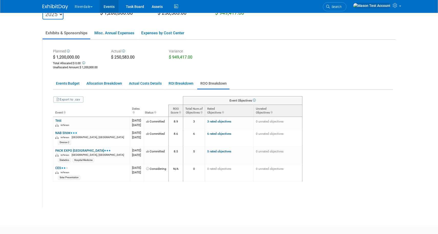
click at [111, 5] on link "Events" at bounding box center [109, 6] width 19 height 13
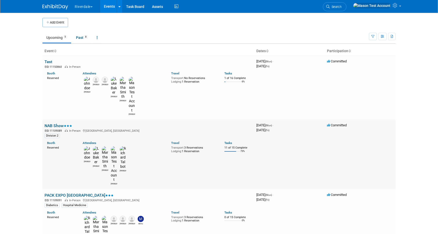
click at [59, 123] on link "NAB Show" at bounding box center [58, 125] width 28 height 5
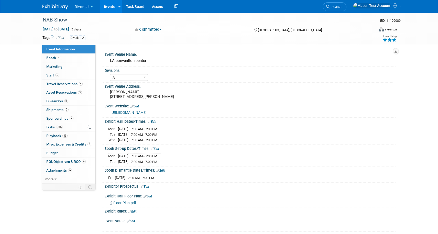
select select "A"
click at [394, 50] on icon "button" at bounding box center [395, 51] width 3 height 3
click at [72, 58] on link "Booth" at bounding box center [68, 58] width 53 height 8
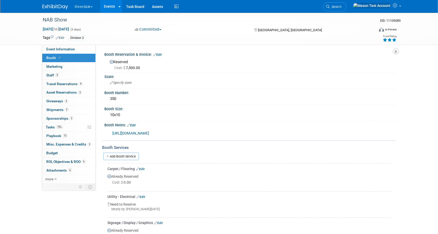
click at [395, 52] on icon "button" at bounding box center [395, 51] width 3 height 3
click at [398, 10] on link at bounding box center [376, 6] width 53 height 13
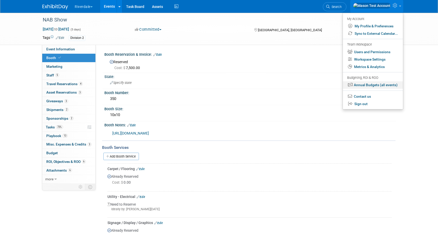
click at [386, 85] on link "Annual Budgets (all events)" at bounding box center [373, 84] width 60 height 7
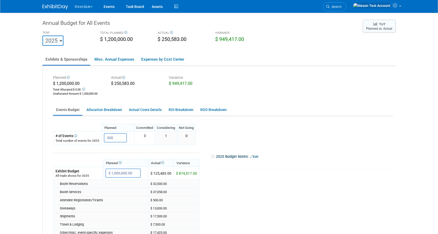
click at [385, 29] on button "YoY Planned vs. Actual" at bounding box center [378, 26] width 33 height 13
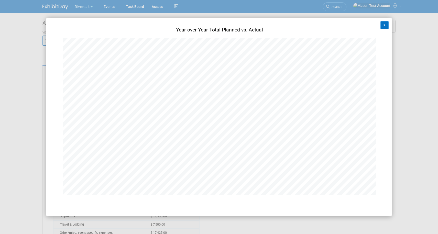
click at [382, 25] on button "X" at bounding box center [384, 25] width 8 height 8
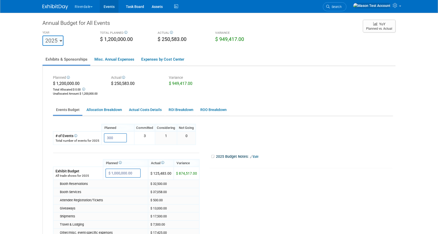
click at [111, 6] on link "Events" at bounding box center [109, 6] width 19 height 13
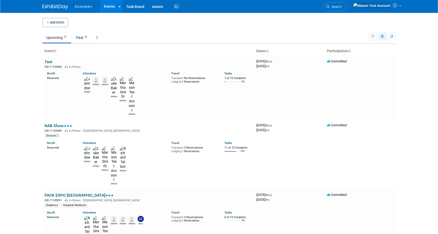
click at [383, 37] on icon "button" at bounding box center [382, 36] width 4 height 3
click at [371, 71] on link "Calendar View" at bounding box center [360, 69] width 43 height 7
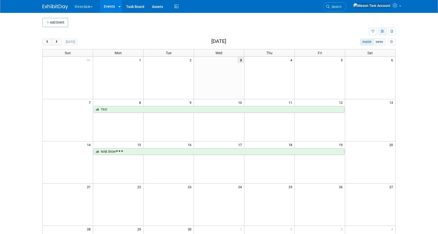
click at [383, 32] on icon "button" at bounding box center [382, 31] width 4 height 3
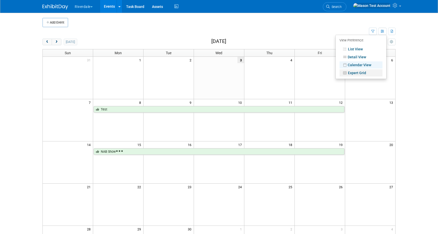
click at [368, 72] on link "Expert Grid" at bounding box center [360, 72] width 43 height 7
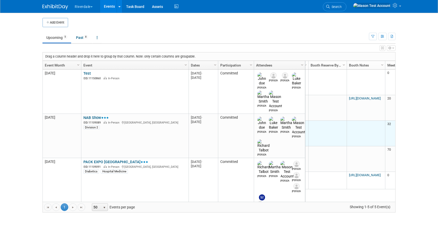
scroll to position [0, 232]
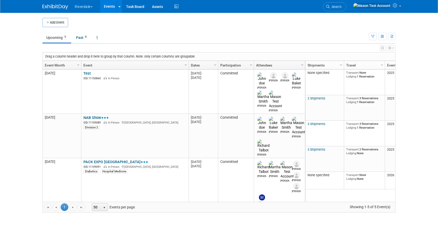
click at [301, 64] on span "Column Settings" at bounding box center [302, 65] width 4 height 4
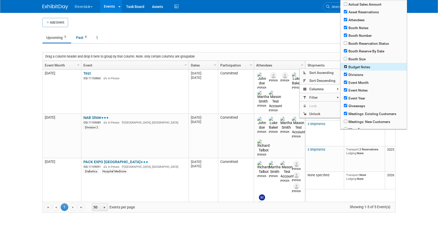
click at [345, 66] on input "checkbox" at bounding box center [345, 66] width 3 height 3
checkbox input "false"
checkbox input "true"
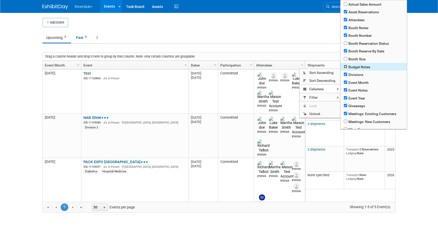
checkbox input "true"
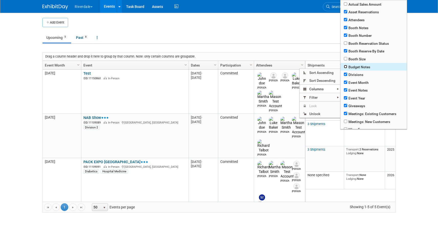
checkbox input "true"
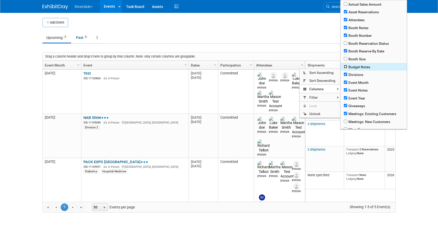
checkbox input "true"
click at [345, 73] on span "Divisions" at bounding box center [373, 75] width 66 height 8
checkbox input "true"
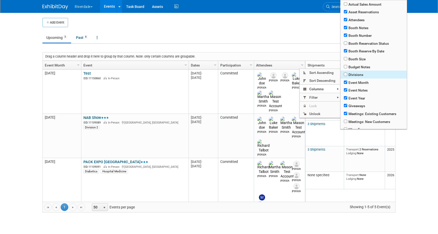
checkbox input "true"
checkbox input "false"
checkbox input "true"
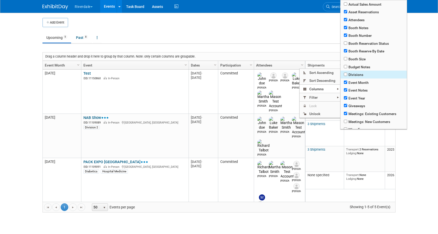
checkbox input "true"
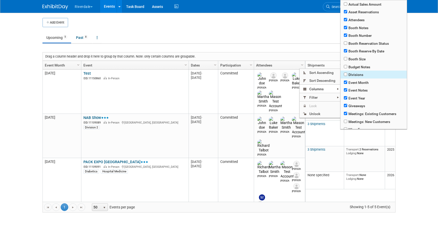
checkbox input "true"
click at [345, 84] on input "checkbox" at bounding box center [345, 82] width 3 height 3
checkbox input "false"
checkbox input "true"
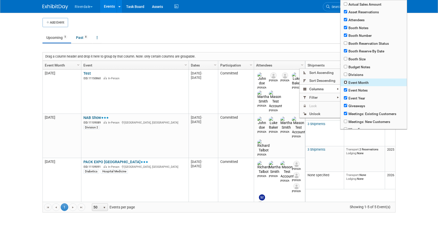
checkbox input "true"
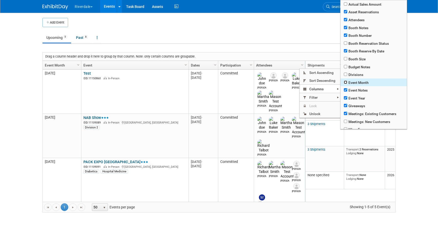
checkbox input "true"
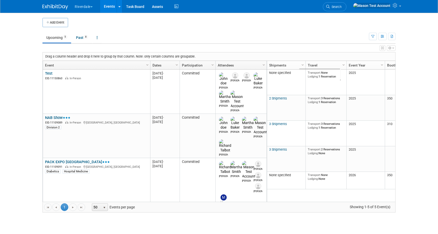
click at [423, 117] on body "Riverdale Explore: My Workspaces 8 Go to Workspace: Burton, Davon and ProLand P…" at bounding box center [219, 117] width 438 height 234
click at [138, 3] on link "Task Board" at bounding box center [135, 6] width 26 height 13
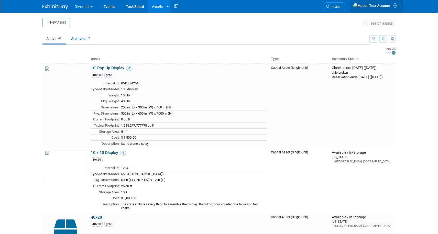
click at [400, 7] on span at bounding box center [400, 6] width 2 height 1
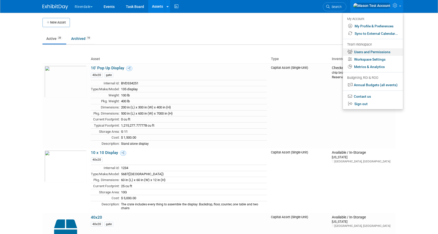
click at [381, 51] on link "Users and Permissions" at bounding box center [373, 51] width 60 height 7
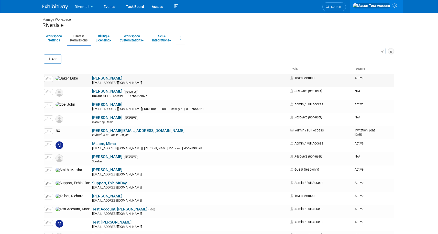
click at [49, 77] on button "button" at bounding box center [48, 79] width 9 height 6
click at [59, 96] on span "Impersonate" at bounding box center [65, 95] width 22 height 4
click at [108, 6] on link "Events" at bounding box center [109, 6] width 19 height 13
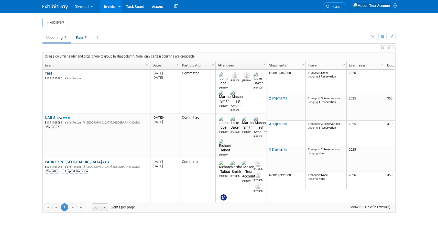
click at [244, 44] on div "View Grid Tips & Tricks Advanced Options Reset Grid Layout (back to default)" at bounding box center [218, 47] width 353 height 7
click at [216, 38] on ul "Upcoming 5 Past 8 All Events 13 Past and Upcoming Grouped Annually Events group…" at bounding box center [205, 38] width 326 height 12
click at [395, 4] on icon at bounding box center [395, 5] width 6 height 5
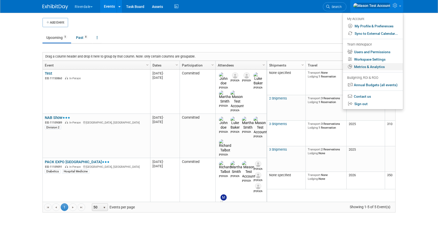
click at [382, 67] on link "Metrics & Analytics" at bounding box center [373, 66] width 60 height 7
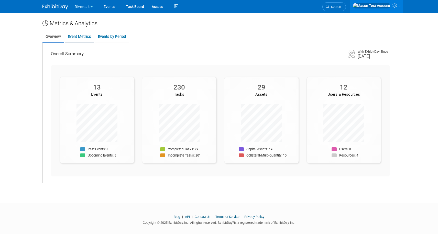
click at [74, 35] on link "Event Metrics" at bounding box center [79, 37] width 29 height 10
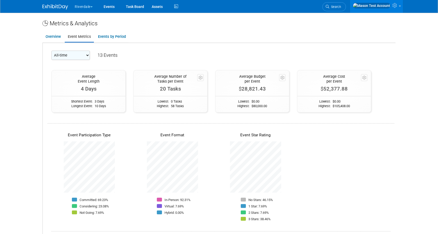
click at [78, 56] on select "All-time 2026 2025 2024 2023 2022 2020 2010" at bounding box center [70, 55] width 38 height 9
select select "2025"
click at [51, 51] on select "All-time 2026 2025 2024 2023 2022 2020 2010" at bounding box center [70, 55] width 38 height 9
click at [395, 3] on link at bounding box center [376, 6] width 53 height 13
